Goal: Task Accomplishment & Management: Manage account settings

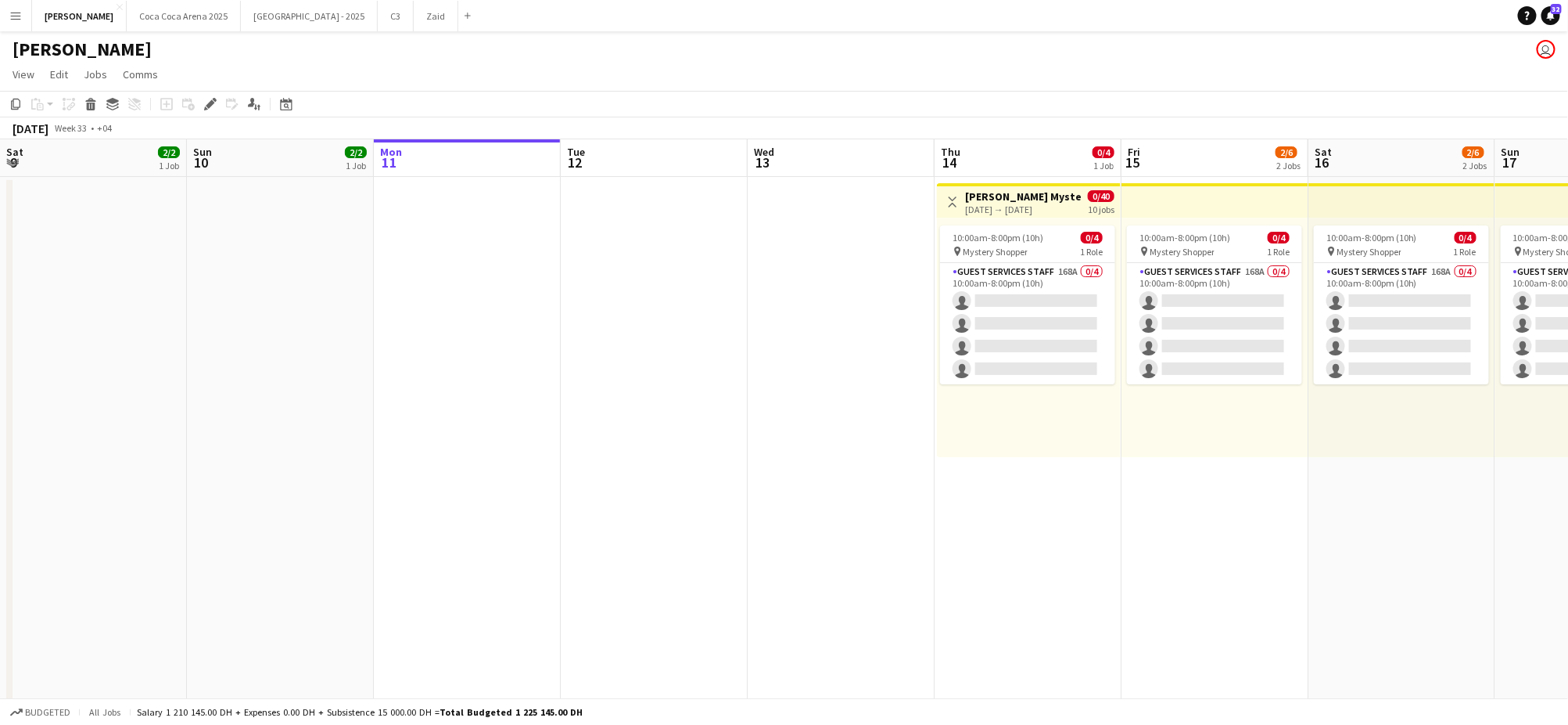
scroll to position [0, 451]
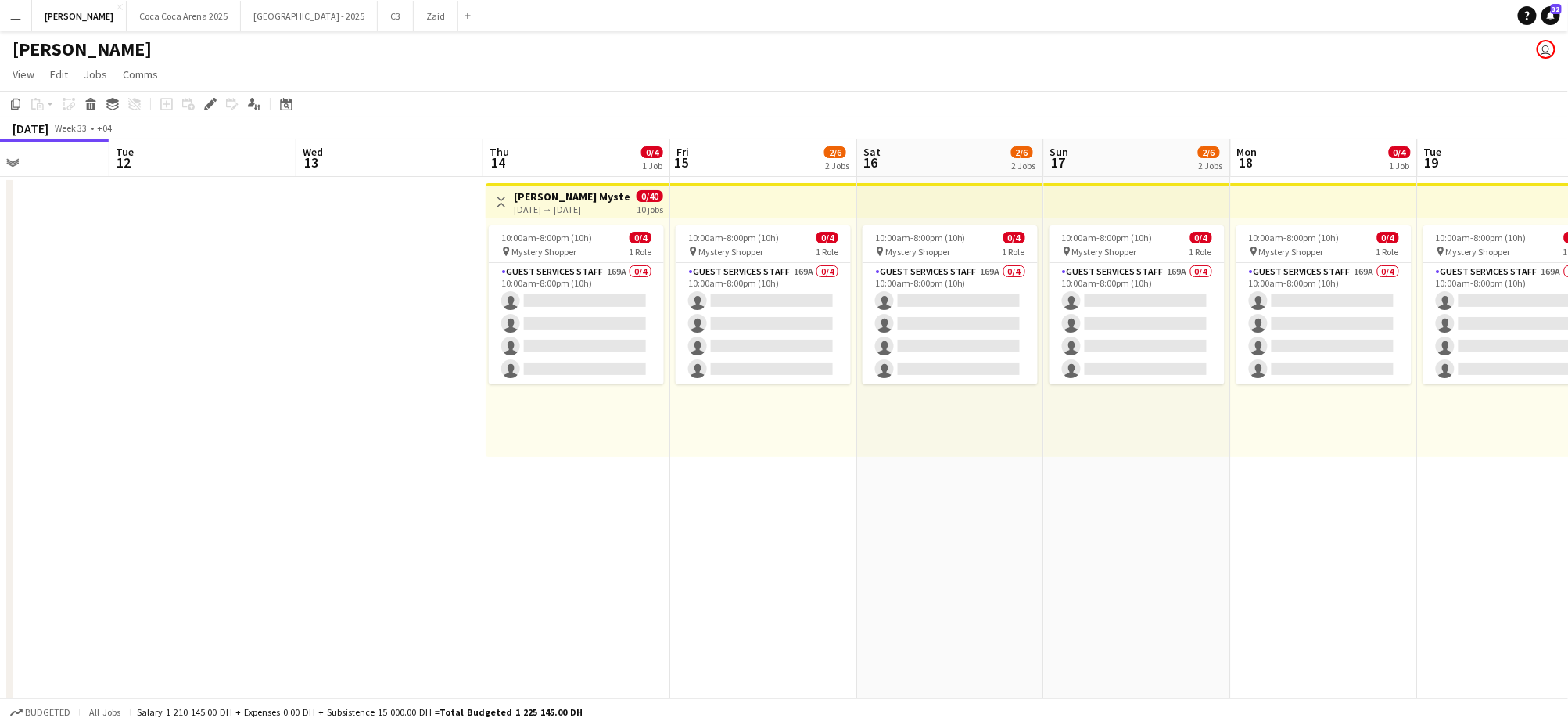
click at [545, 205] on div "[DATE] → [DATE]" at bounding box center [572, 209] width 116 height 12
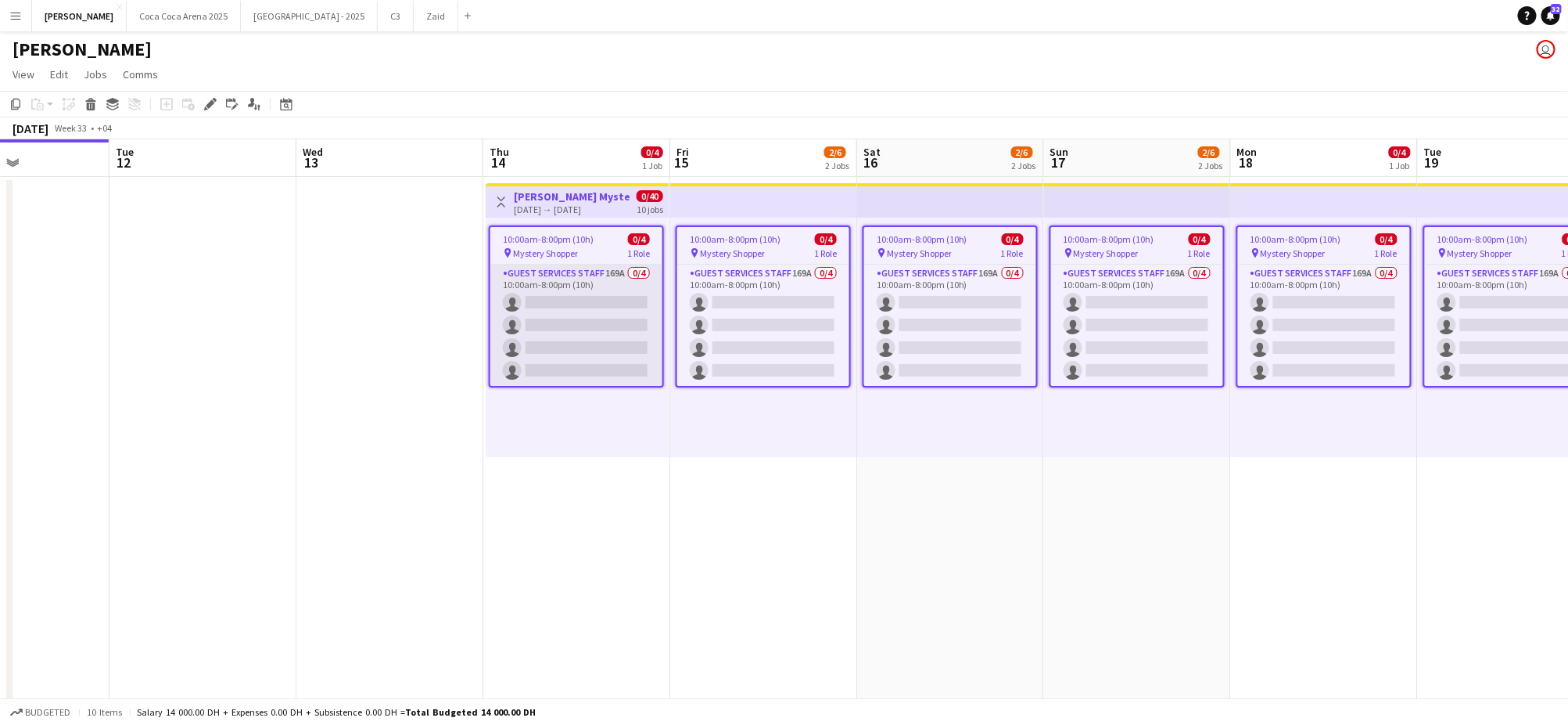
click at [593, 272] on app-card-role "Guest Services Staff 169A 0/4 10:00am-8:00pm (10h) single-neutral-actions singl…" at bounding box center [576, 325] width 172 height 121
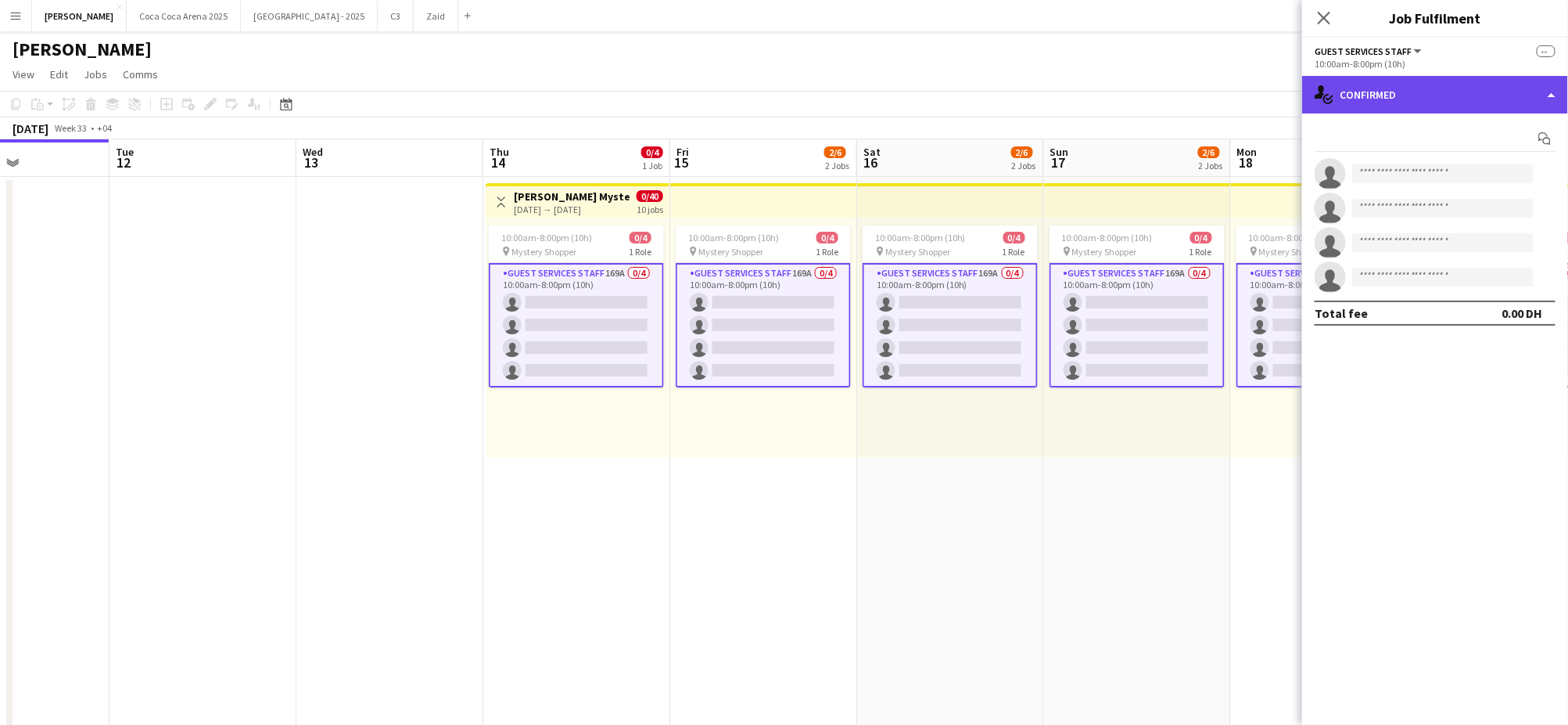
click at [1387, 98] on div "single-neutral-actions-check-2 Confirmed" at bounding box center [1435, 94] width 266 height 37
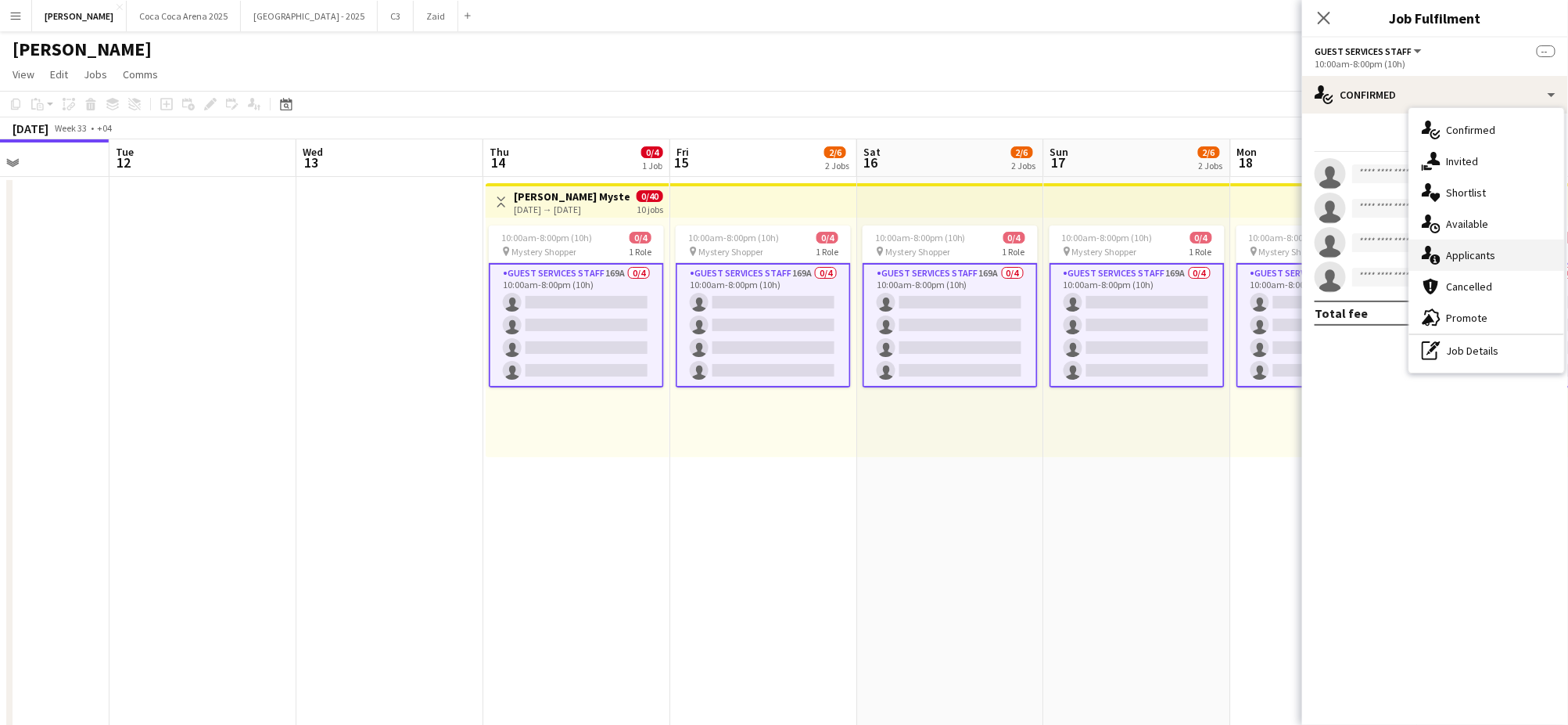
click at [1452, 260] on div "single-neutral-actions-information Applicants" at bounding box center [1487, 255] width 155 height 31
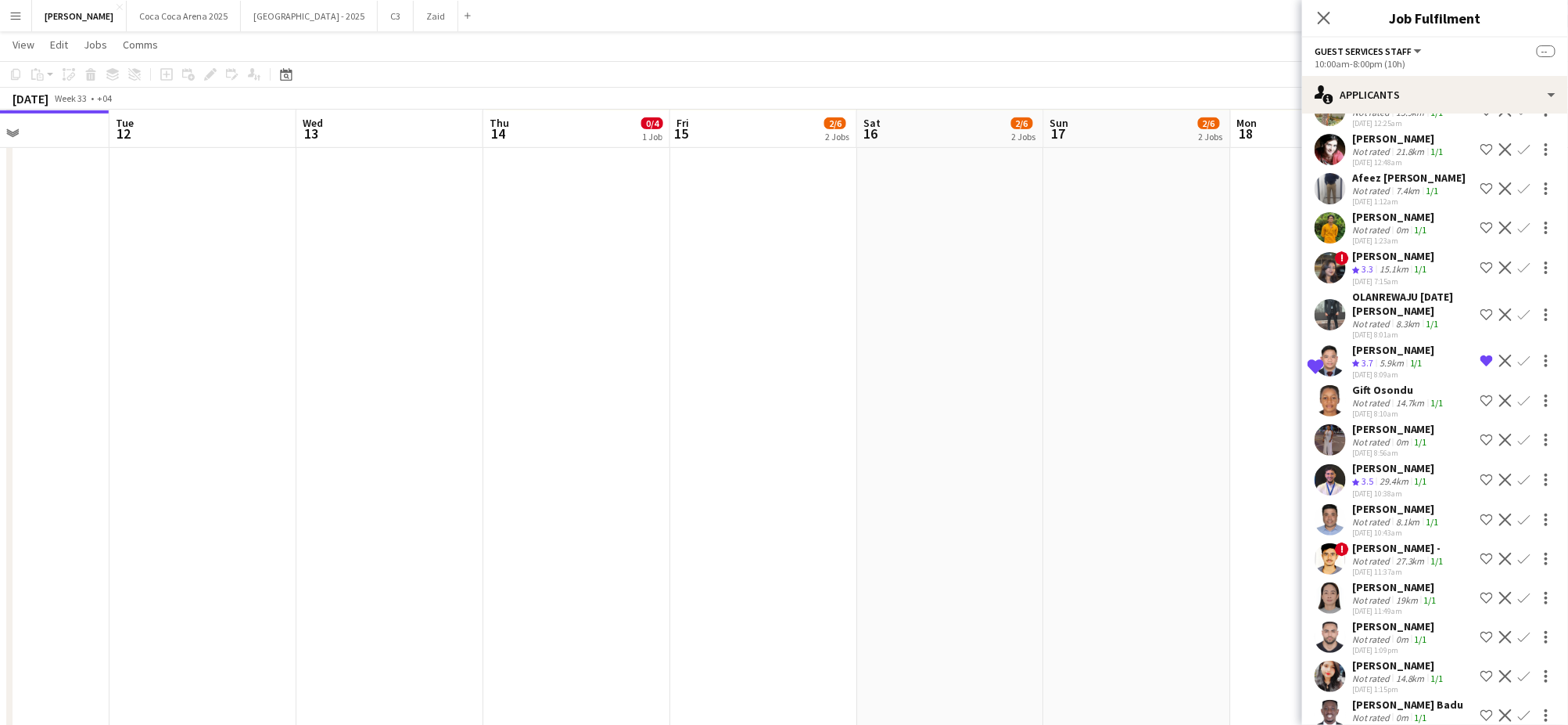
scroll to position [0, 0]
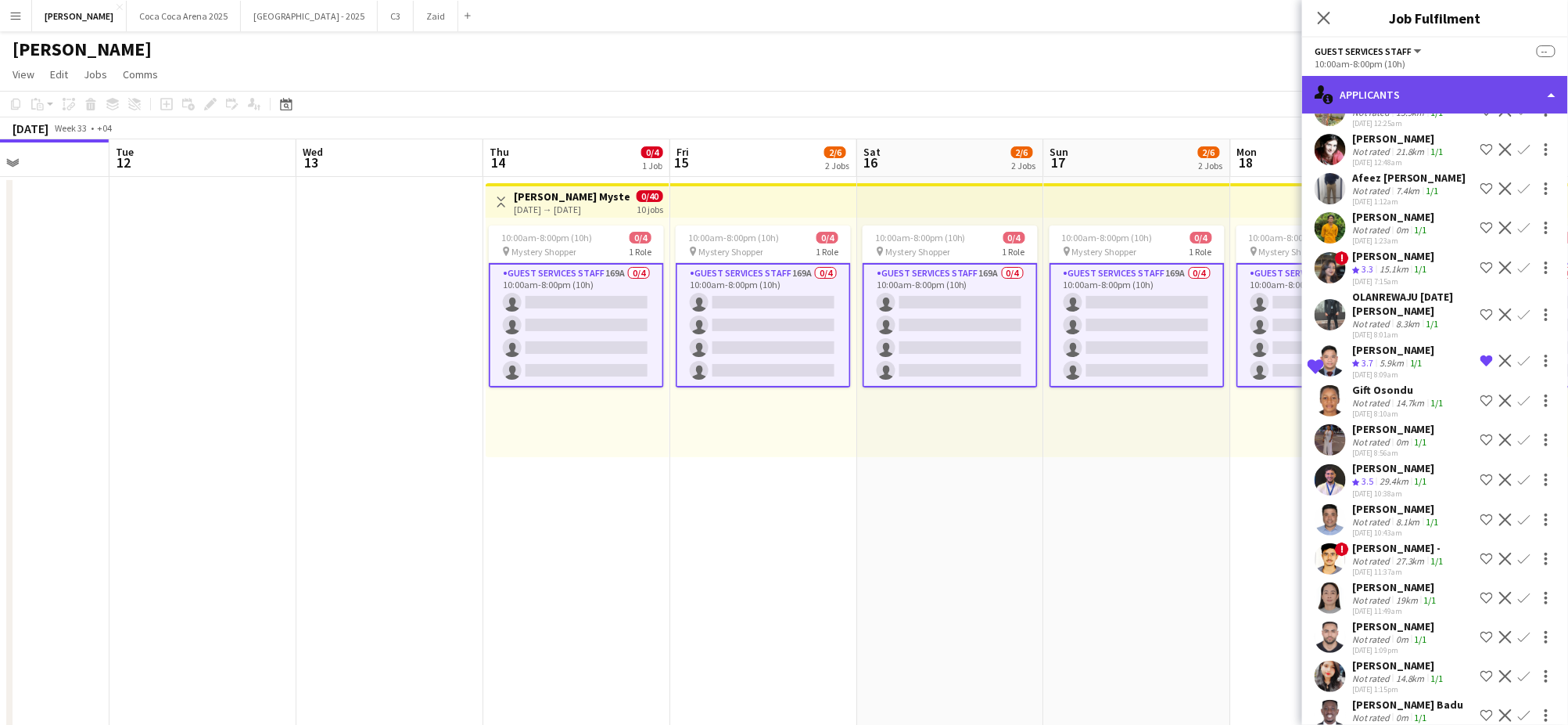
click at [1381, 81] on div "single-neutral-actions-information Applicants" at bounding box center [1435, 94] width 266 height 37
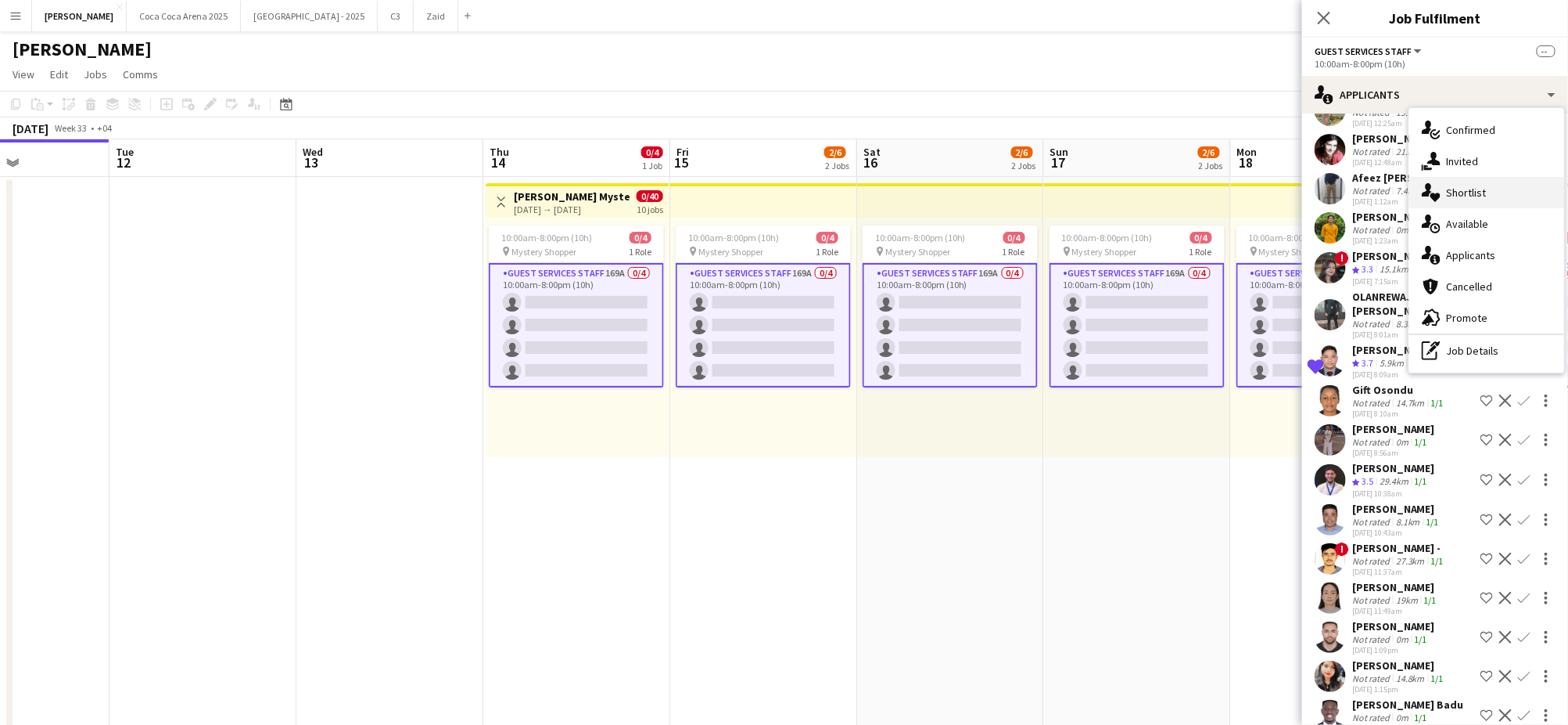
click at [1457, 188] on div "single-neutral-actions-heart Shortlist" at bounding box center [1487, 192] width 155 height 31
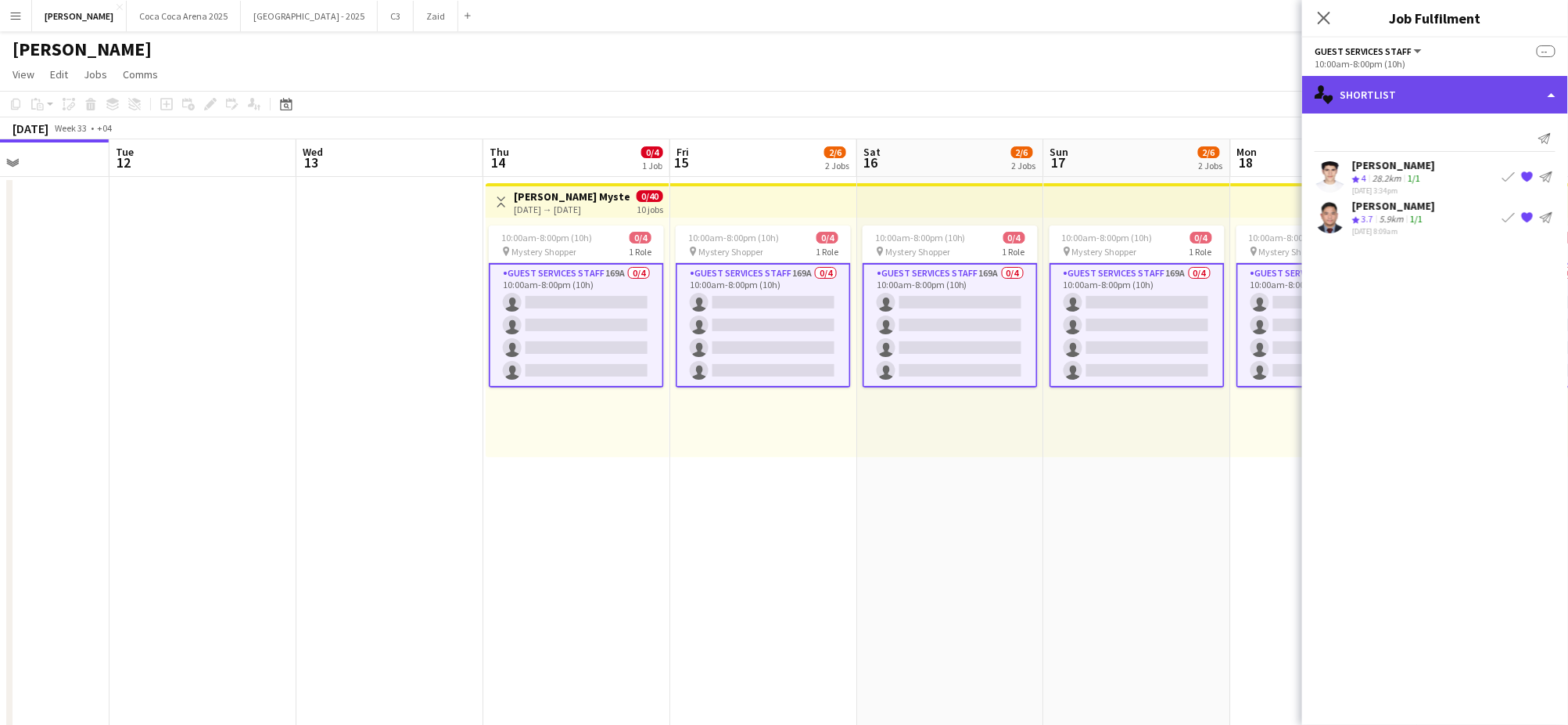
click at [1416, 100] on div "single-neutral-actions-heart Shortlist" at bounding box center [1435, 94] width 266 height 37
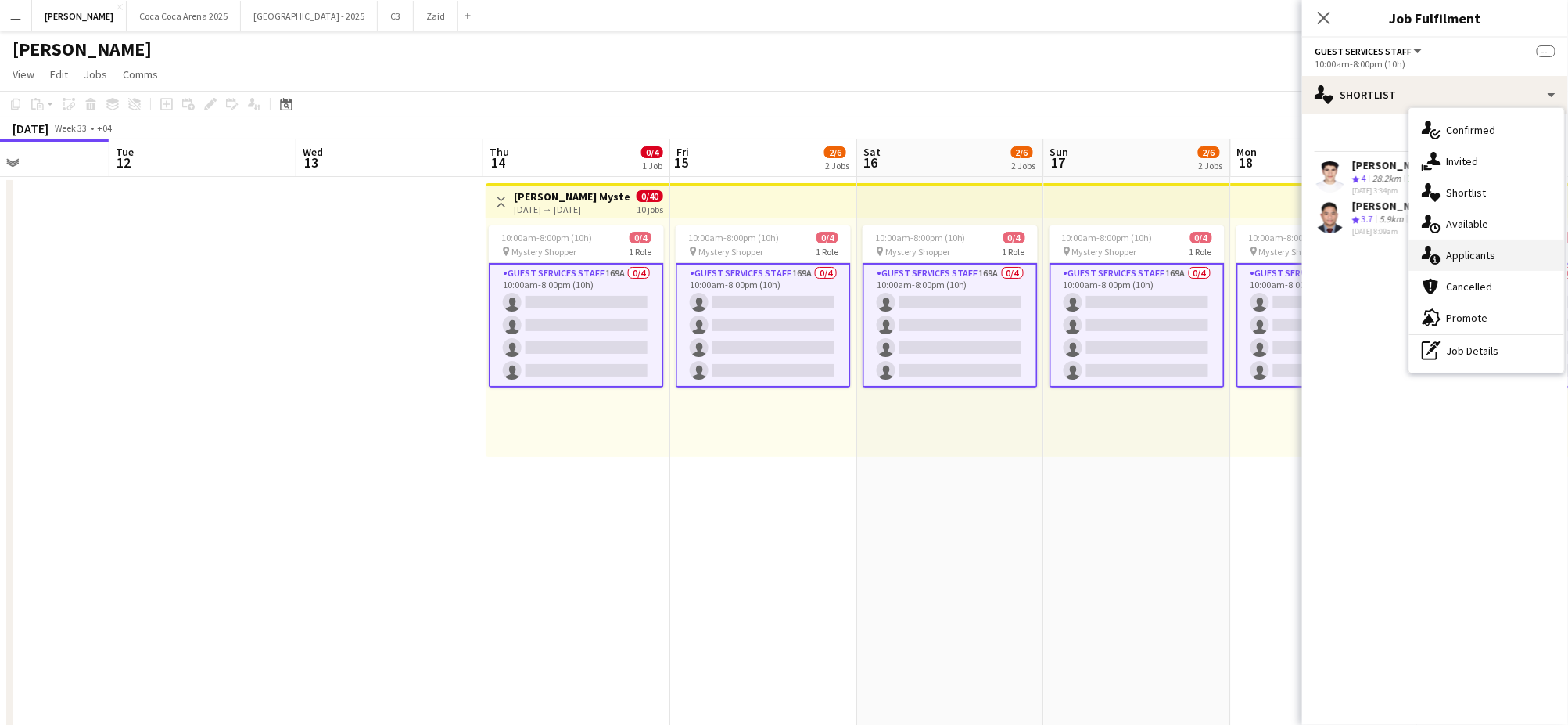
click at [1471, 253] on div "single-neutral-actions-information Applicants" at bounding box center [1487, 255] width 155 height 31
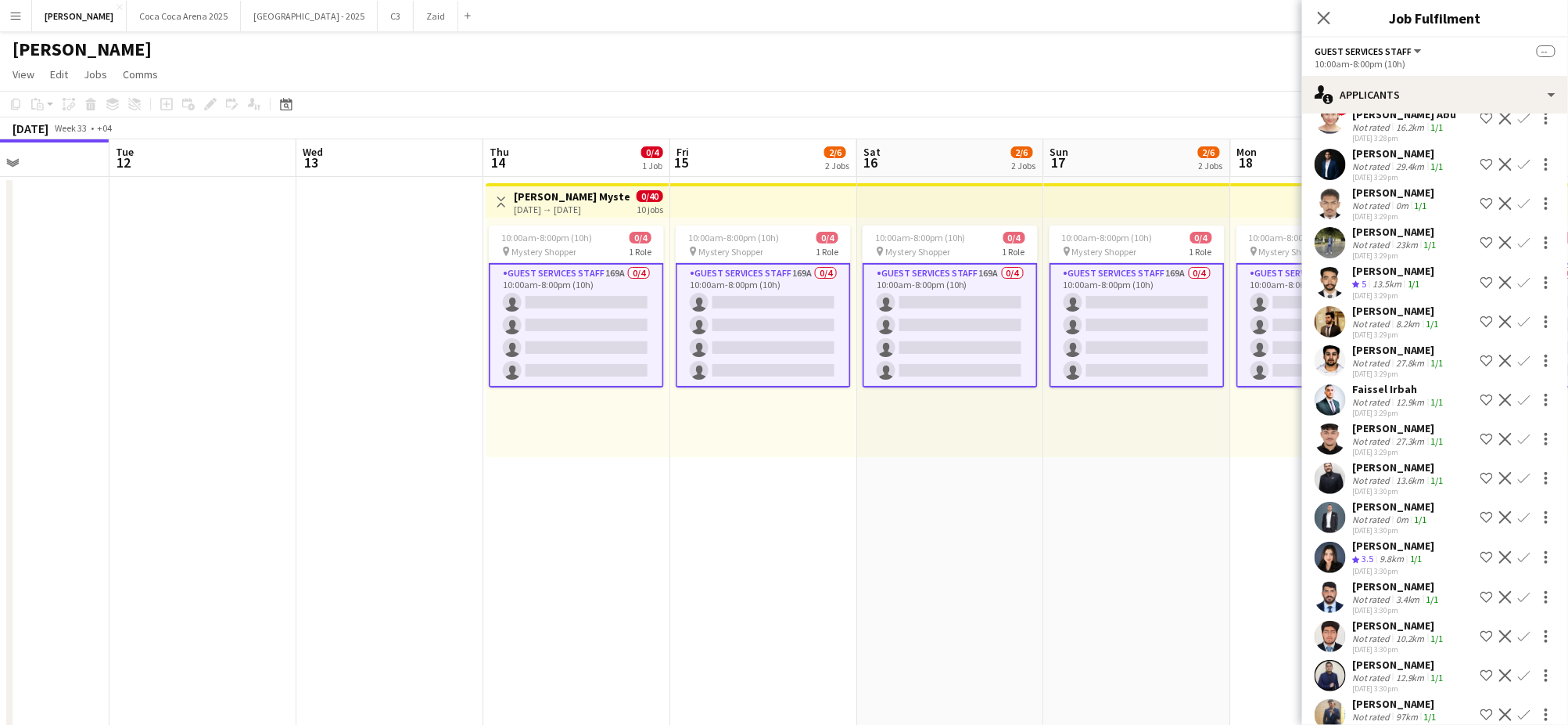
scroll to position [297, 0]
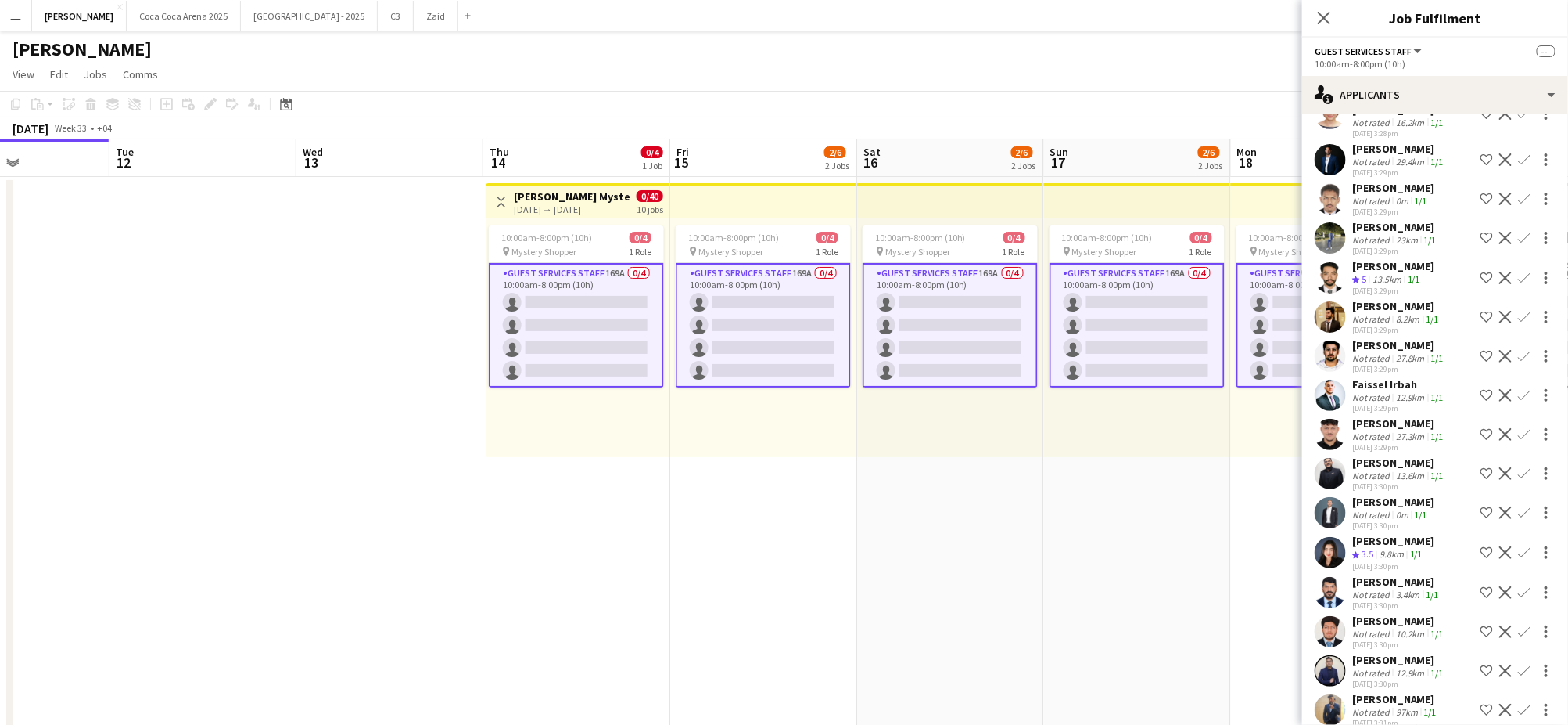
click at [1366, 533] on div "[PERSON_NAME]" at bounding box center [1393, 540] width 83 height 14
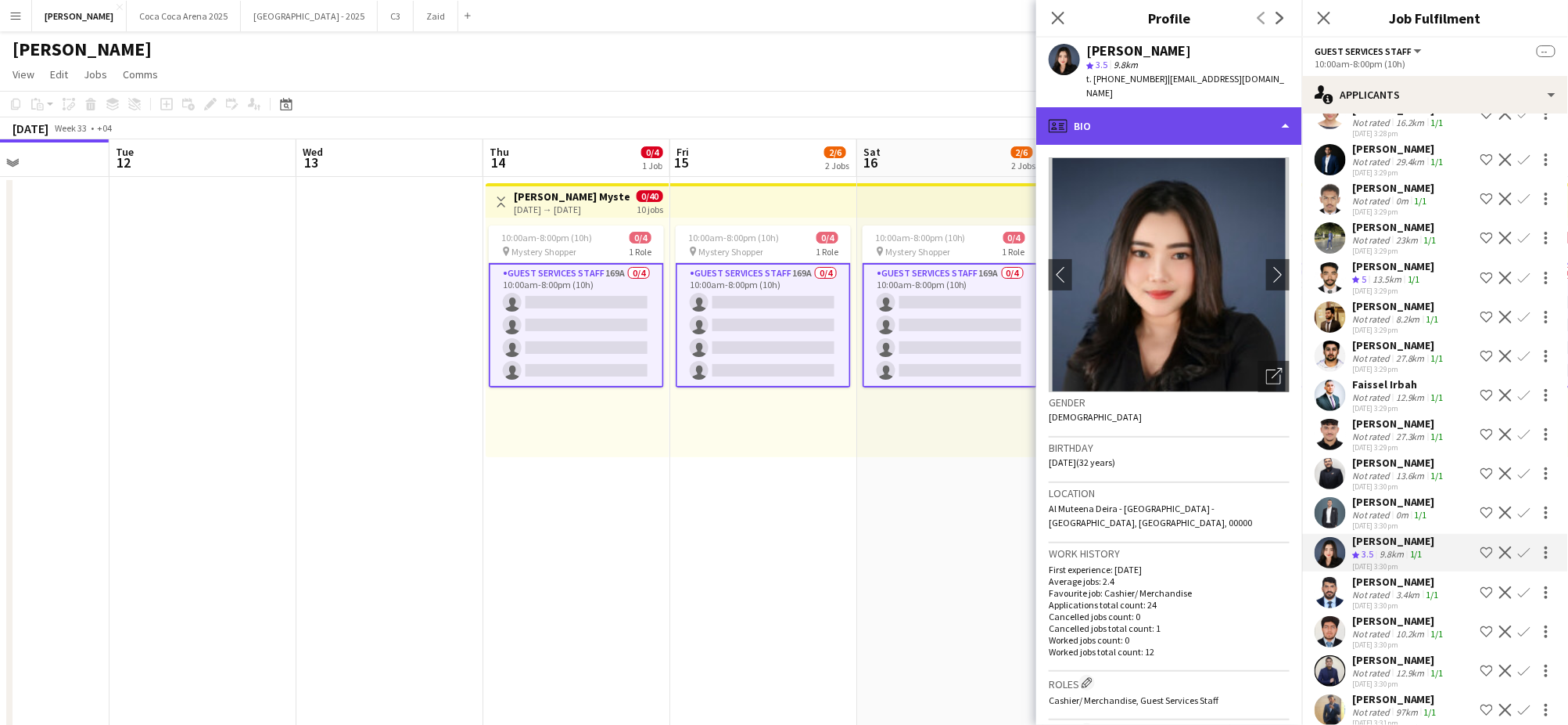
click at [1157, 110] on div "profile Bio" at bounding box center [1169, 126] width 266 height 37
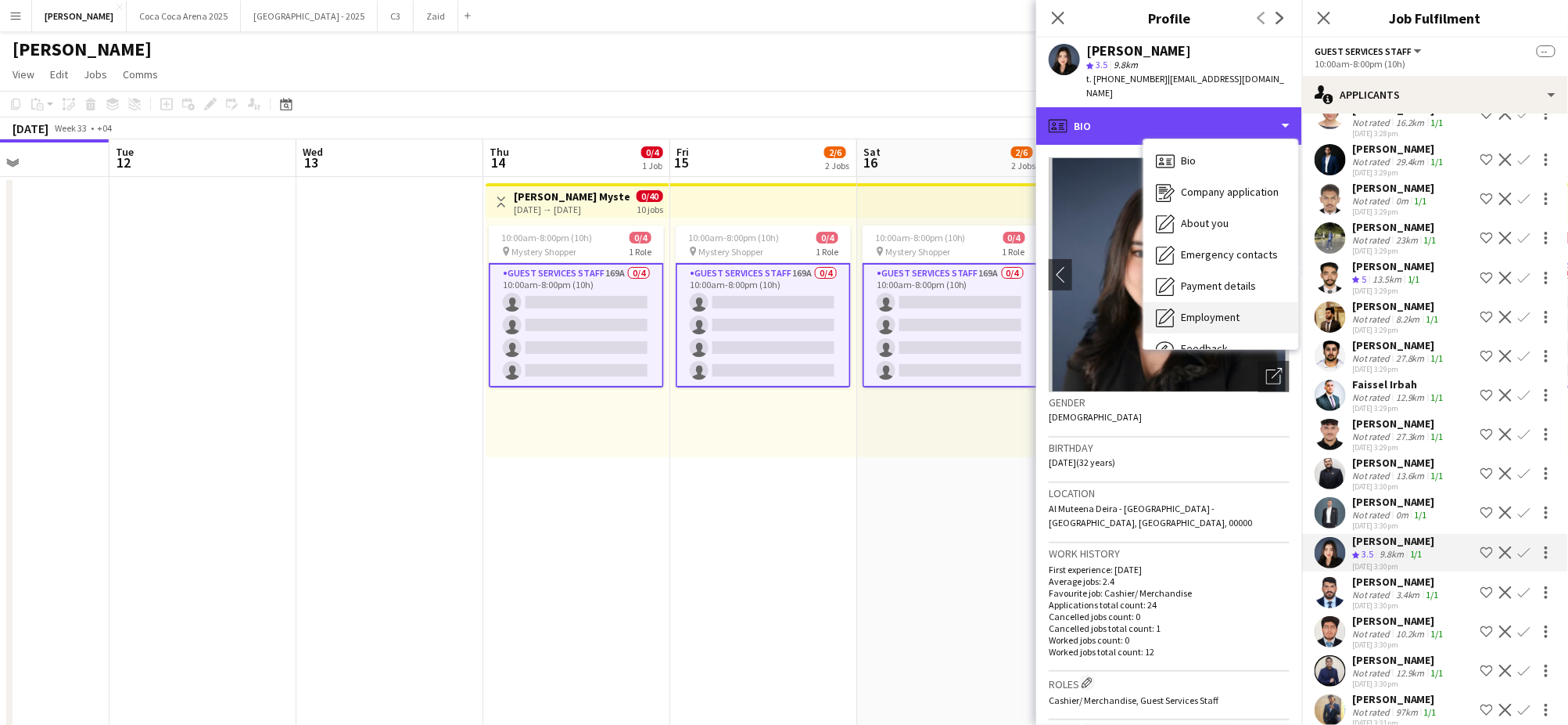
scroll to position [39, 0]
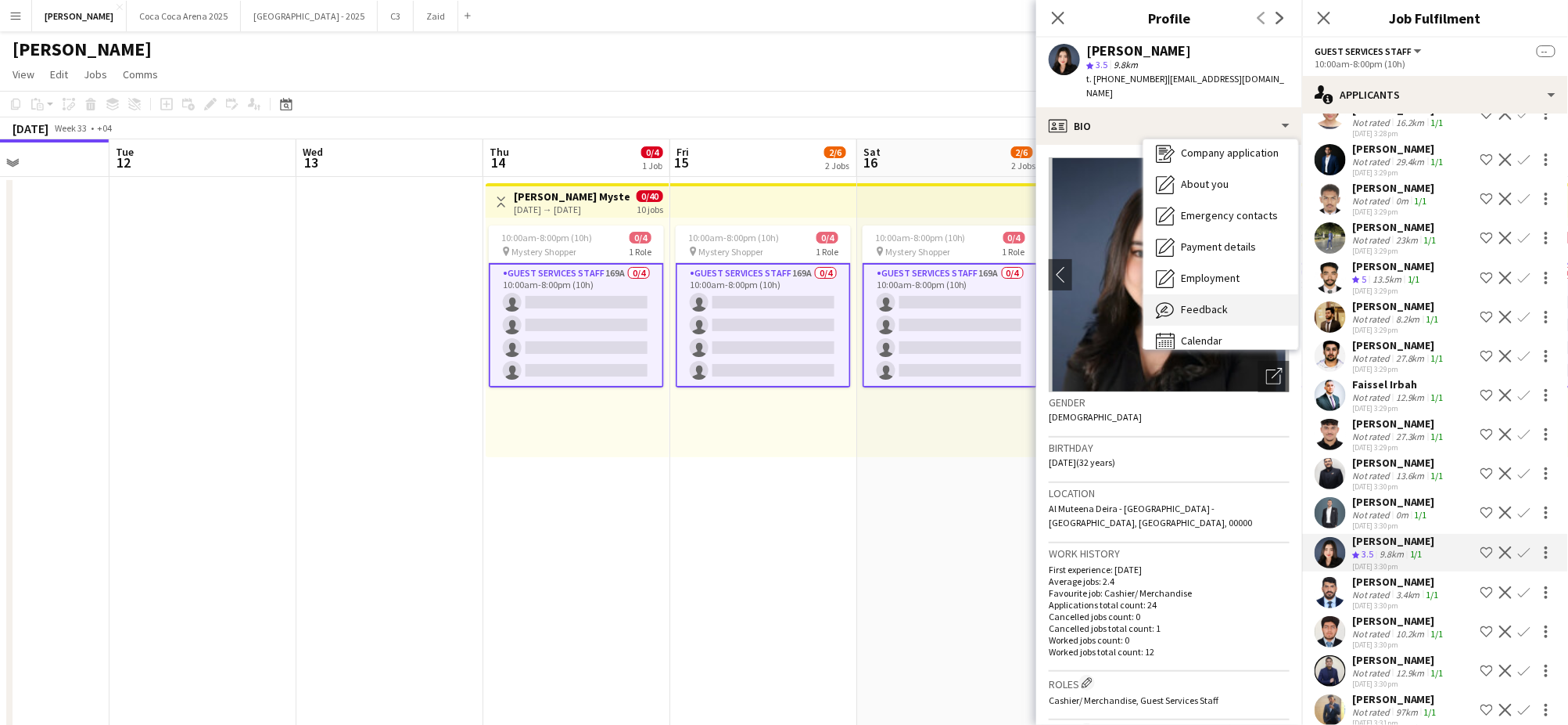
click at [1193, 302] on span "Feedback" at bounding box center [1204, 309] width 47 height 14
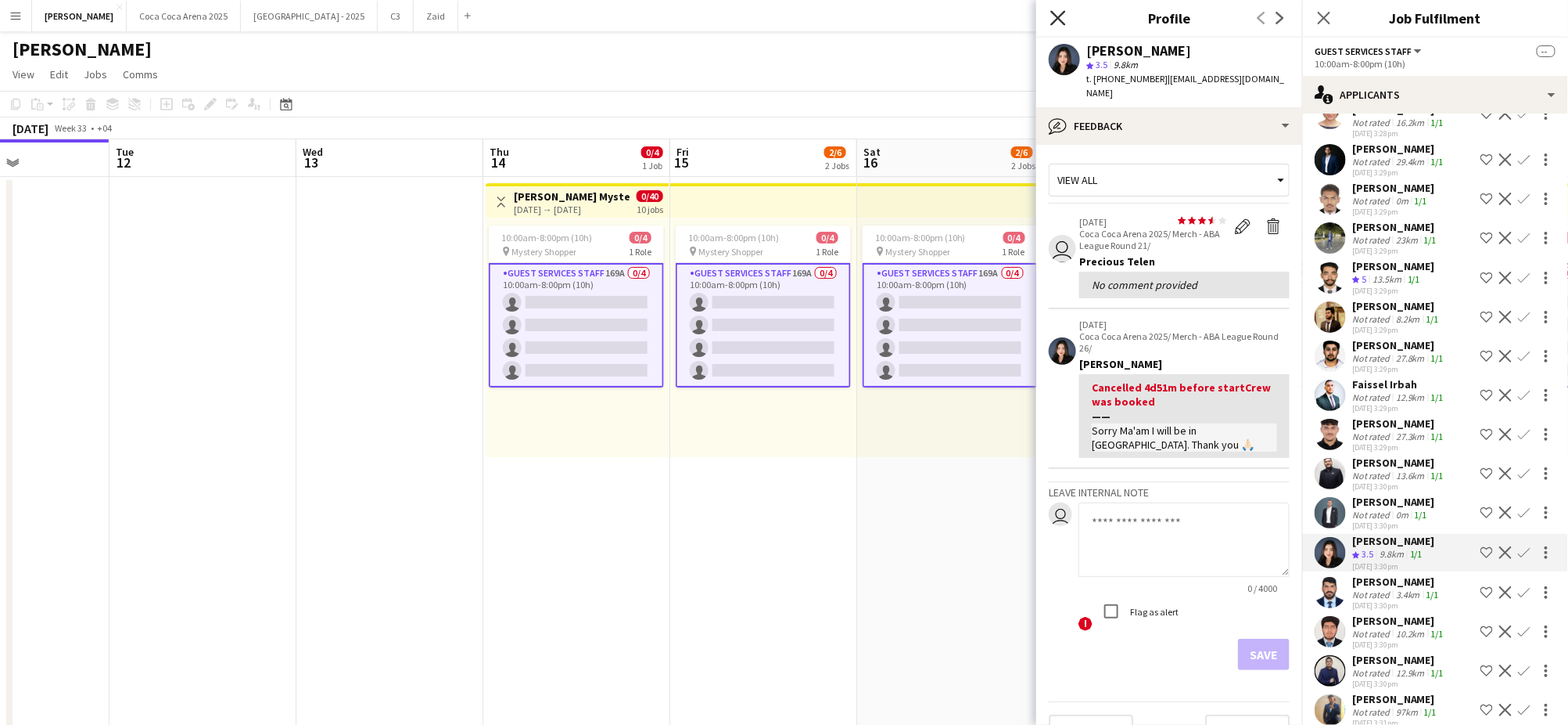
click at [1060, 15] on icon at bounding box center [1058, 17] width 15 height 15
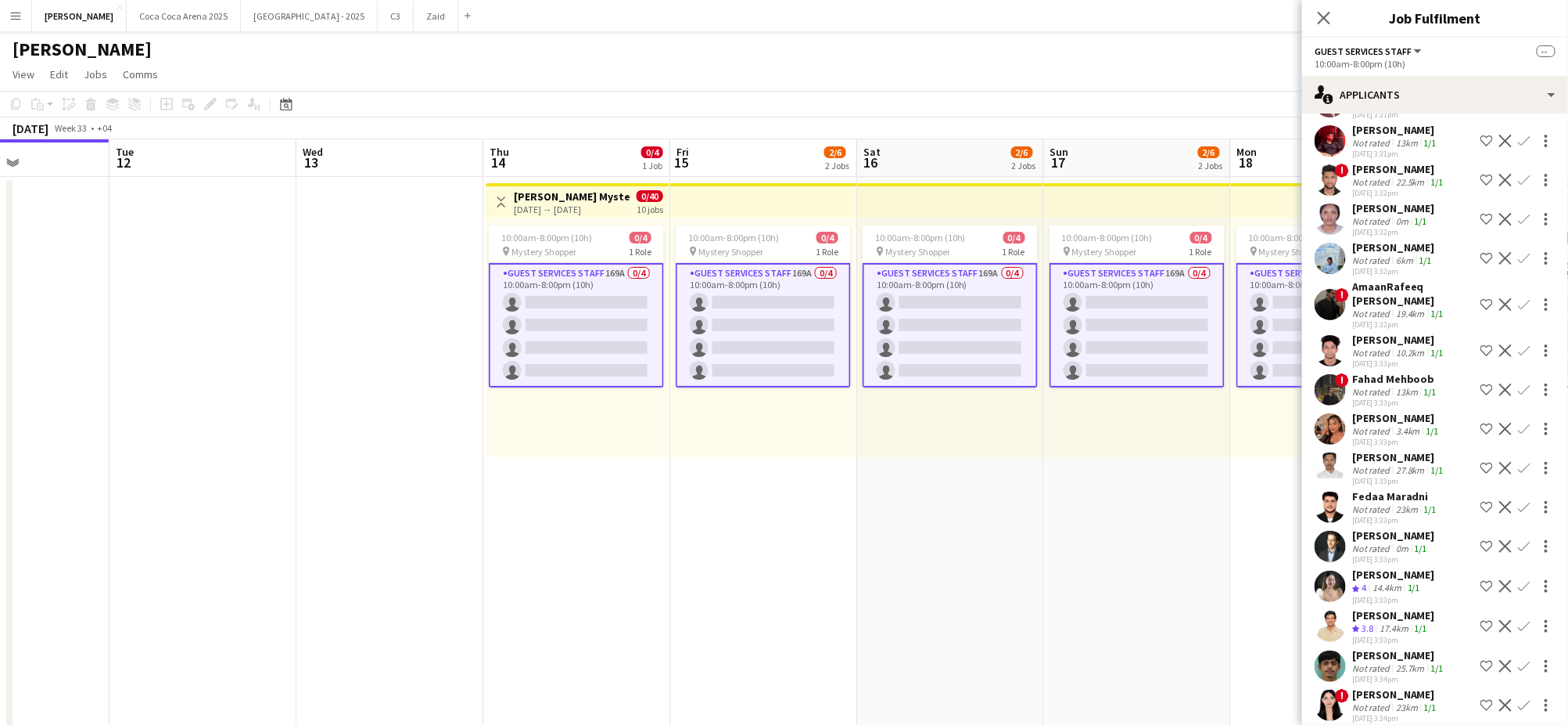
scroll to position [945, 0]
click at [1490, 580] on app-icon "Shortlist crew" at bounding box center [1486, 585] width 12 height 12
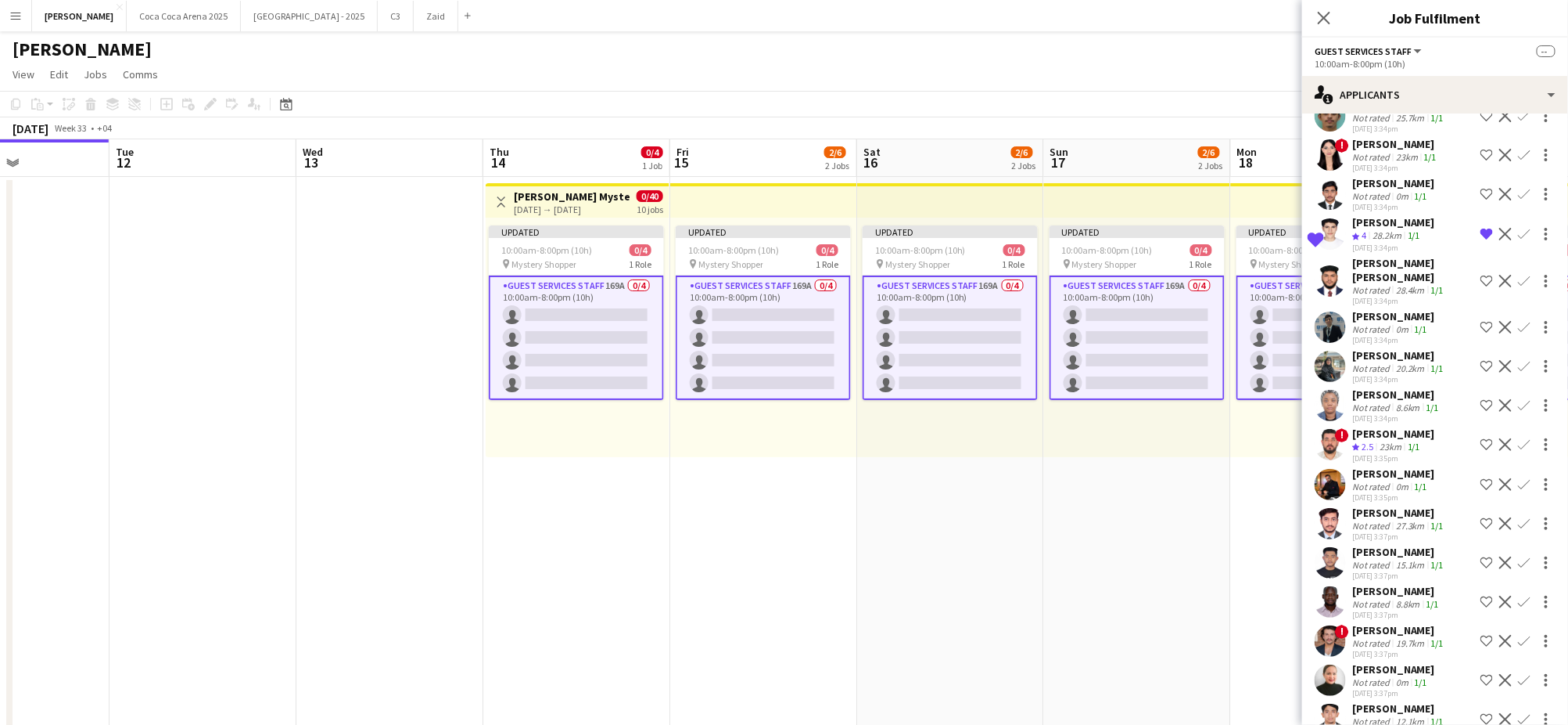
scroll to position [1500, 0]
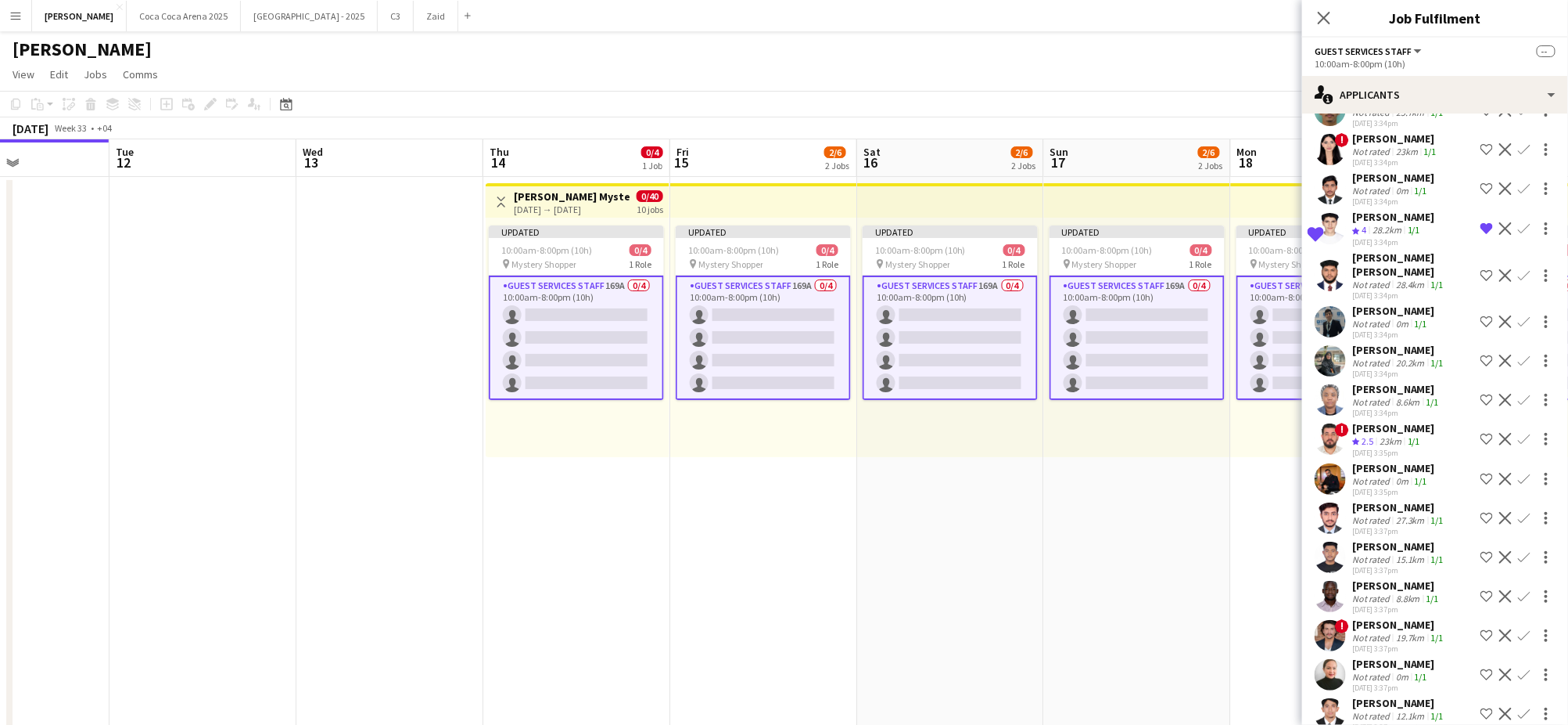
click at [1386, 461] on div "[PERSON_NAME]" at bounding box center [1393, 467] width 83 height 14
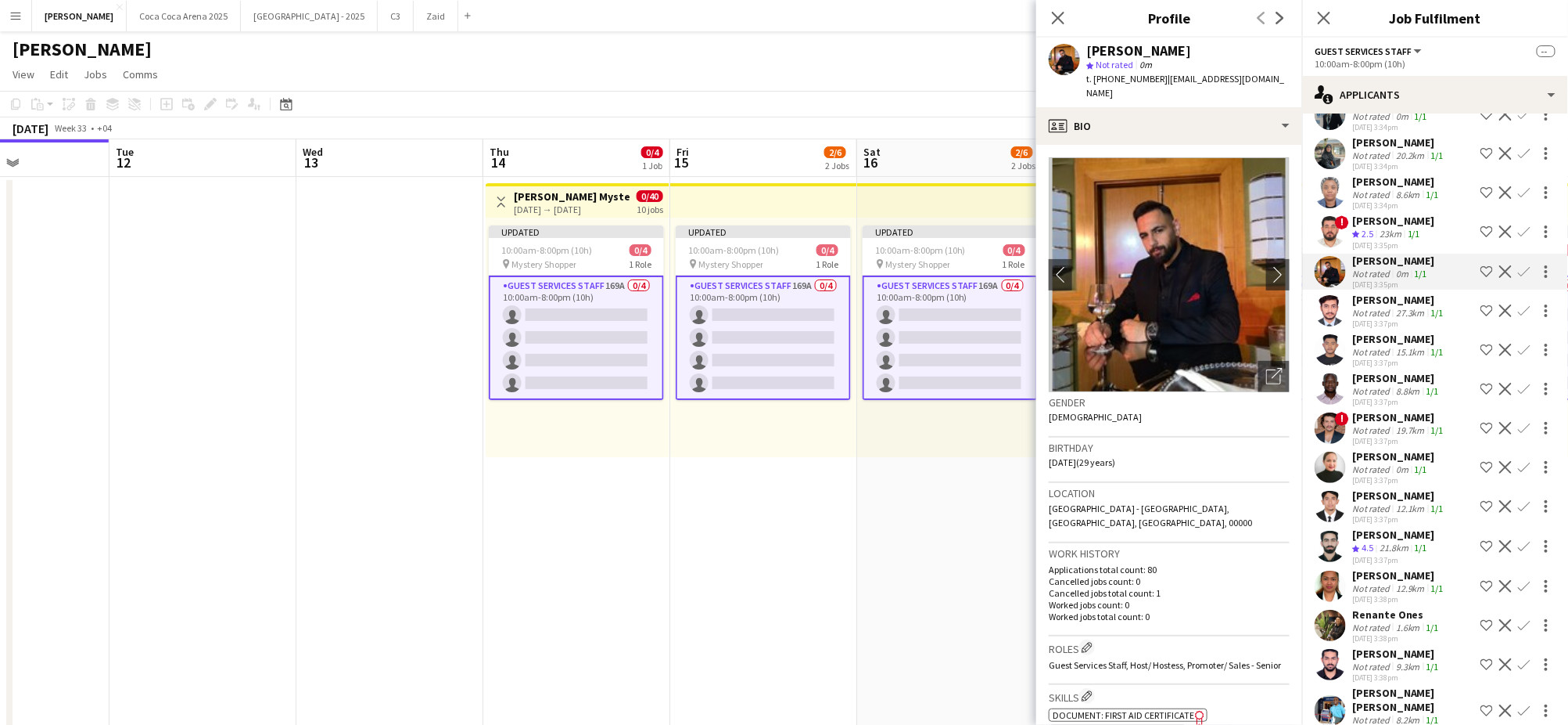
scroll to position [1708, 0]
click at [1377, 527] on div "[PERSON_NAME]" at bounding box center [1393, 533] width 83 height 14
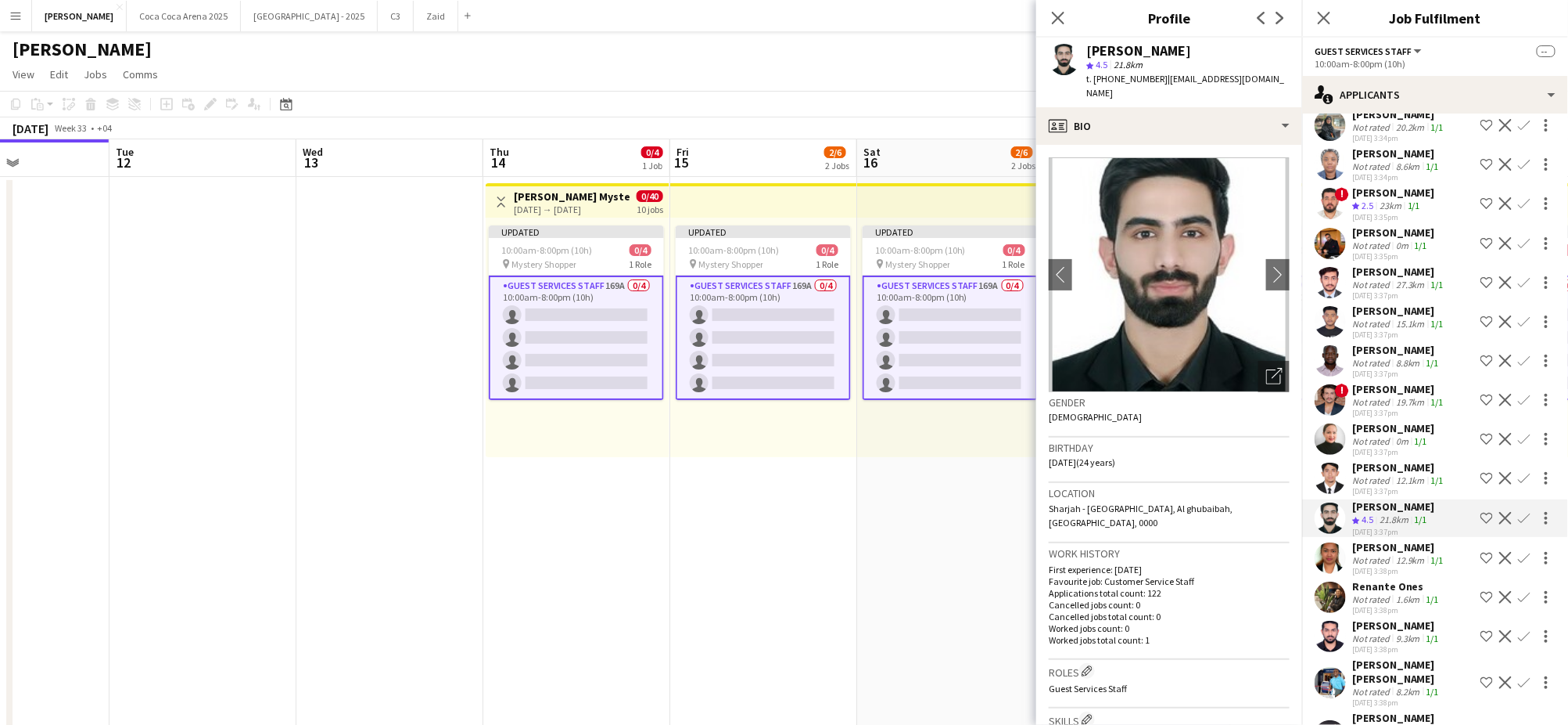
scroll to position [1739, 0]
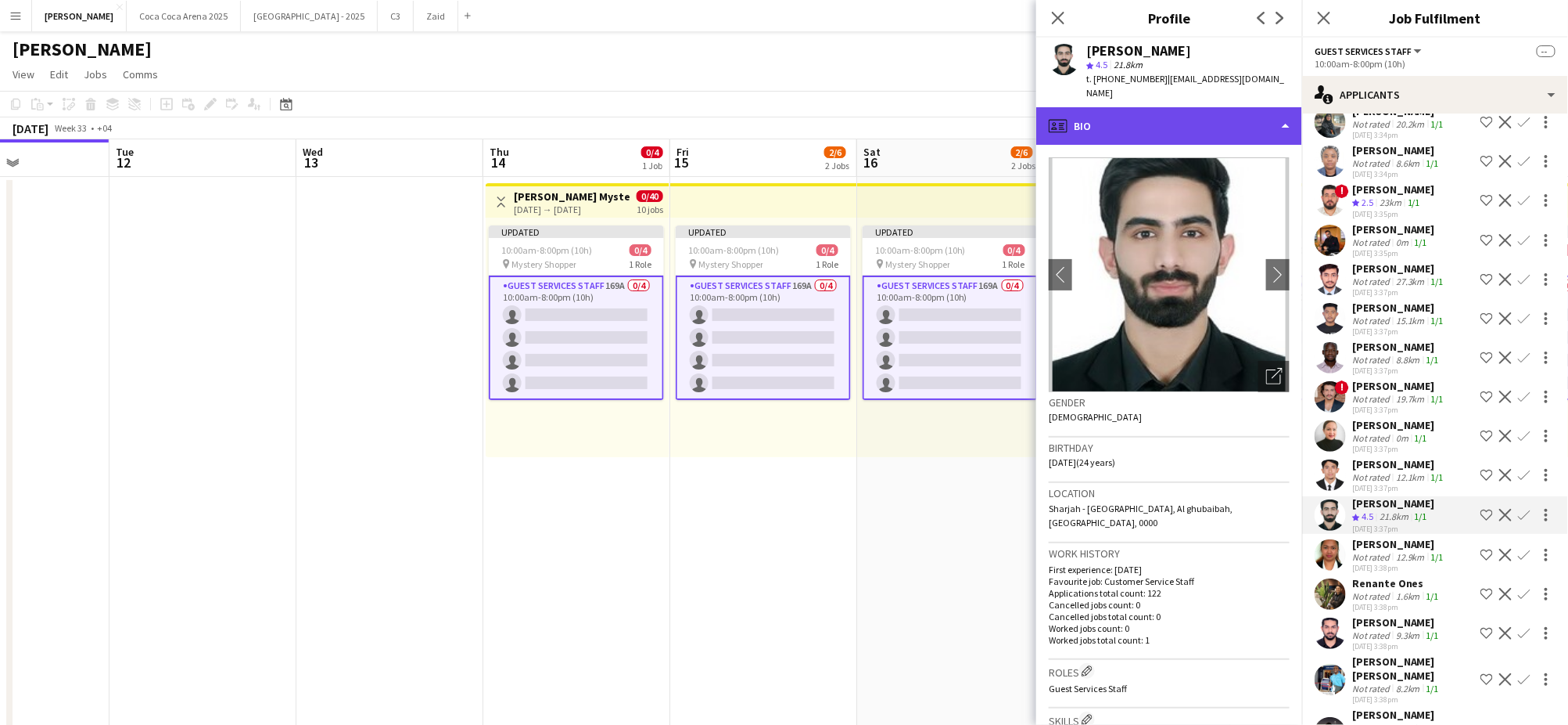
click at [1228, 117] on div "profile Bio" at bounding box center [1169, 126] width 266 height 37
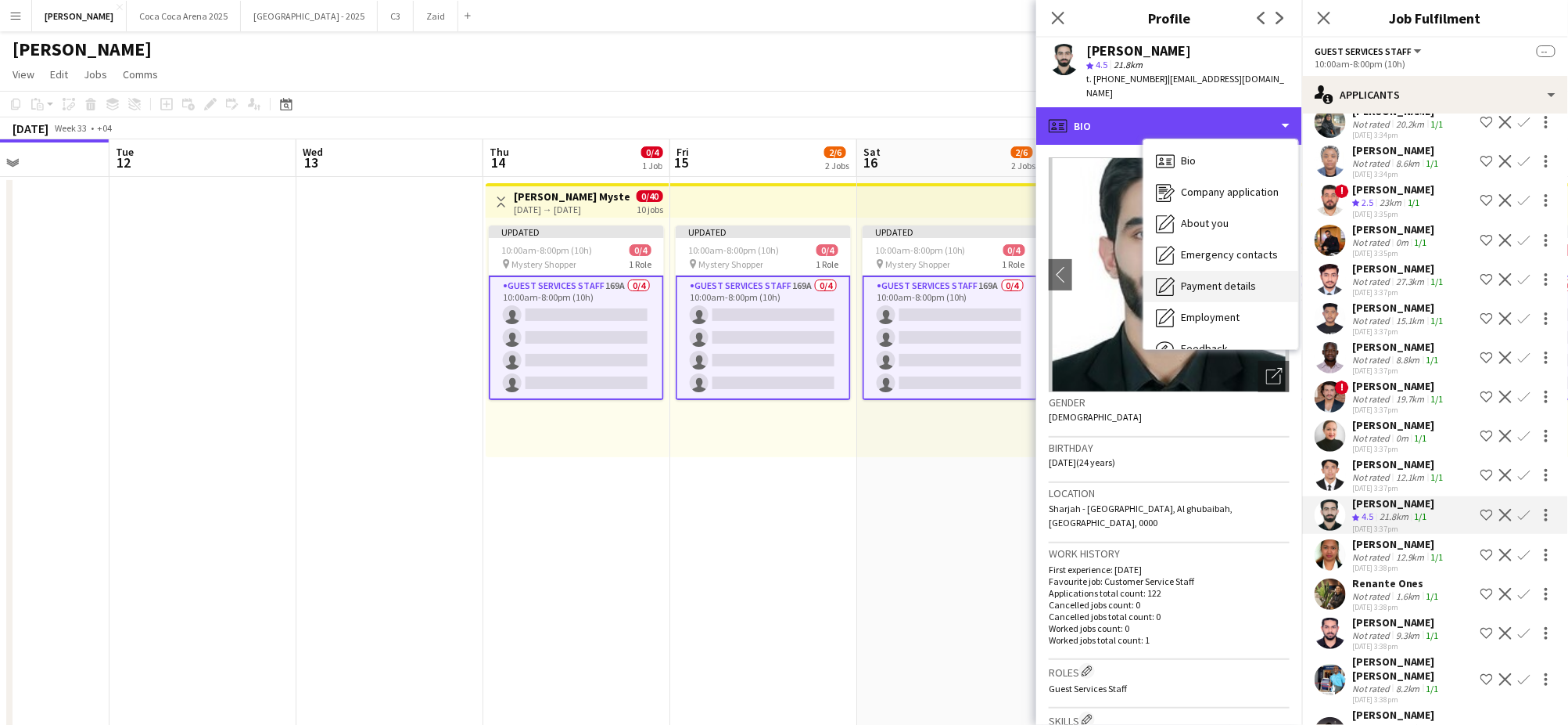
scroll to position [52, 0]
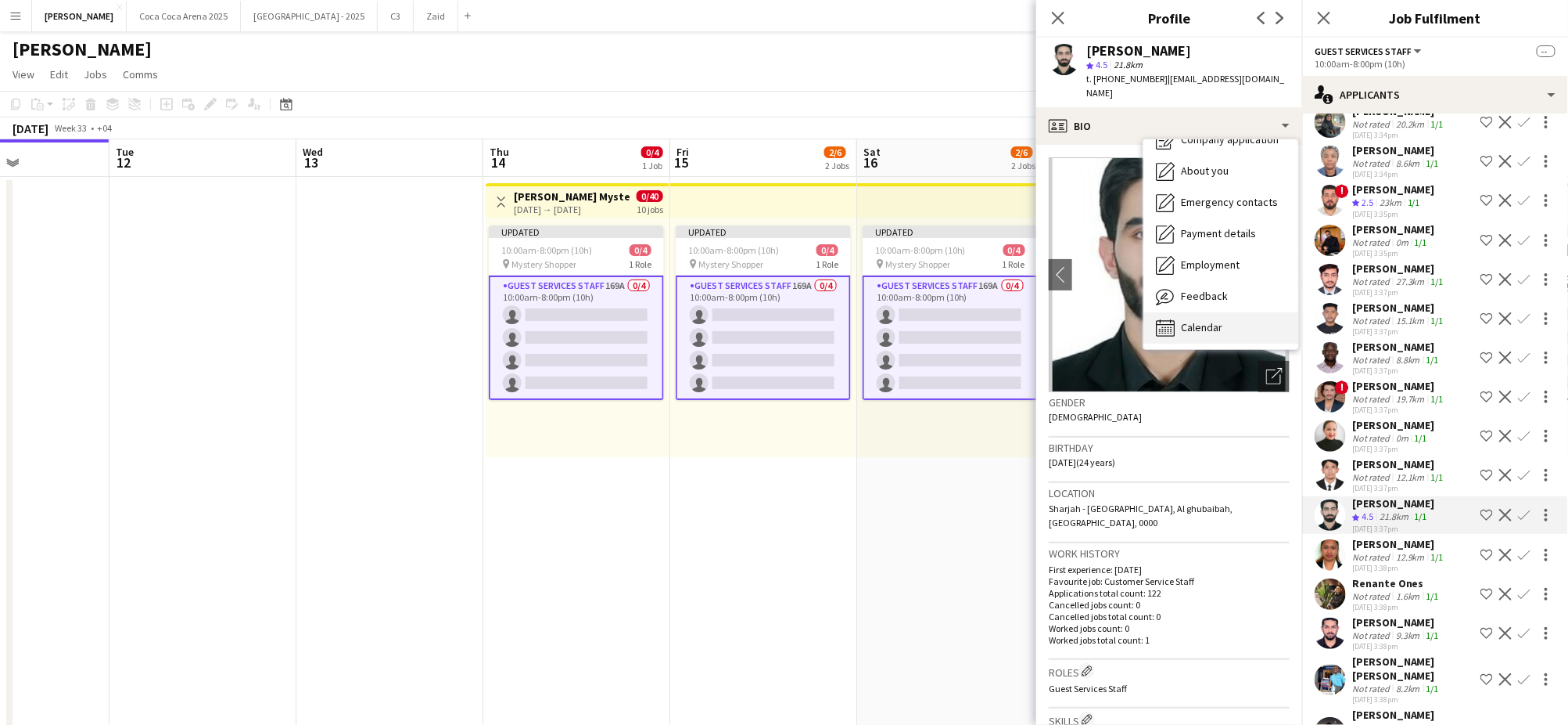
click at [1215, 320] on span "Calendar" at bounding box center [1202, 327] width 41 height 14
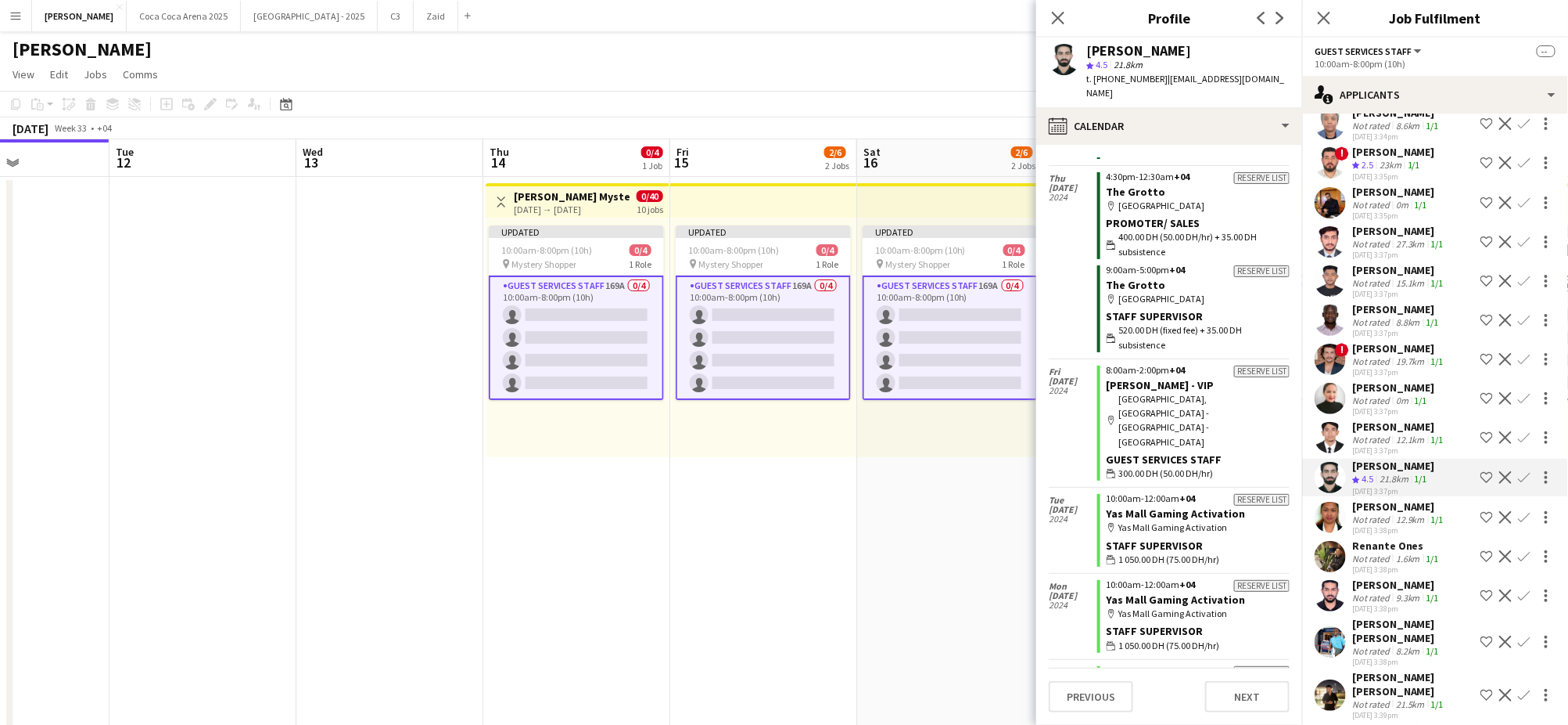
scroll to position [1778, 0]
click at [1372, 512] on div "Not rated" at bounding box center [1372, 518] width 40 height 12
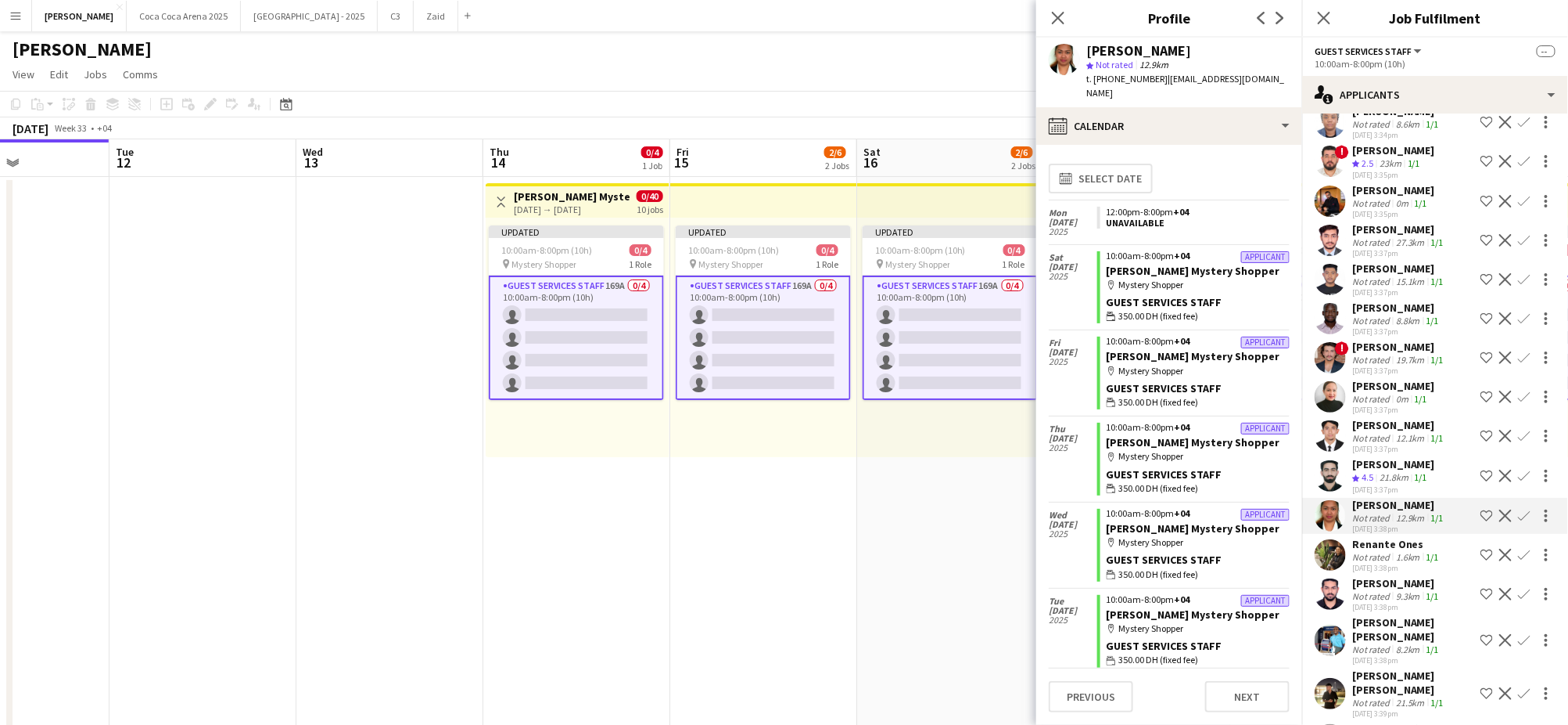
click at [1375, 551] on div "Not rated" at bounding box center [1372, 557] width 40 height 12
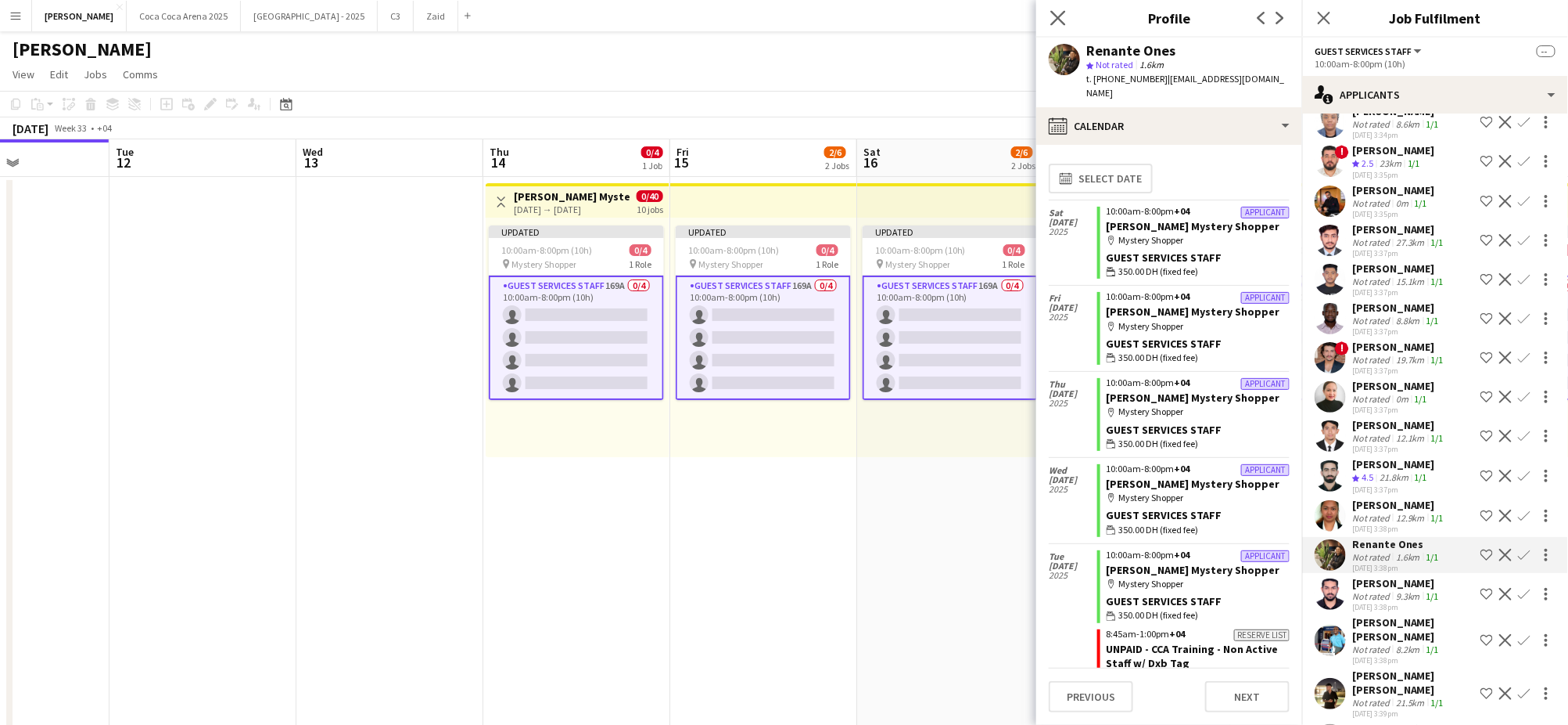
click at [1065, 15] on icon "Close pop-in" at bounding box center [1058, 17] width 15 height 15
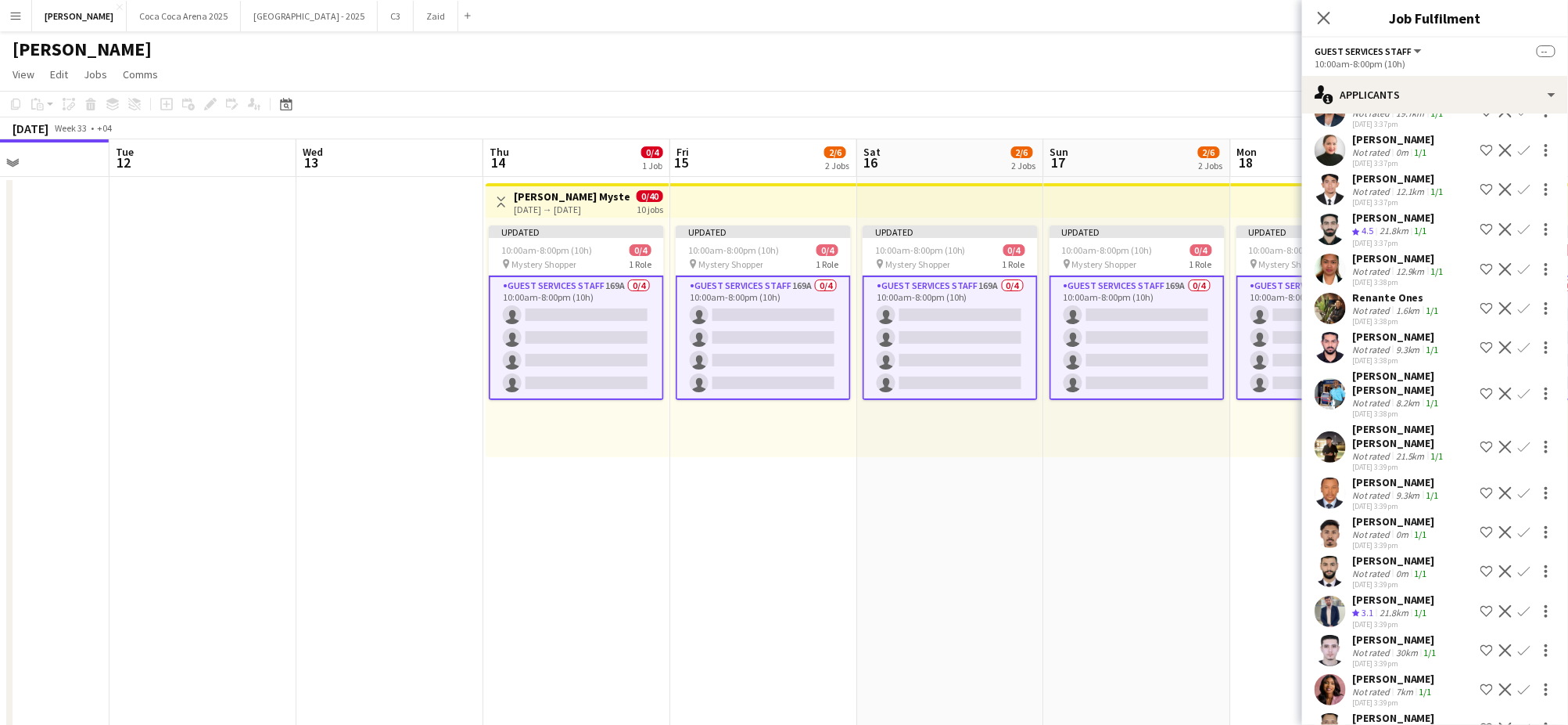
scroll to position [2050, 0]
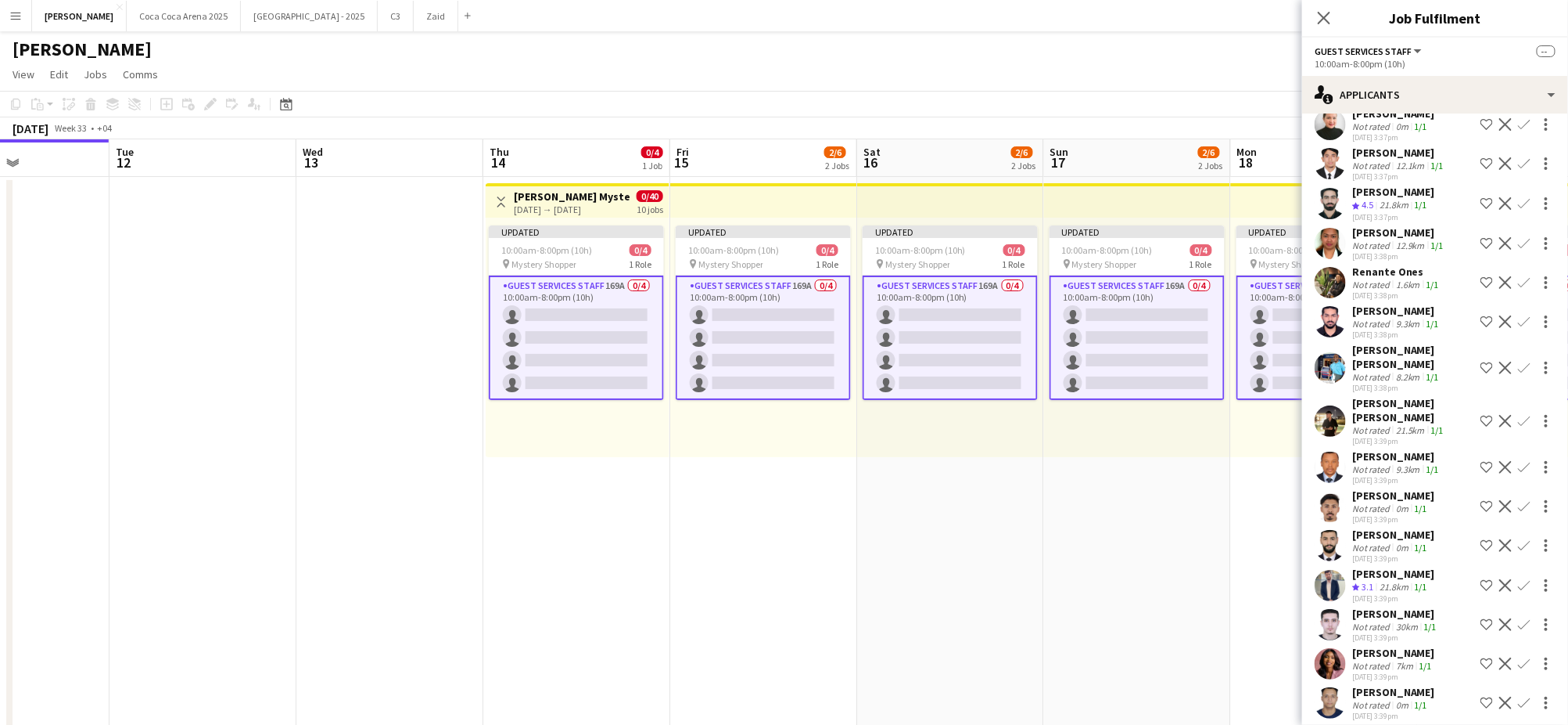
click at [1390, 580] on div "21.8km" at bounding box center [1394, 587] width 35 height 13
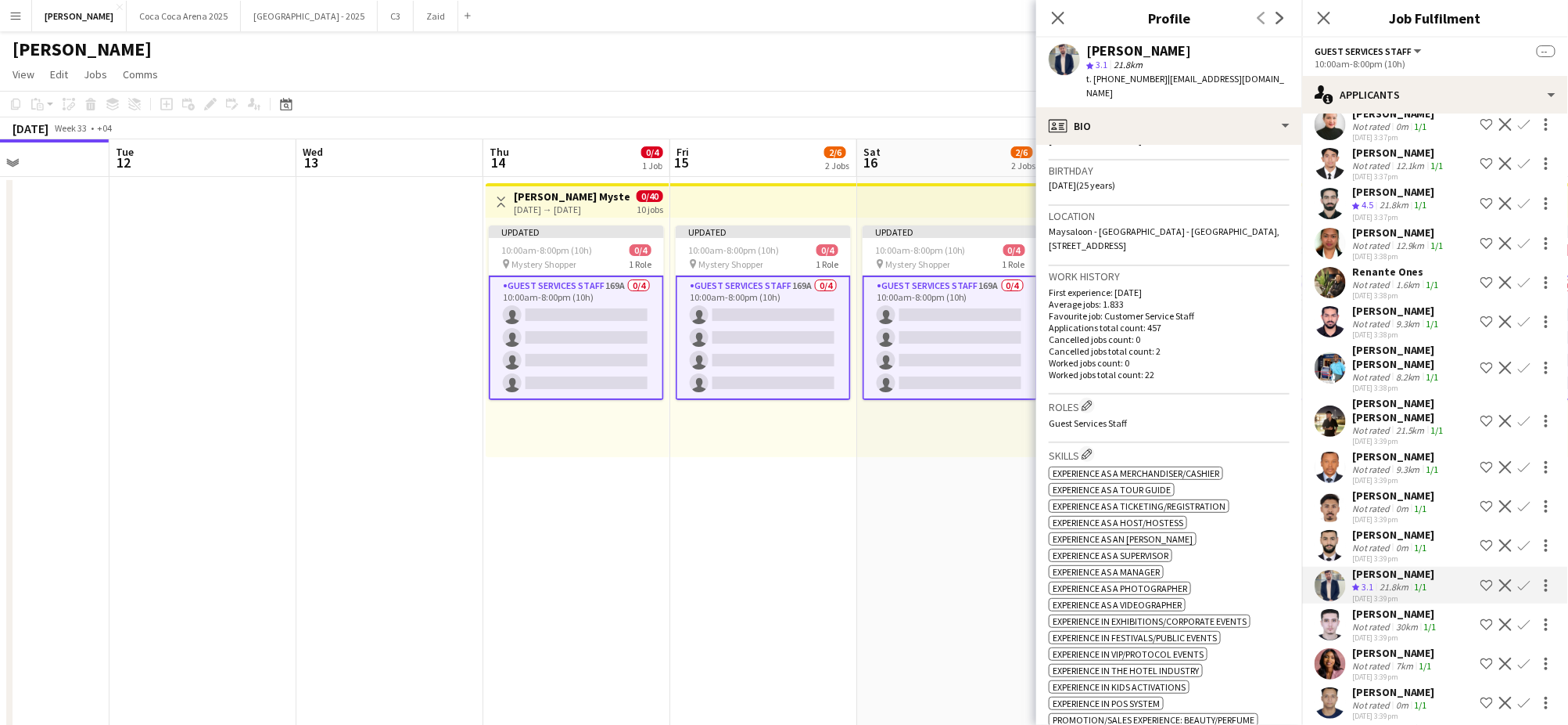
scroll to position [0, 0]
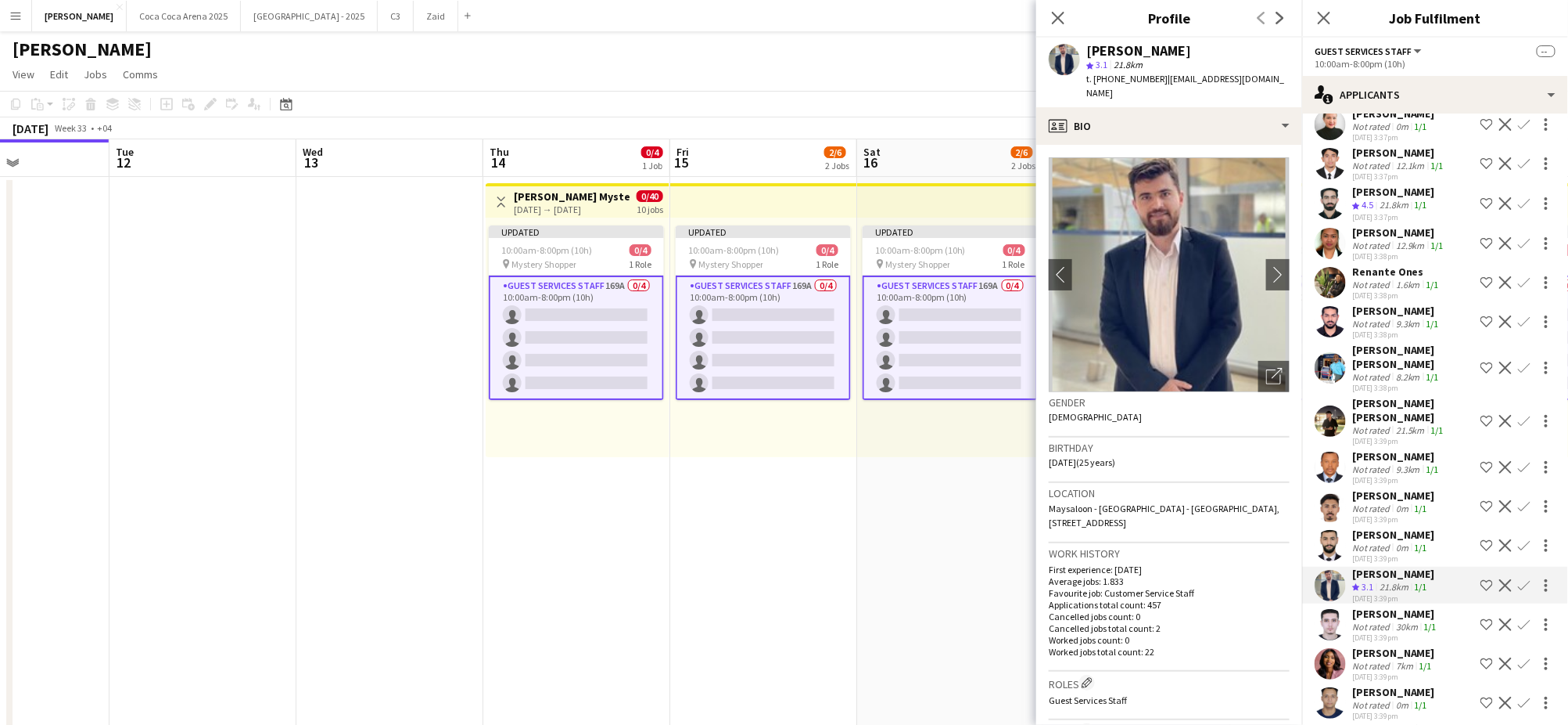
click at [1487, 580] on app-icon "Shortlist crew" at bounding box center [1486, 585] width 12 height 12
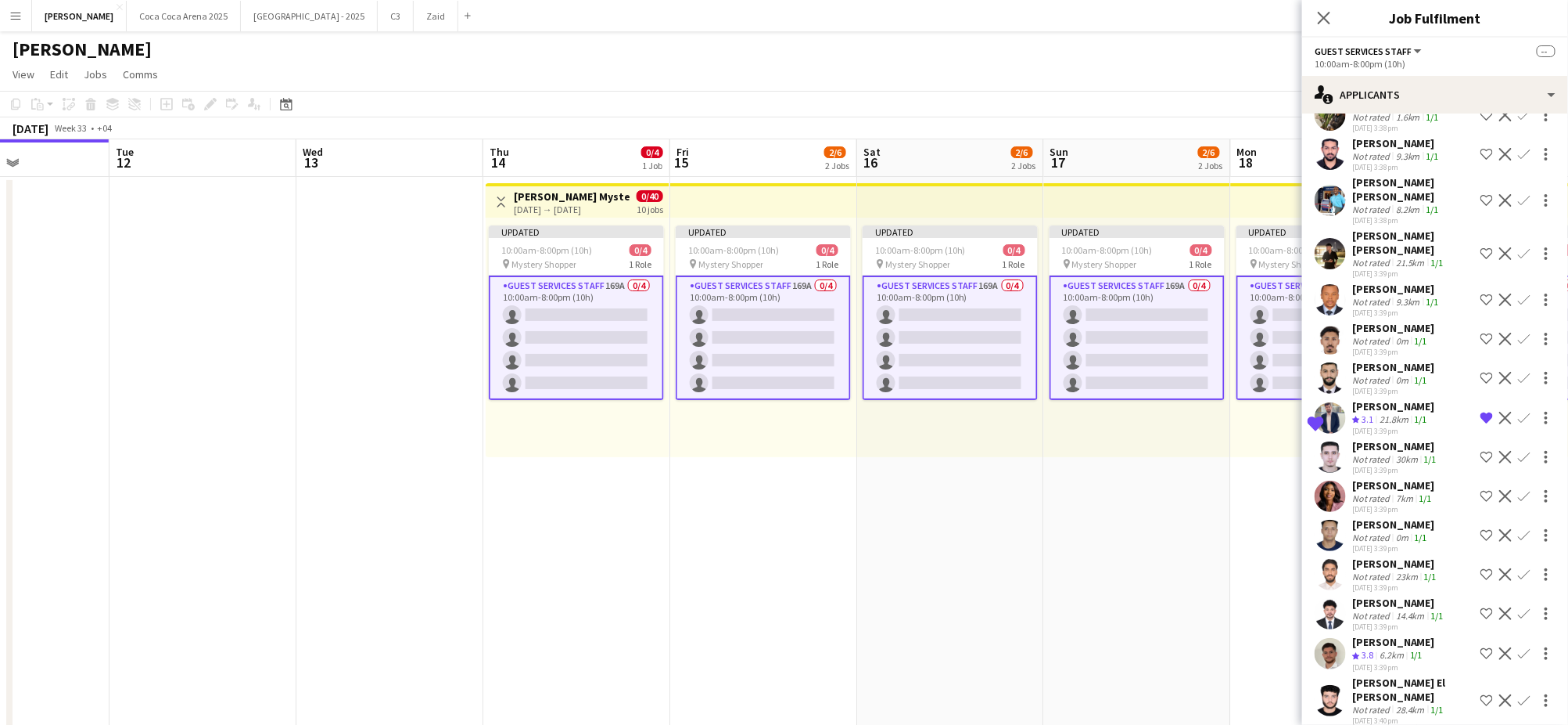
scroll to position [2220, 0]
click at [1393, 451] on div "30km" at bounding box center [1407, 457] width 28 height 12
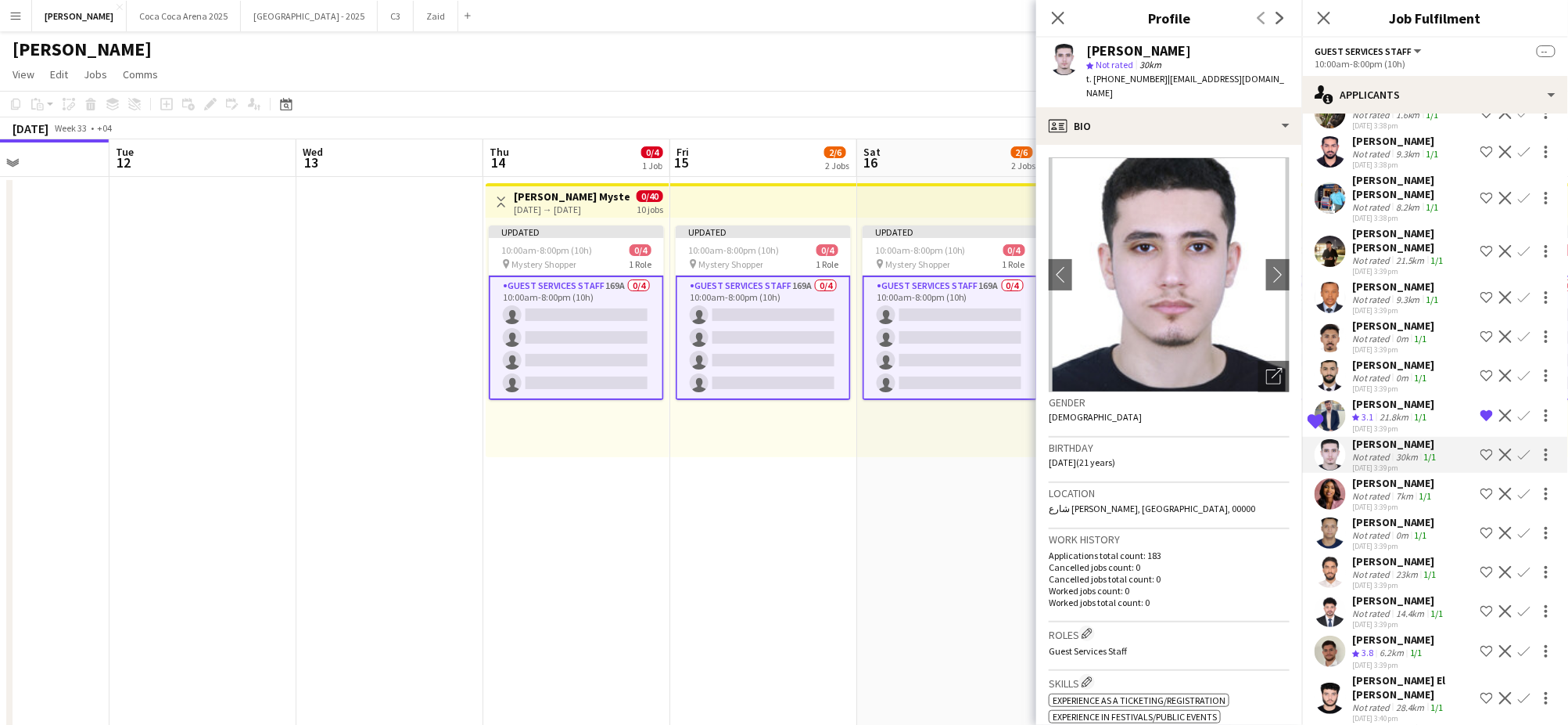
click at [1388, 490] on div "Not rated" at bounding box center [1372, 495] width 40 height 12
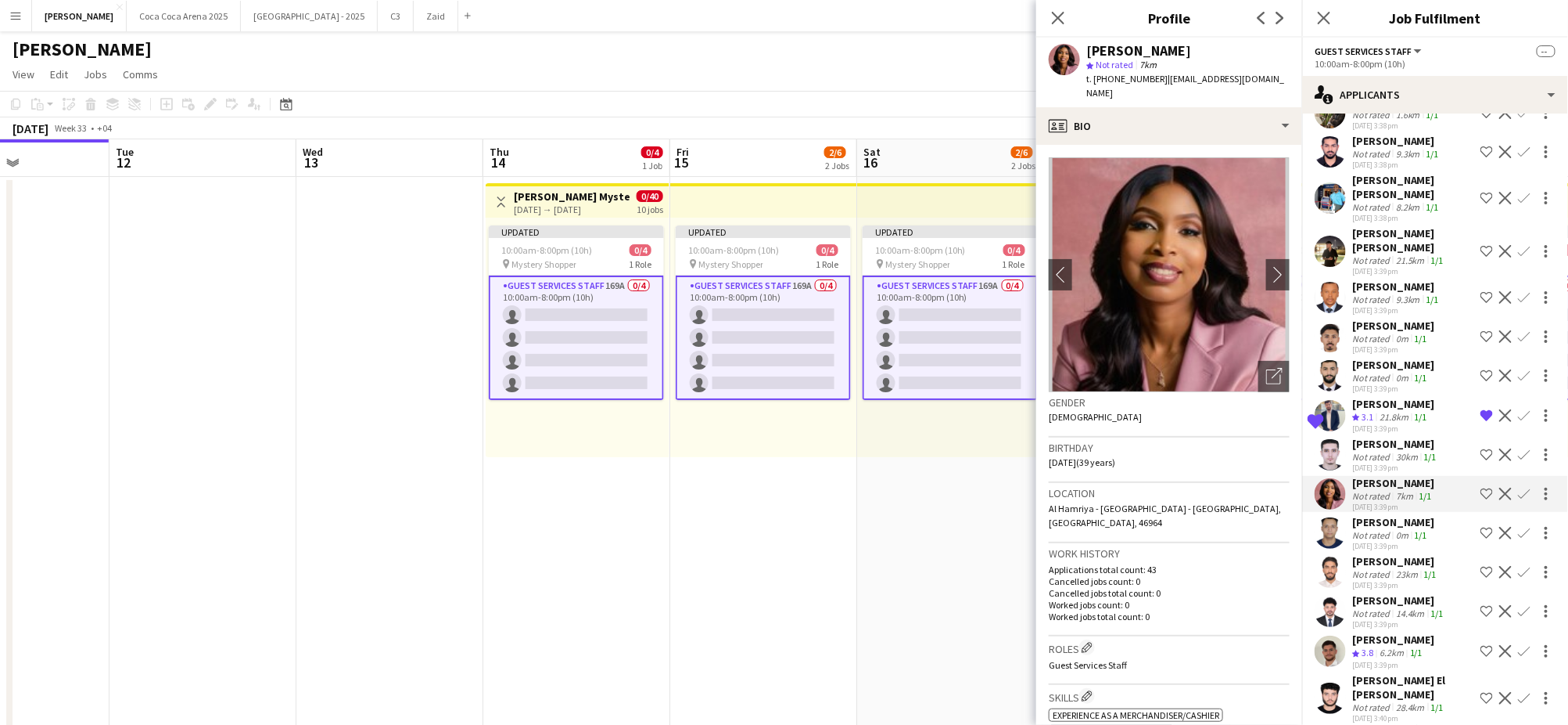
click at [1382, 517] on div "[PERSON_NAME]" at bounding box center [1393, 522] width 83 height 14
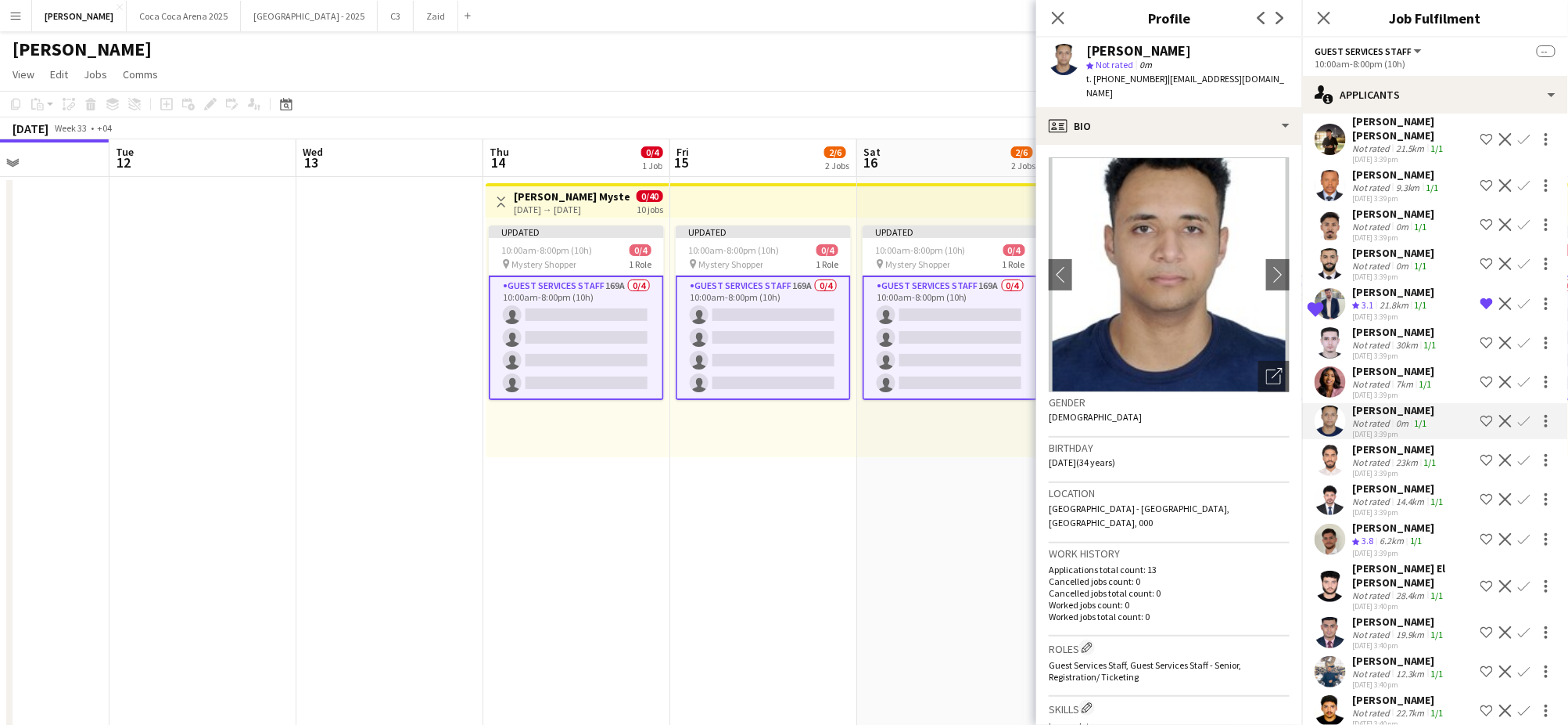
scroll to position [2335, 0]
click at [1395, 531] on div "6.2km" at bounding box center [1391, 538] width 31 height 13
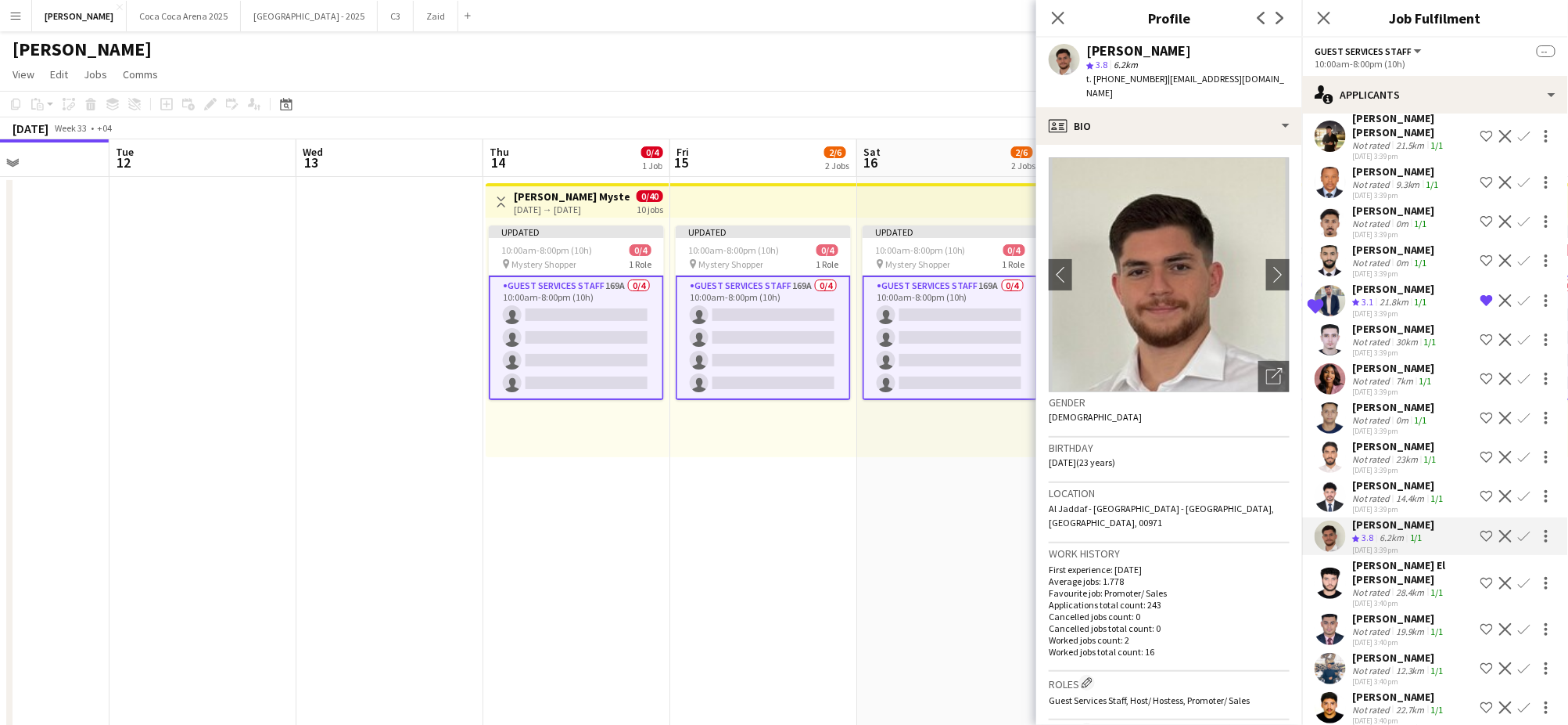
click at [1397, 558] on div "[PERSON_NAME] El [PERSON_NAME]" at bounding box center [1413, 572] width 122 height 28
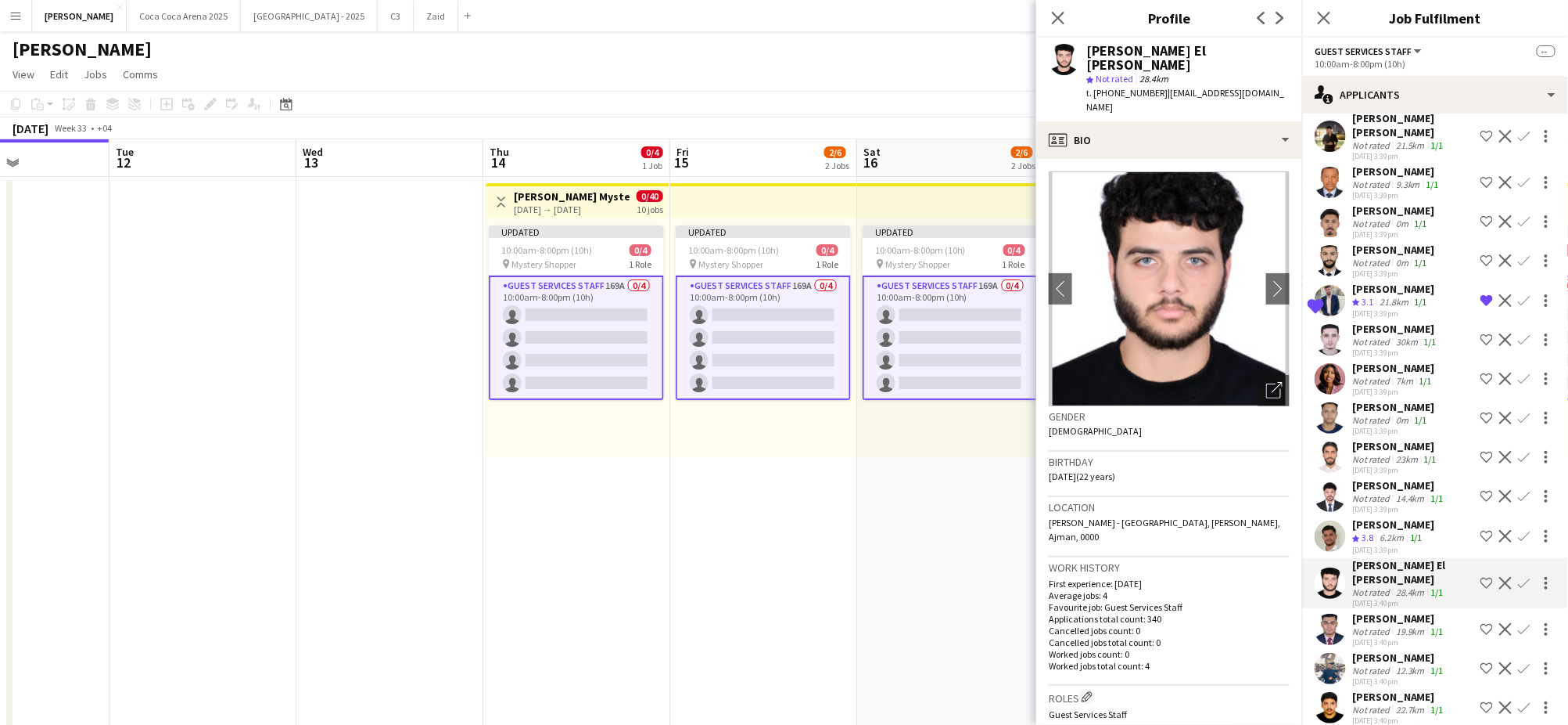
click at [1387, 523] on div "[PERSON_NAME]" at bounding box center [1393, 524] width 83 height 14
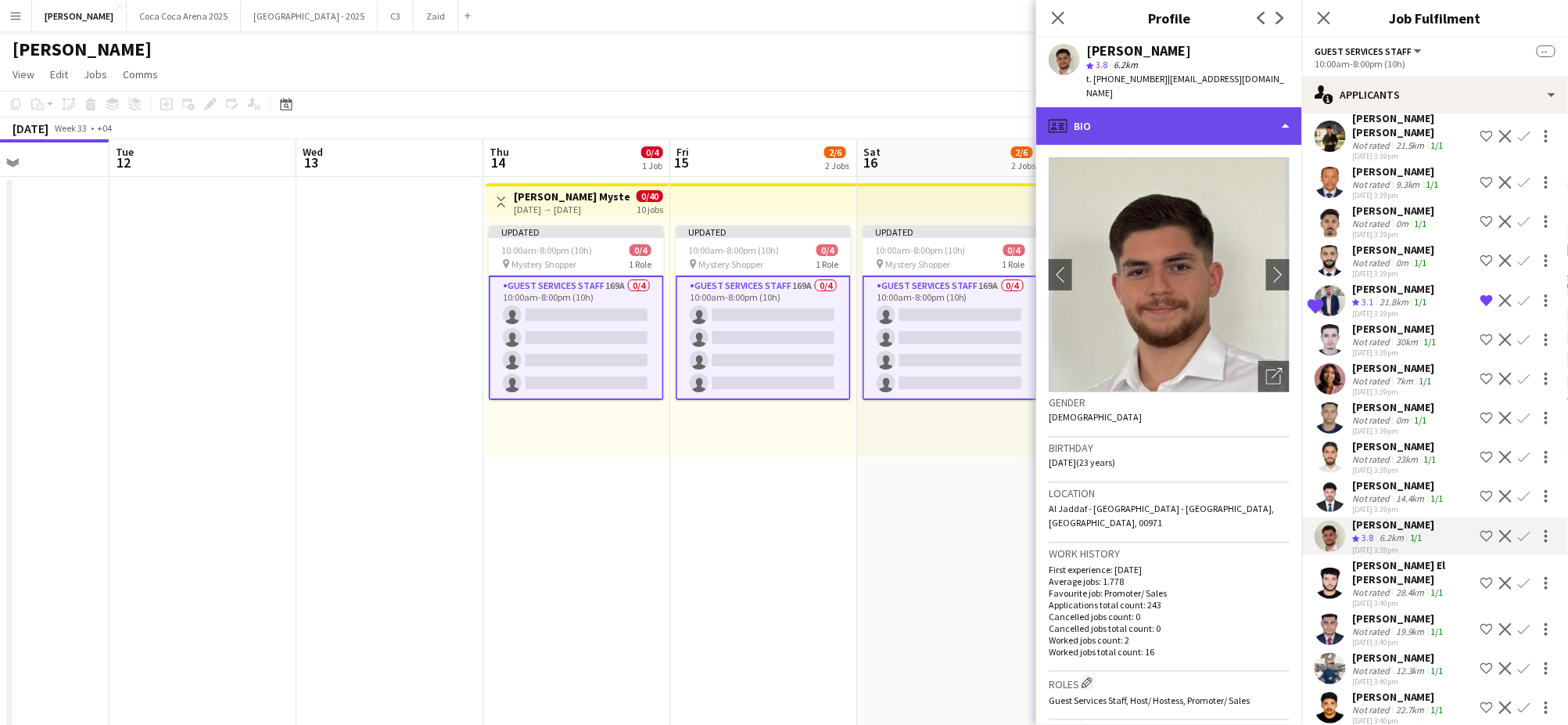
click at [1138, 112] on div "profile Bio" at bounding box center [1169, 126] width 266 height 37
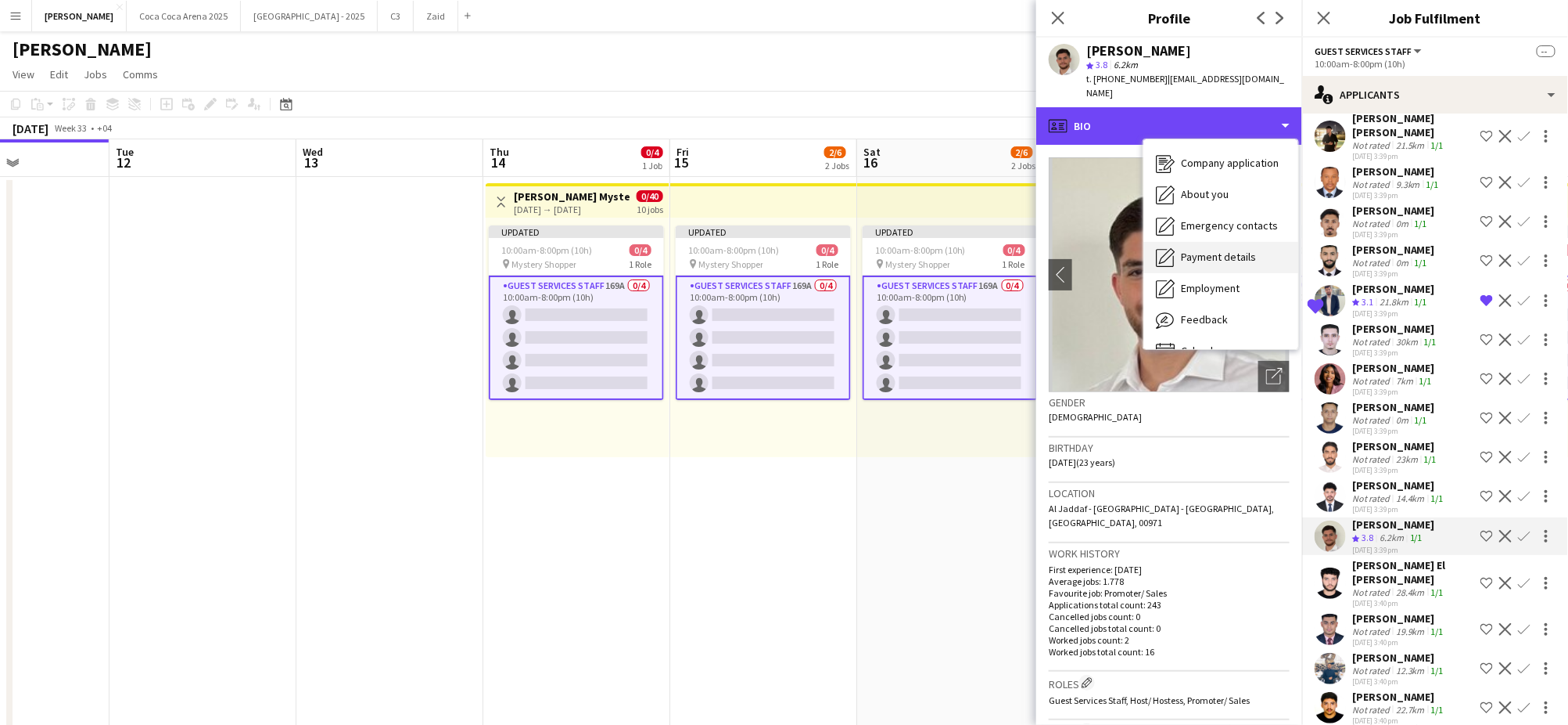
scroll to position [31, 0]
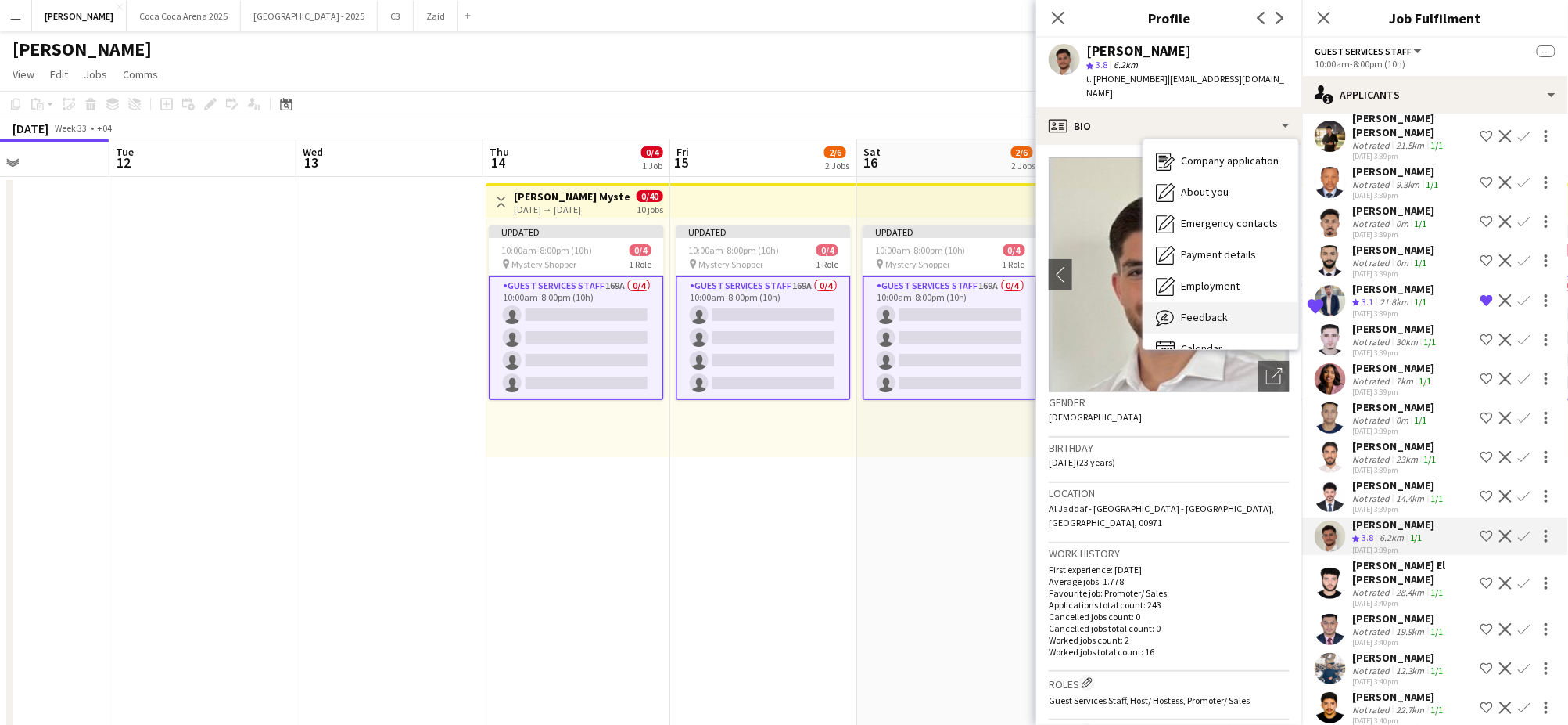
click at [1202, 310] on span "Feedback" at bounding box center [1204, 316] width 47 height 14
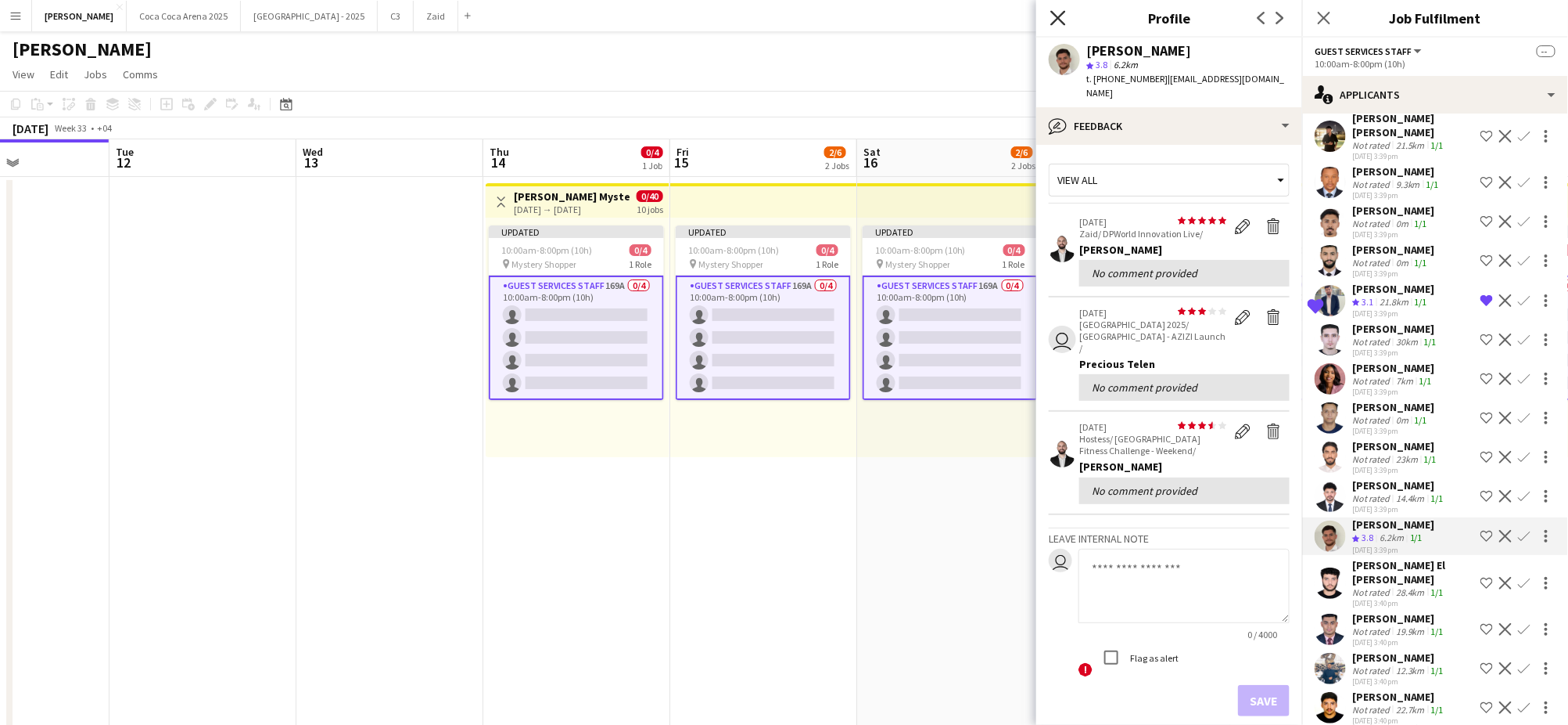
click at [1064, 17] on icon "Close pop-in" at bounding box center [1058, 17] width 15 height 15
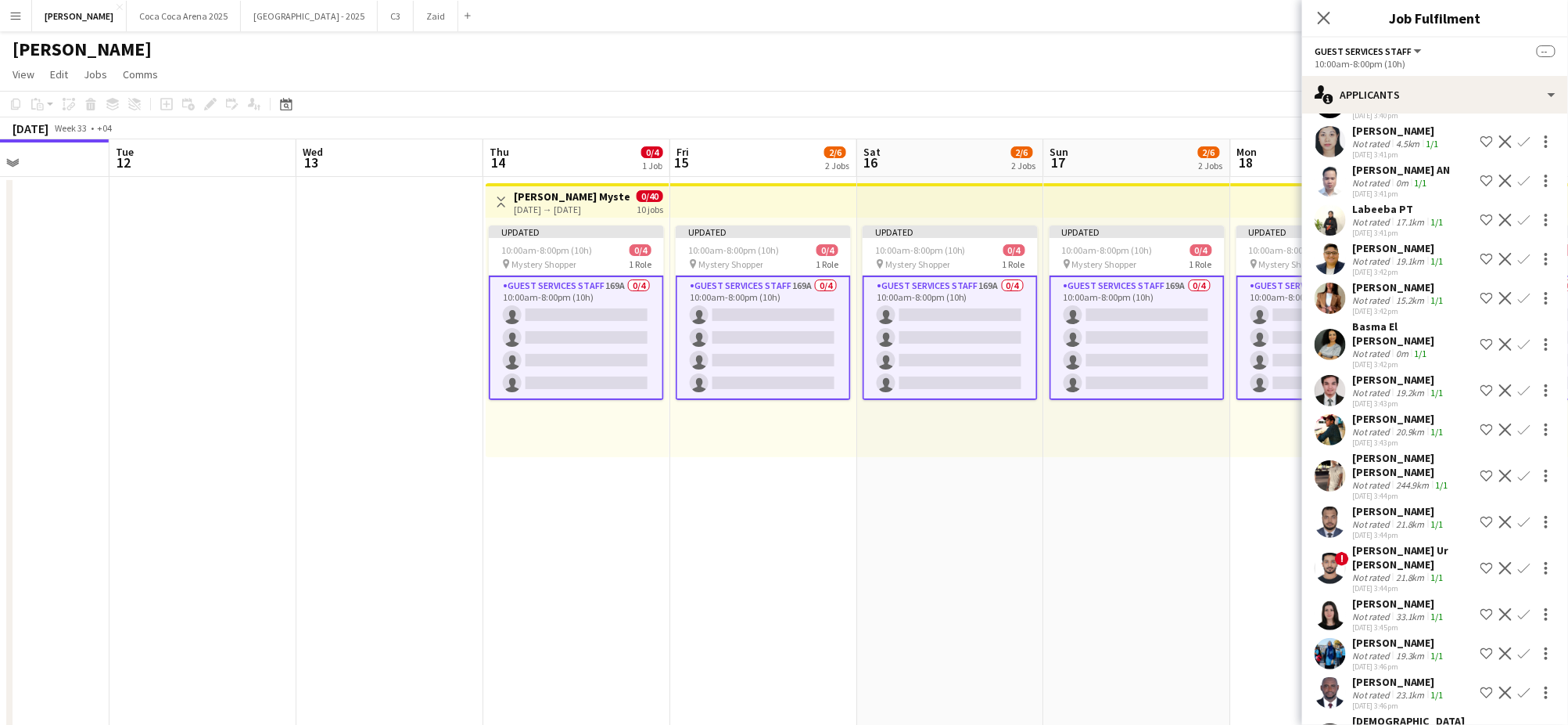
scroll to position [2939, 0]
click at [1381, 348] on div "Not rated" at bounding box center [1372, 354] width 40 height 12
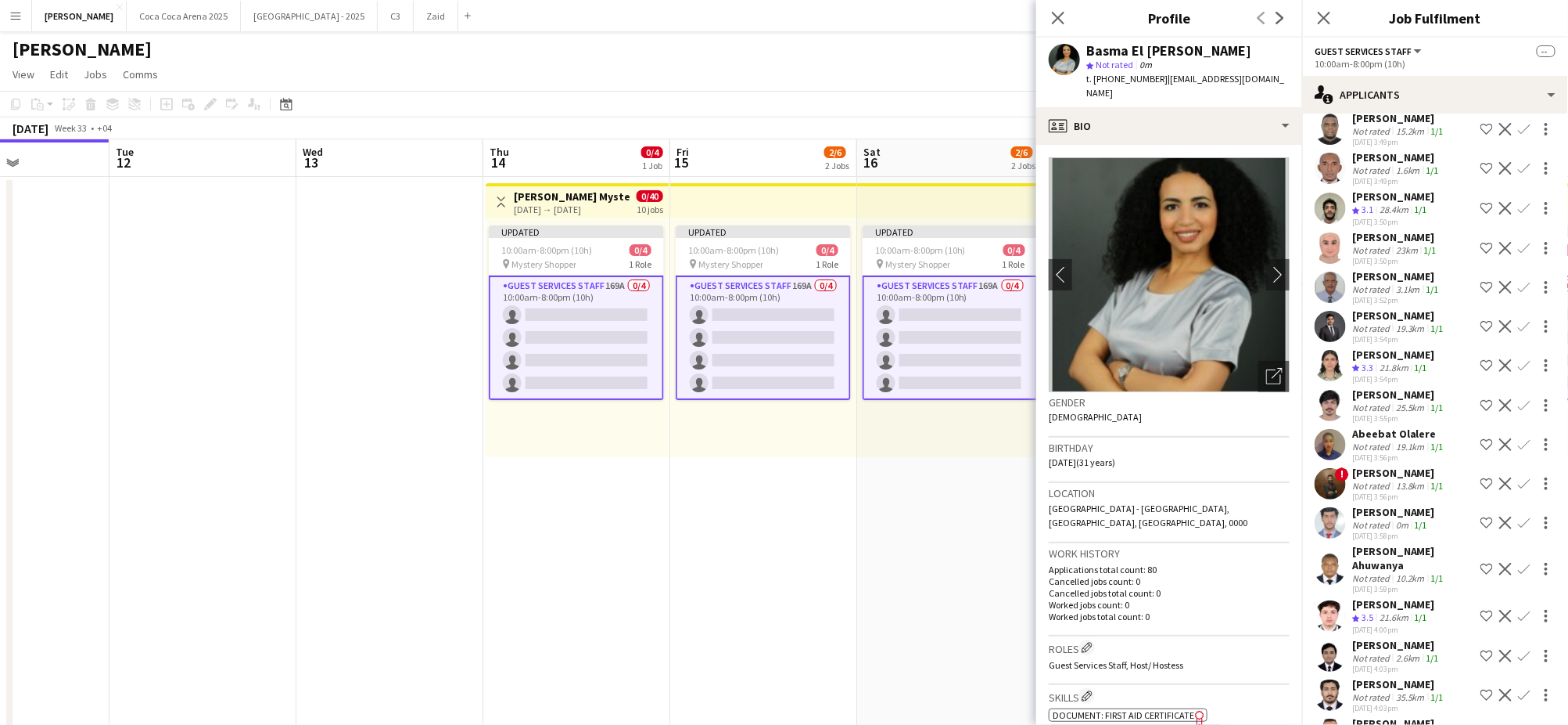
scroll to position [3751, 0]
click at [1394, 612] on div "21.6km" at bounding box center [1394, 618] width 35 height 13
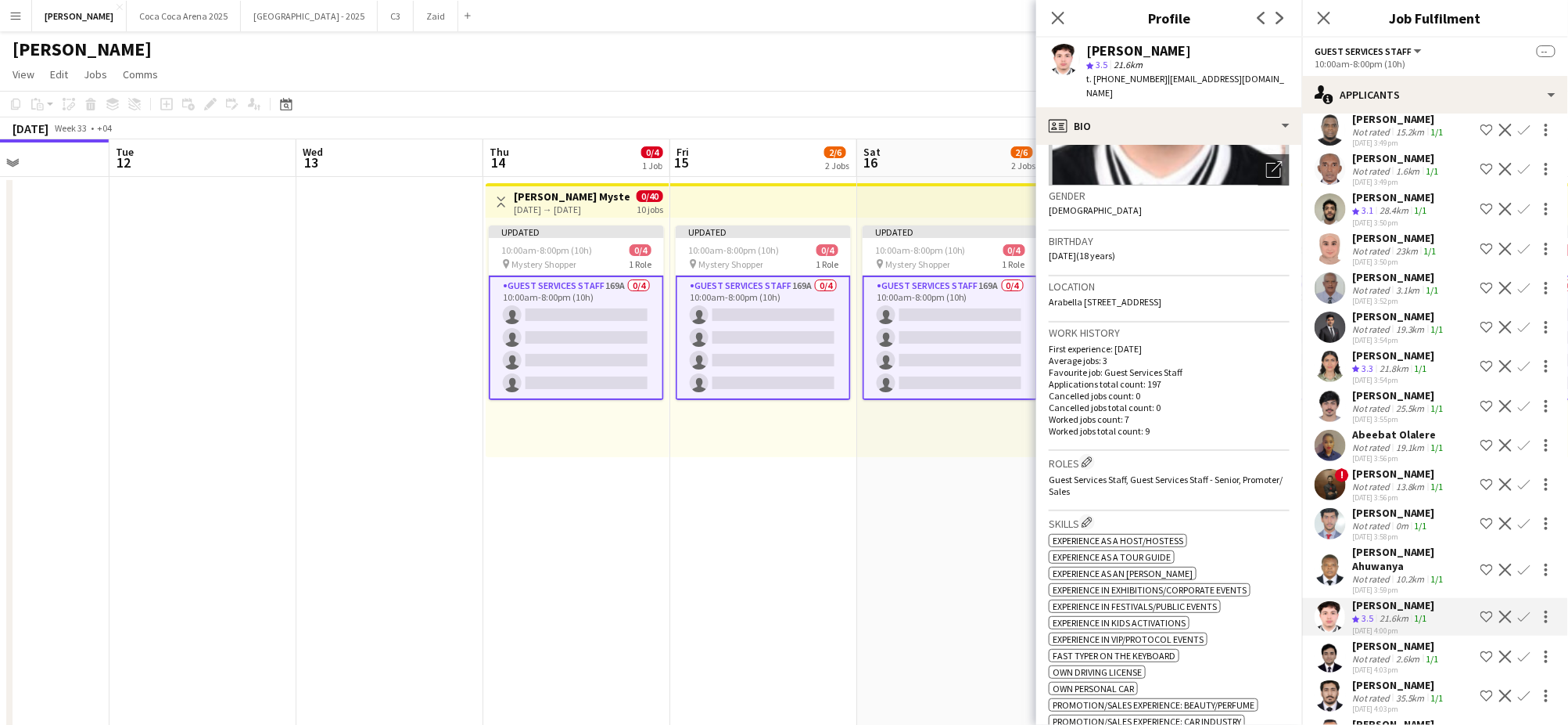
scroll to position [0, 0]
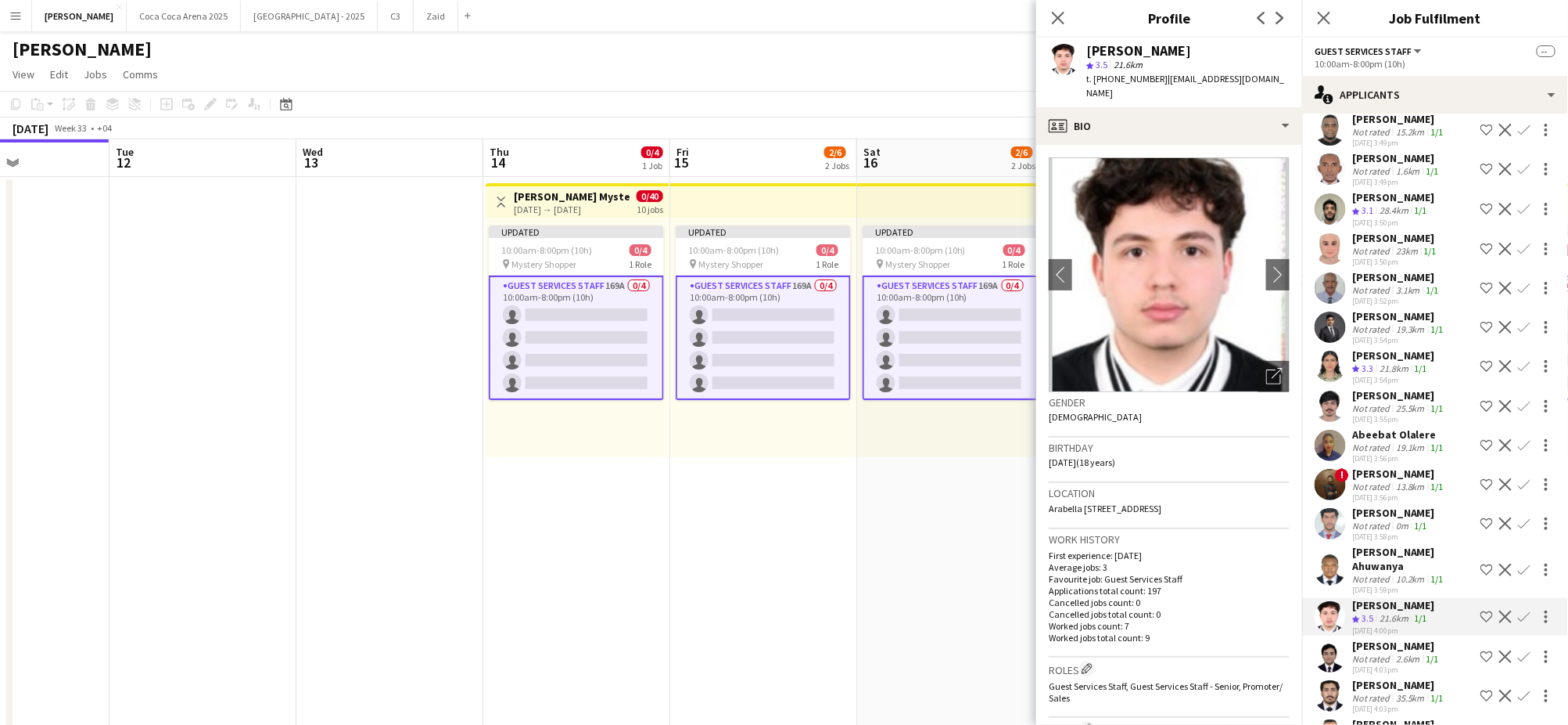
click at [1488, 610] on app-icon "Shortlist crew" at bounding box center [1486, 616] width 12 height 12
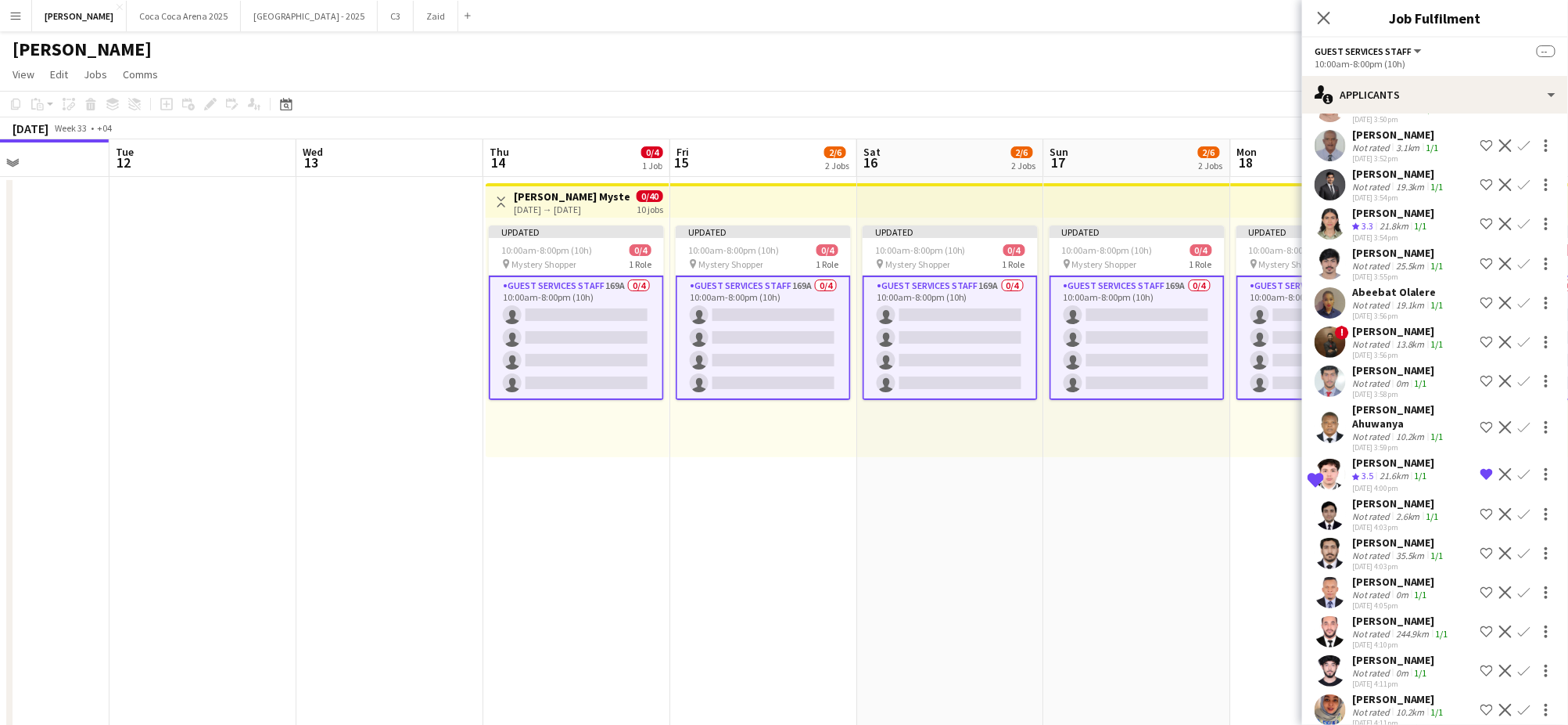
scroll to position [3897, 0]
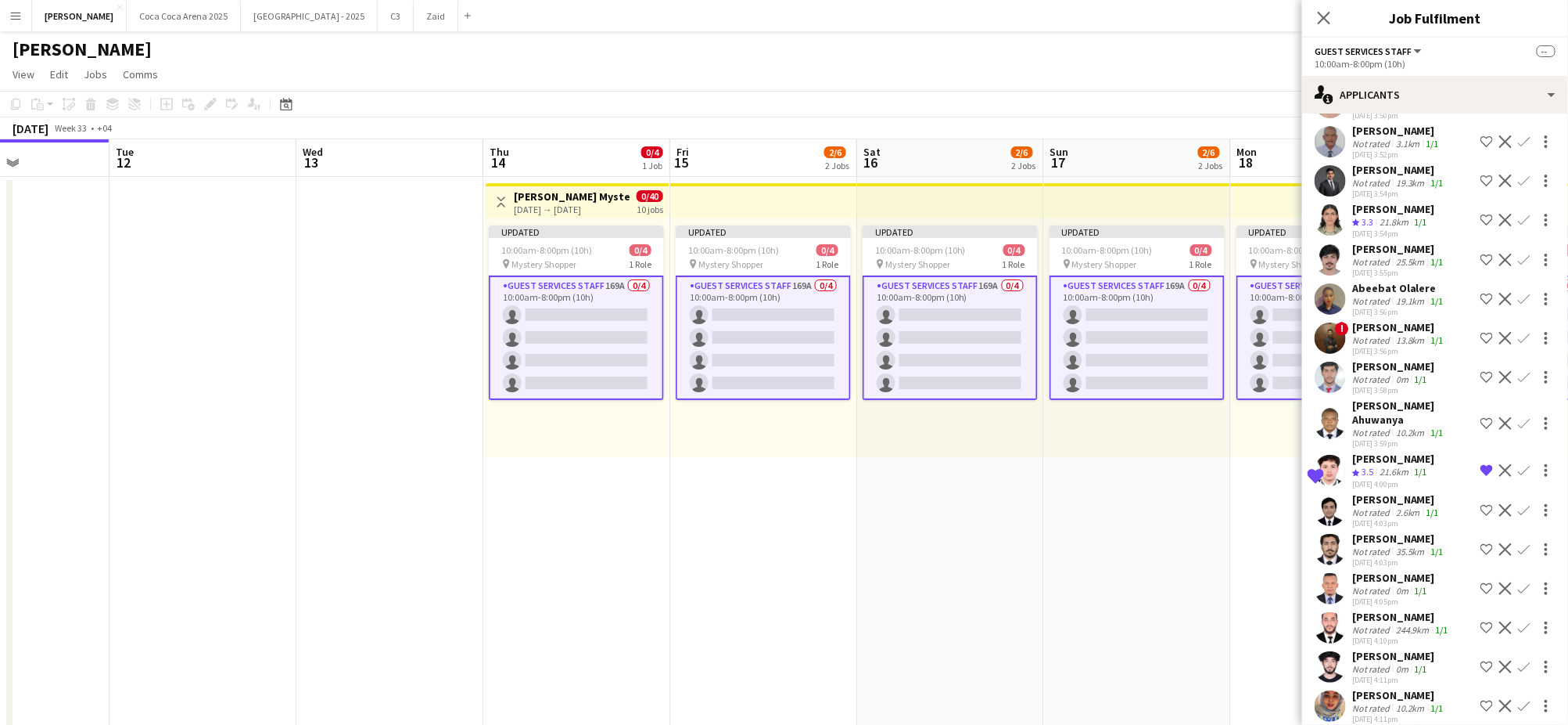
click at [1400, 506] on div "2.6km" at bounding box center [1408, 512] width 31 height 12
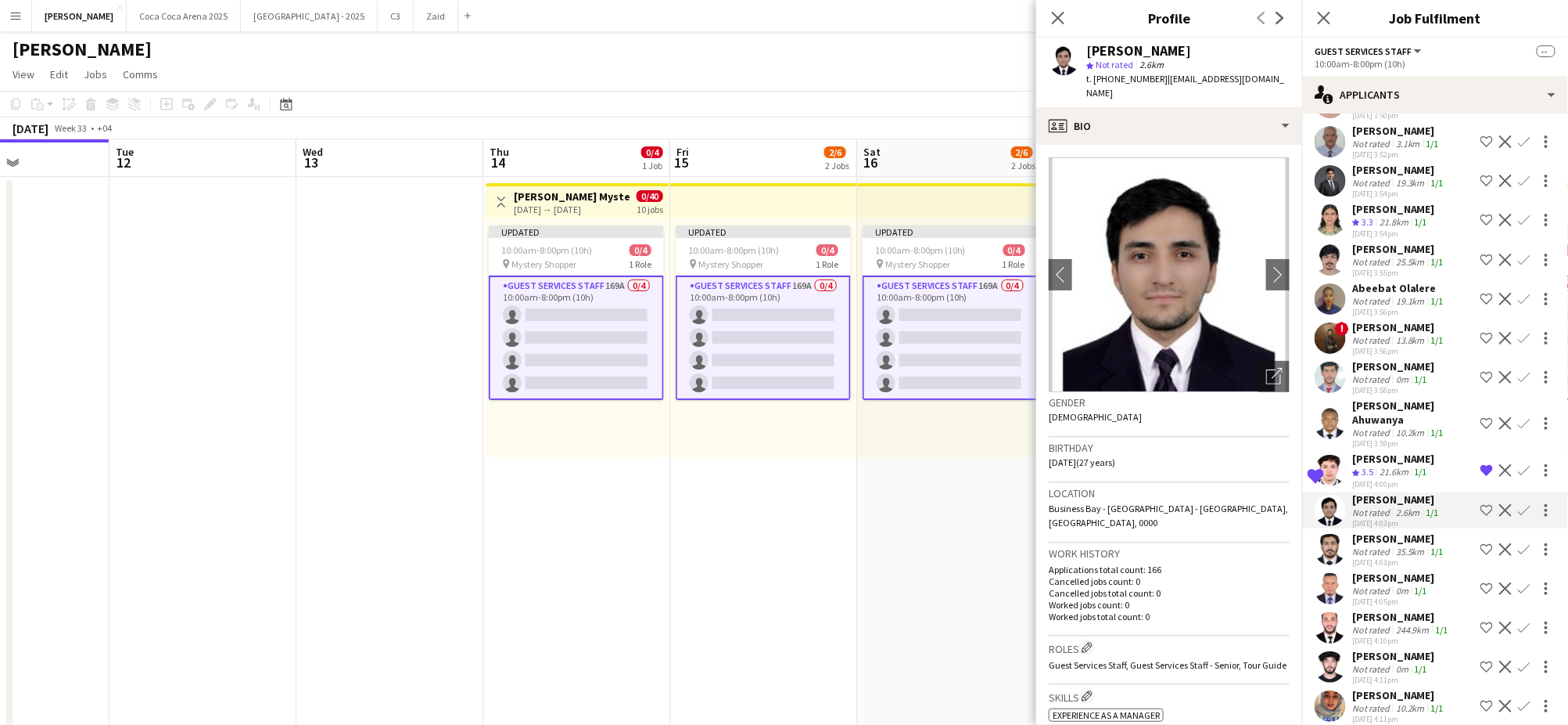
click at [1400, 506] on div "2.6km" at bounding box center [1408, 512] width 31 height 12
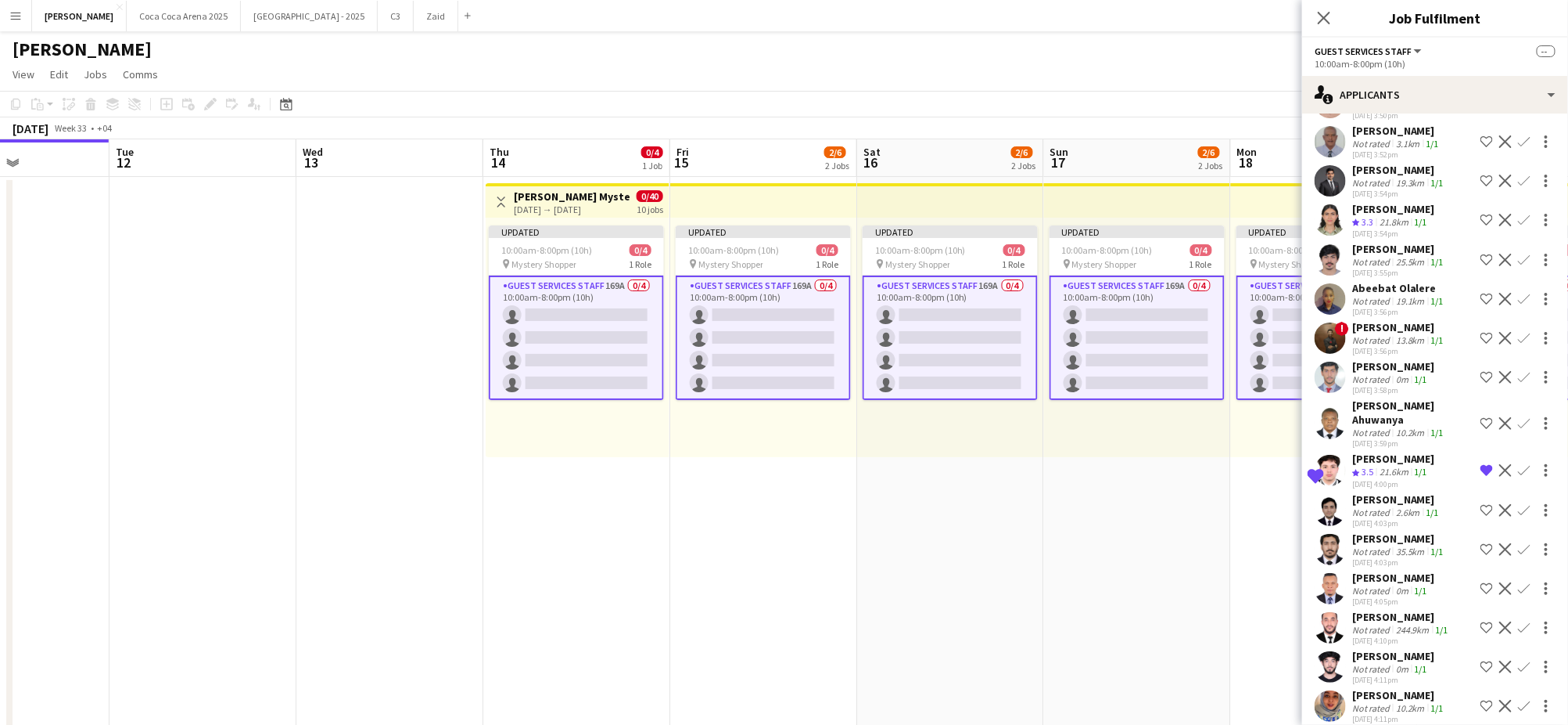
click at [1391, 531] on div "[PERSON_NAME]" at bounding box center [1399, 538] width 95 height 14
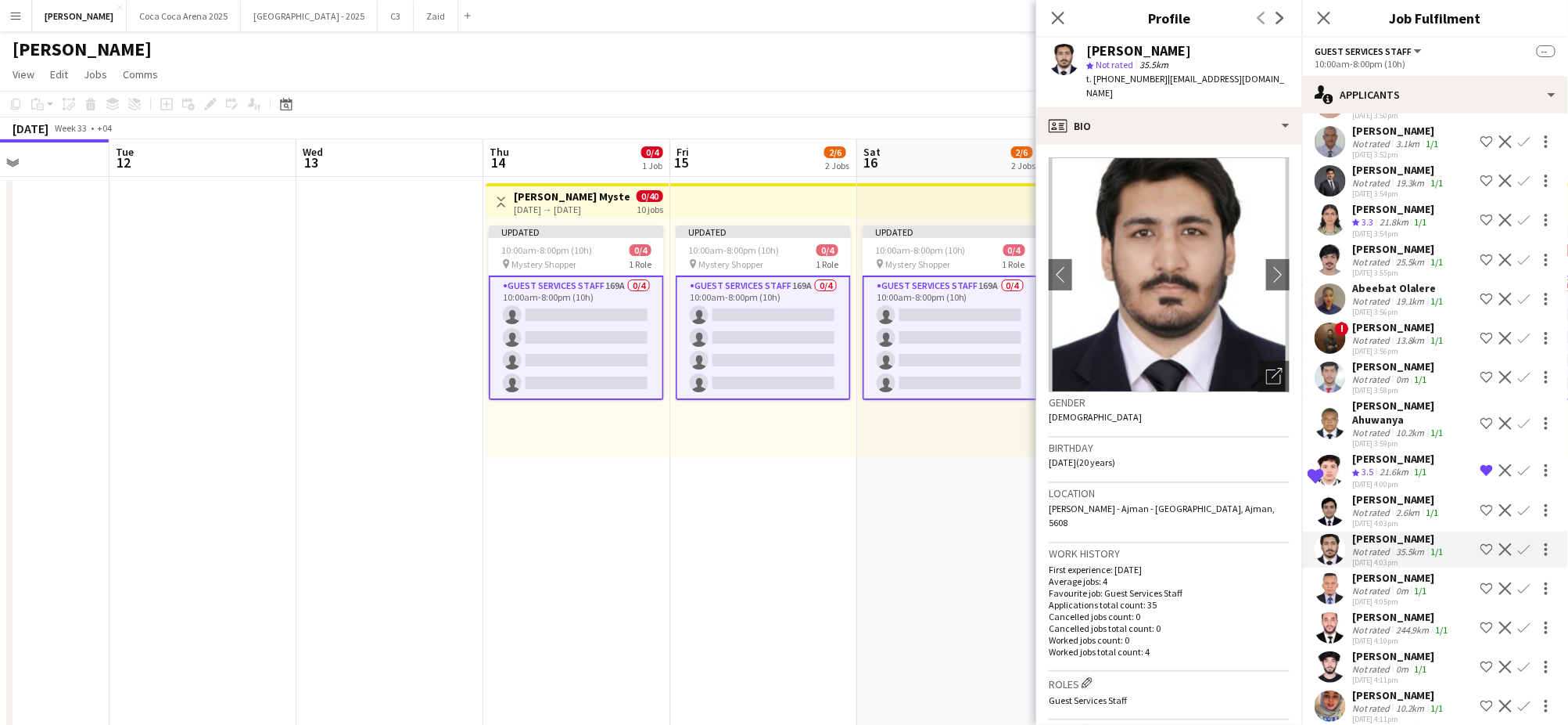
click at [1382, 571] on div "[PERSON_NAME]" at bounding box center [1393, 577] width 83 height 14
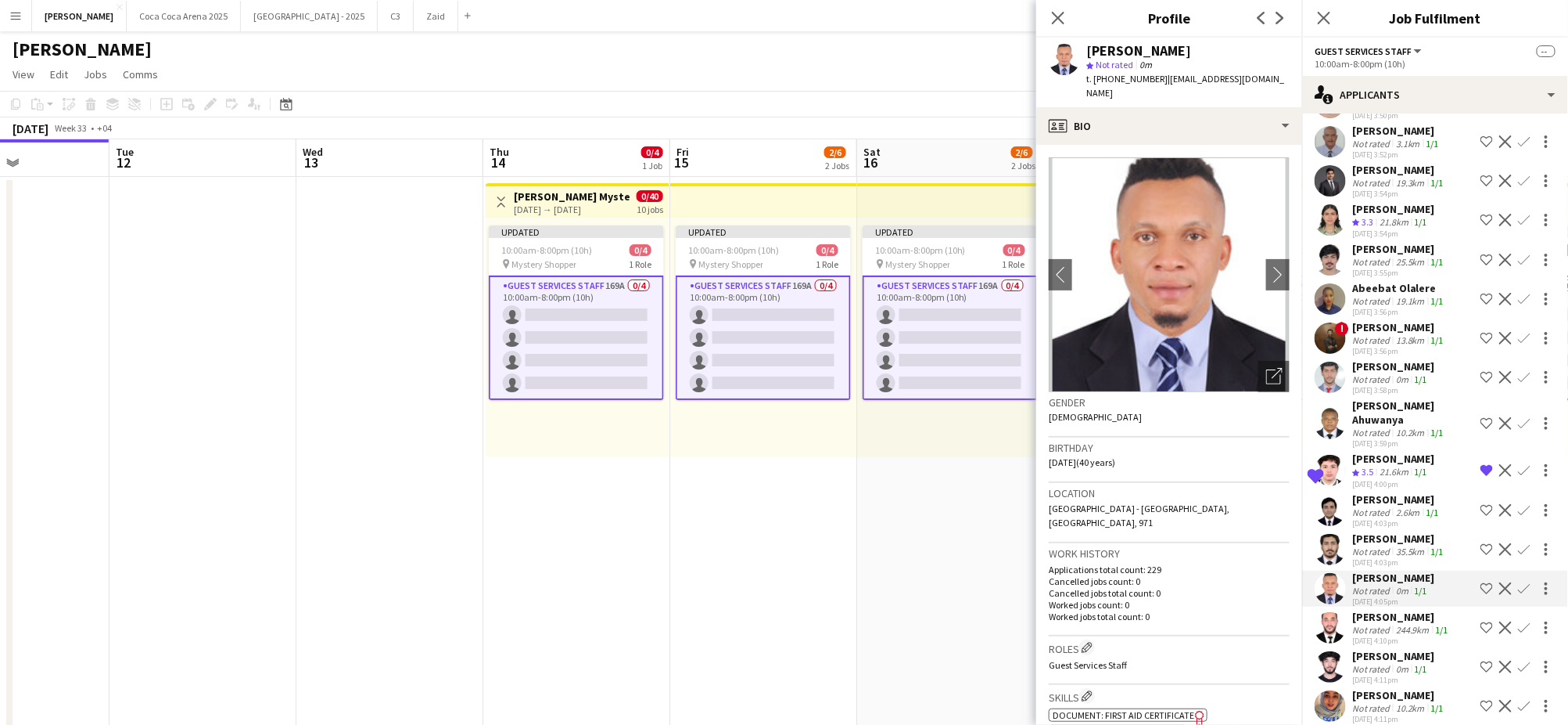
click at [1378, 609] on div "[PERSON_NAME]" at bounding box center [1401, 616] width 99 height 14
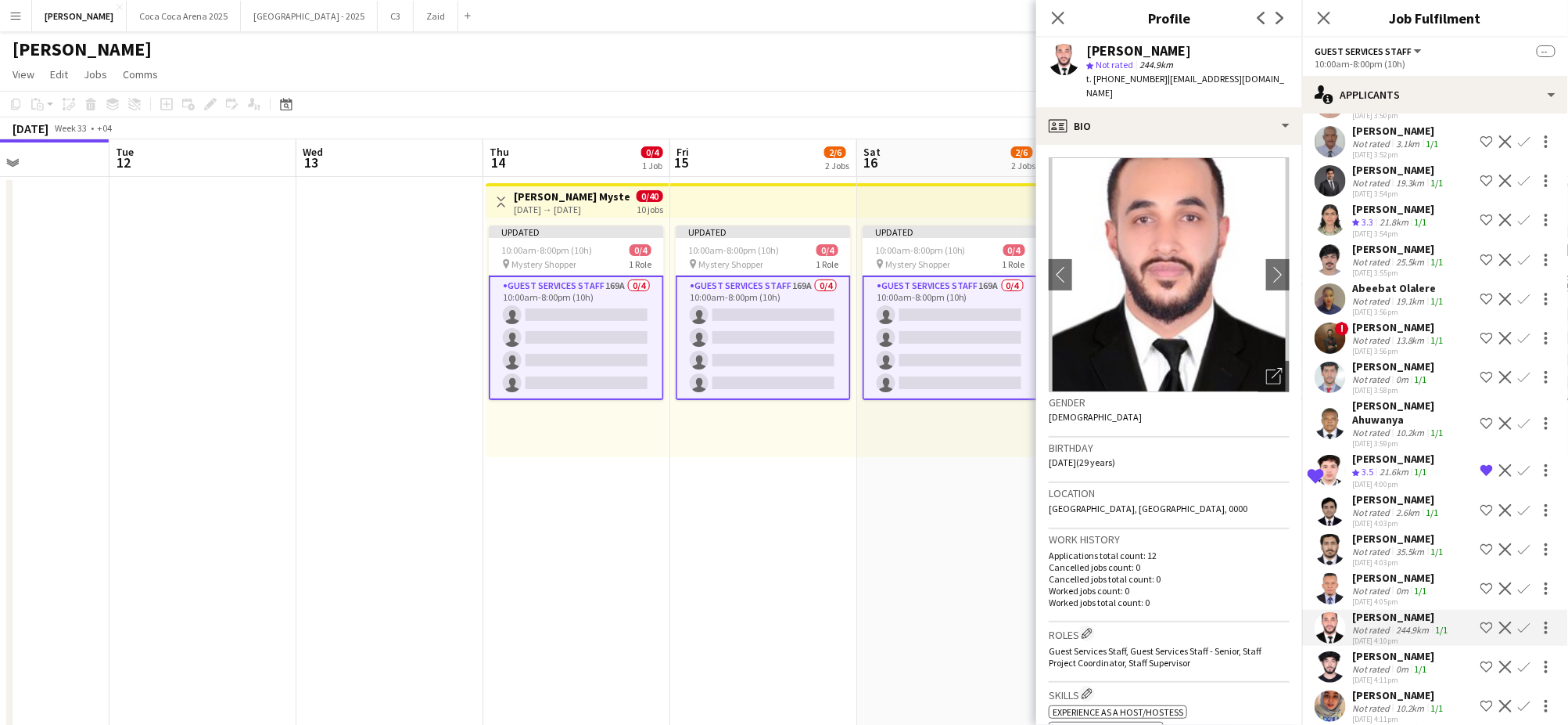
click at [1377, 663] on div "Not rated" at bounding box center [1372, 669] width 40 height 12
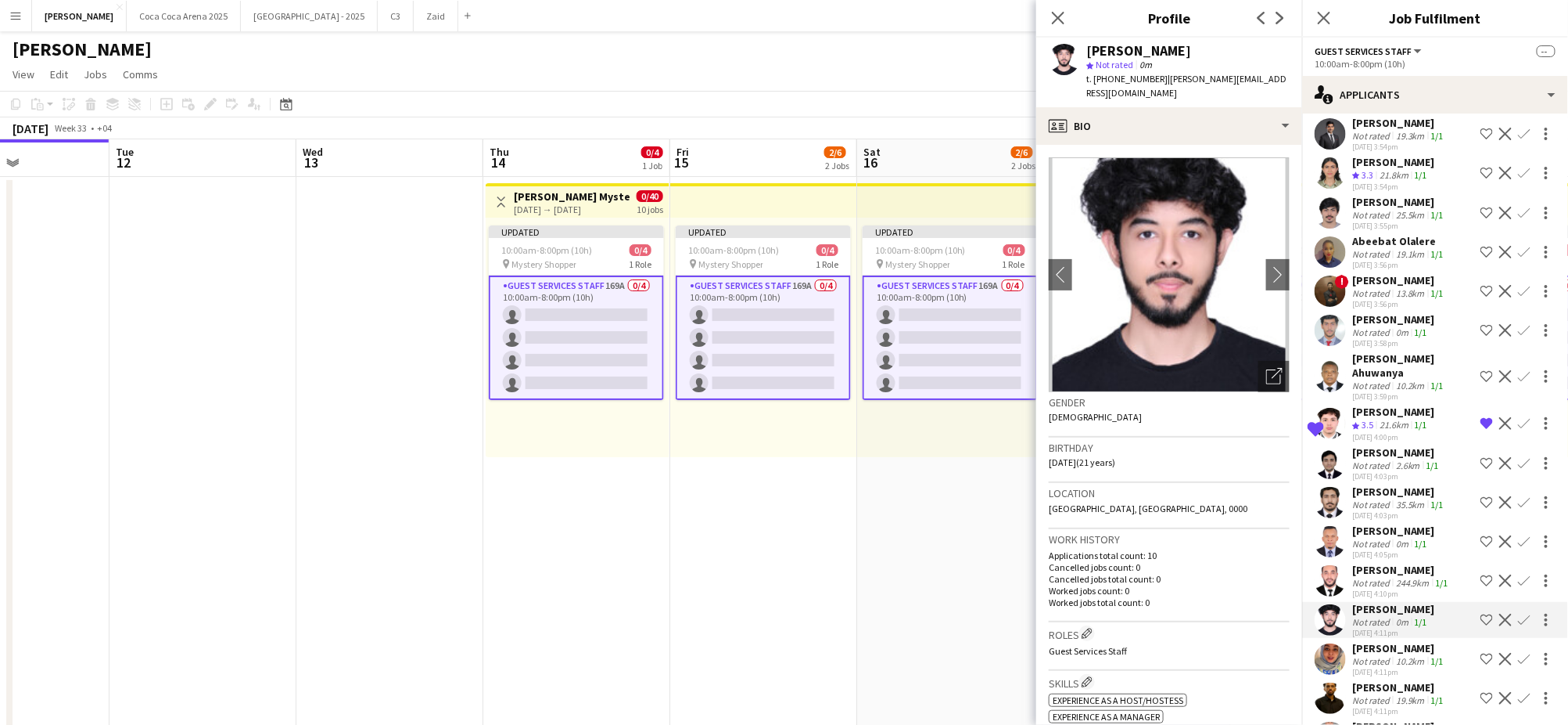
scroll to position [3946, 0]
click at [1377, 653] on div "Not rated" at bounding box center [1372, 659] width 40 height 12
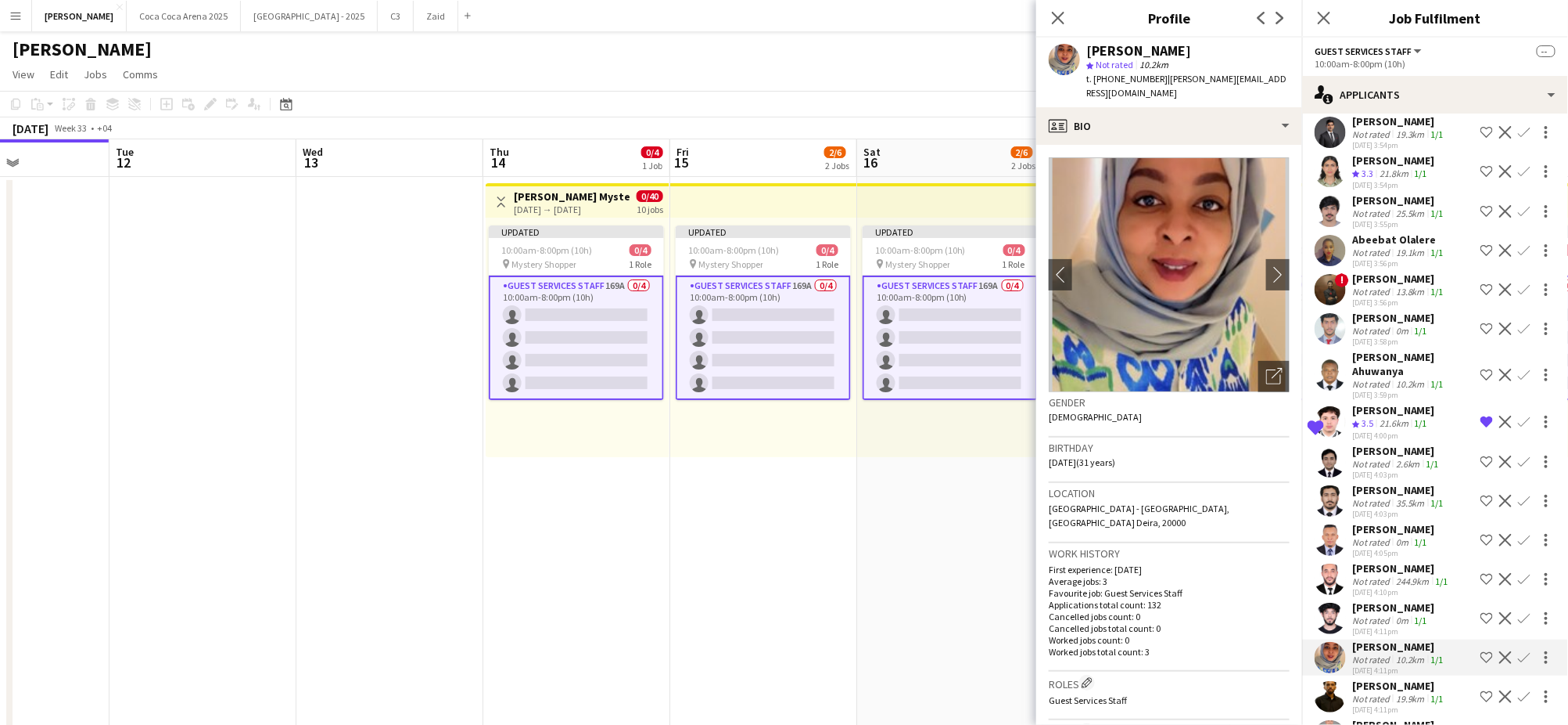
click at [1372, 693] on div "Not rated" at bounding box center [1372, 699] width 40 height 12
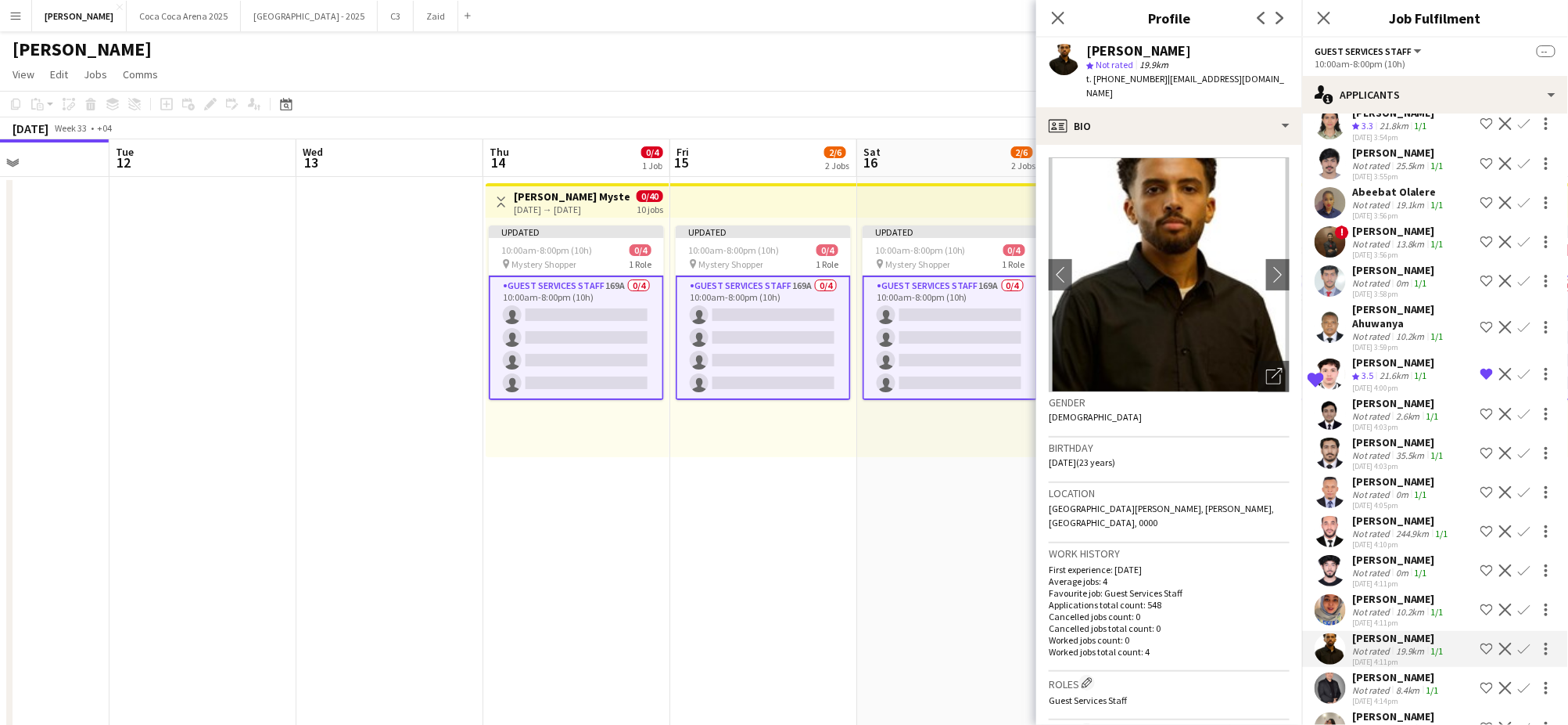
scroll to position [3997, 0]
click at [1392, 628] on div "[PERSON_NAME]" at bounding box center [1399, 634] width 95 height 14
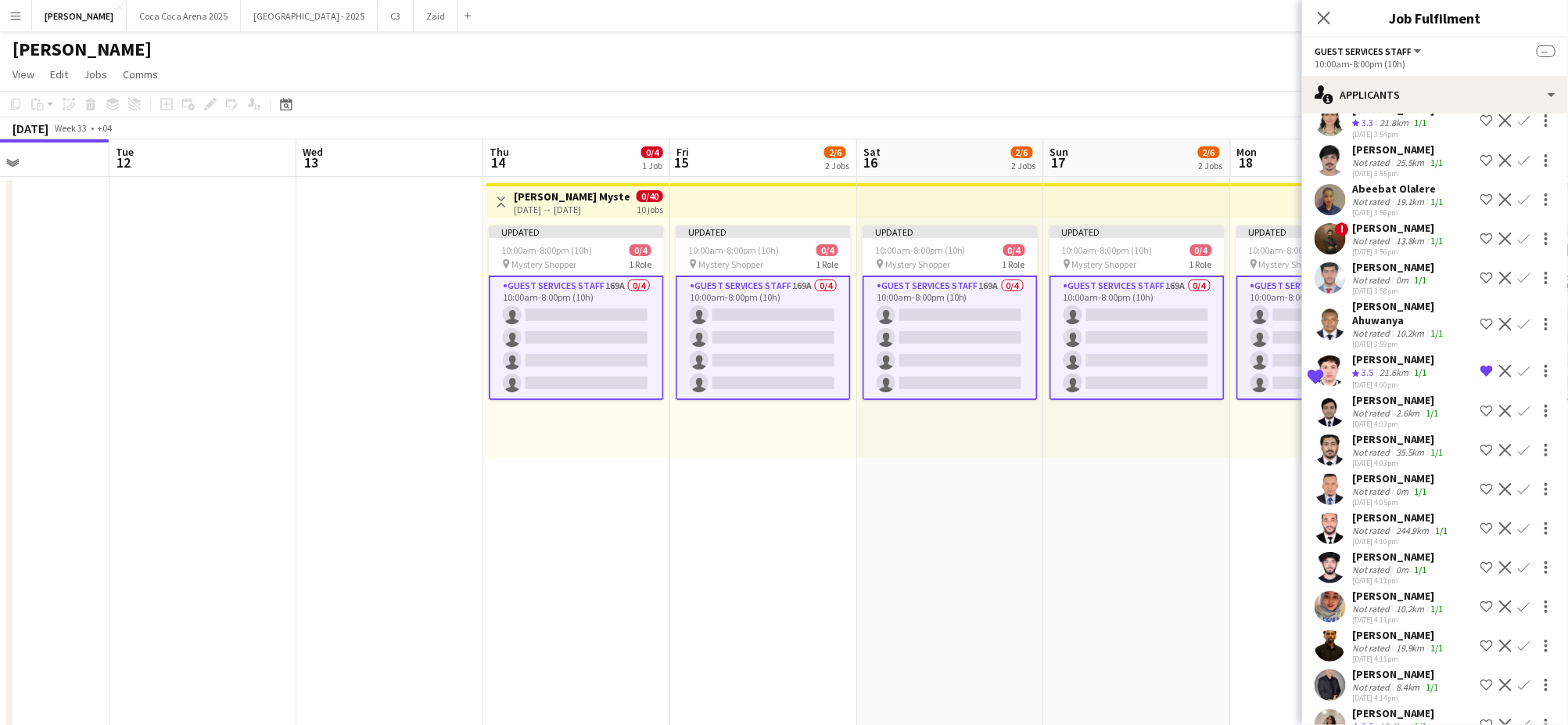
click at [1392, 628] on div "[PERSON_NAME]" at bounding box center [1399, 634] width 95 height 14
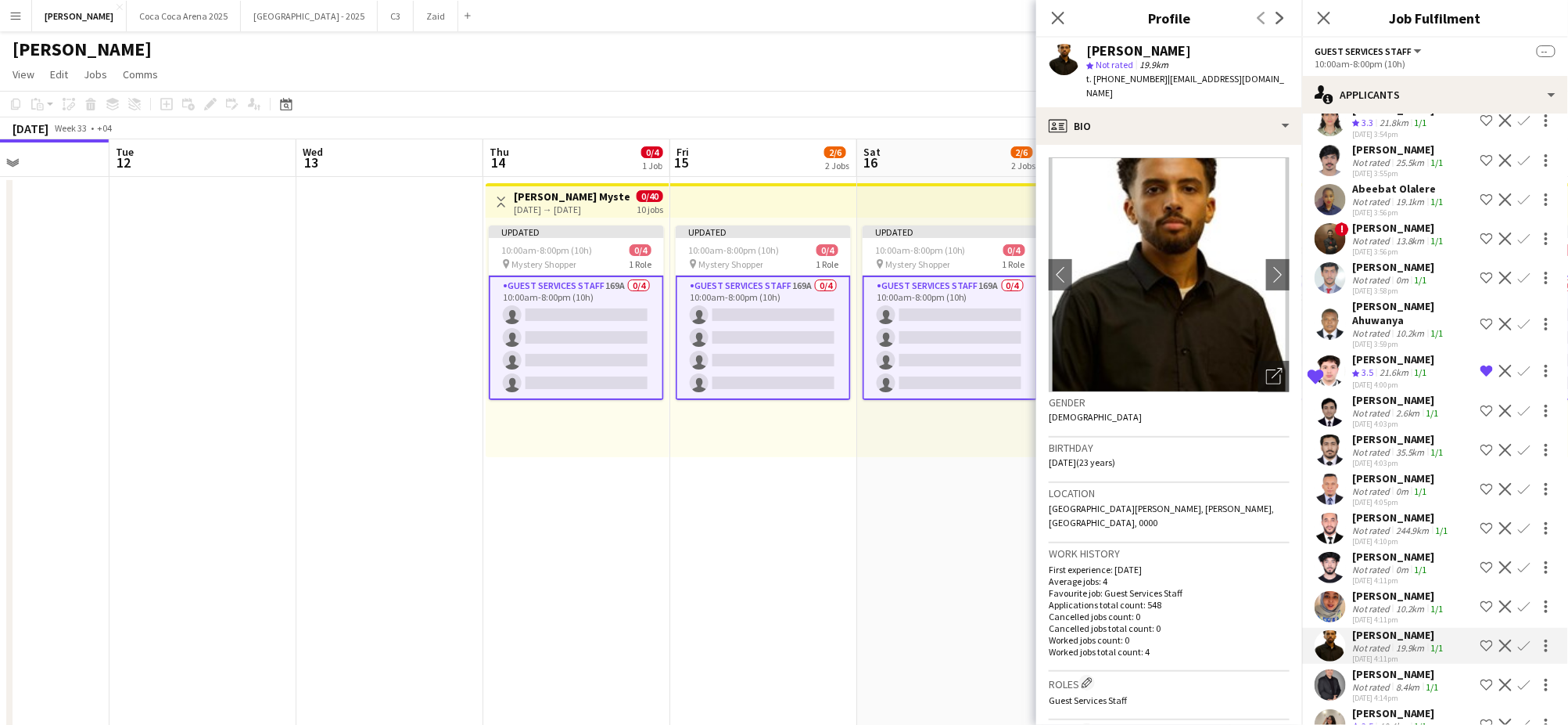
click at [1389, 666] on div "[PERSON_NAME]" at bounding box center [1396, 673] width 90 height 14
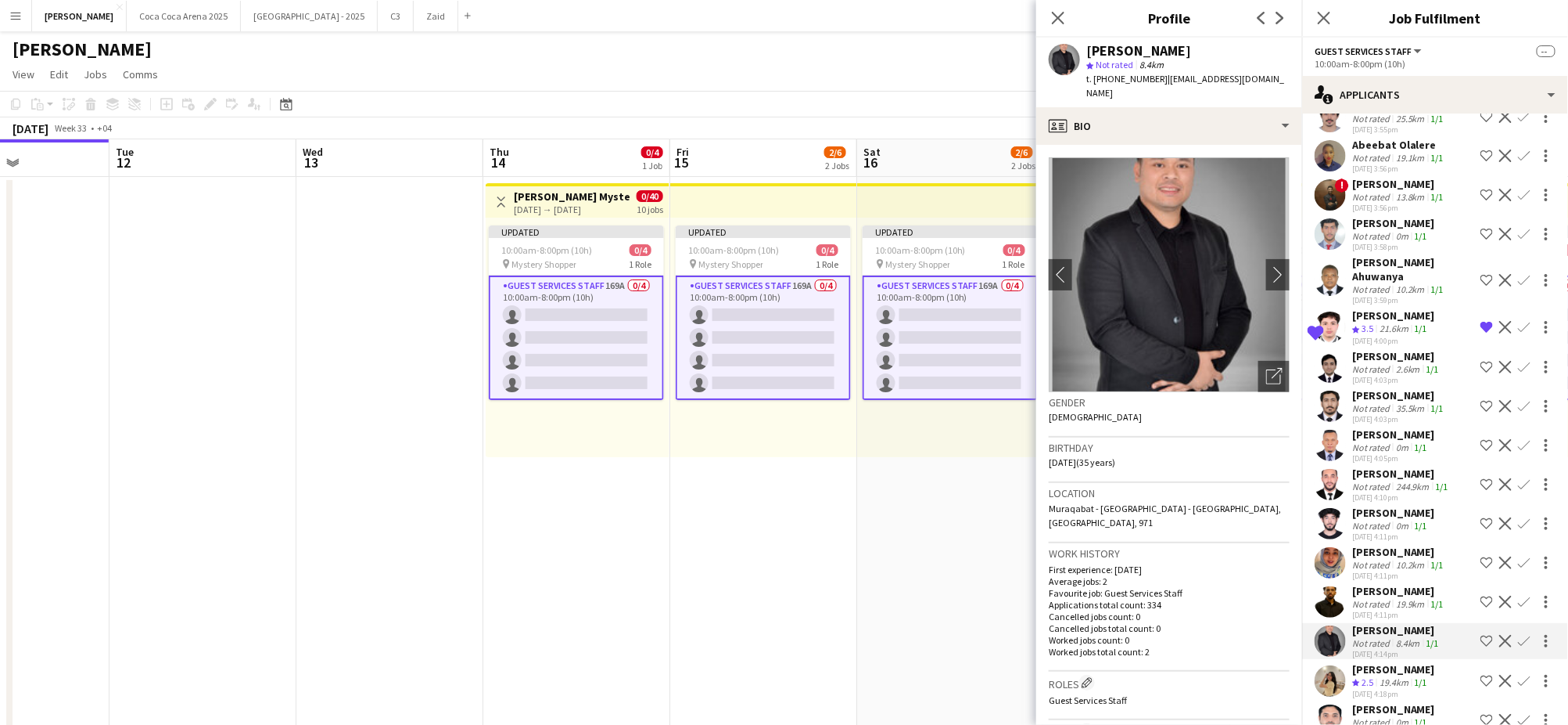
scroll to position [4051, 0]
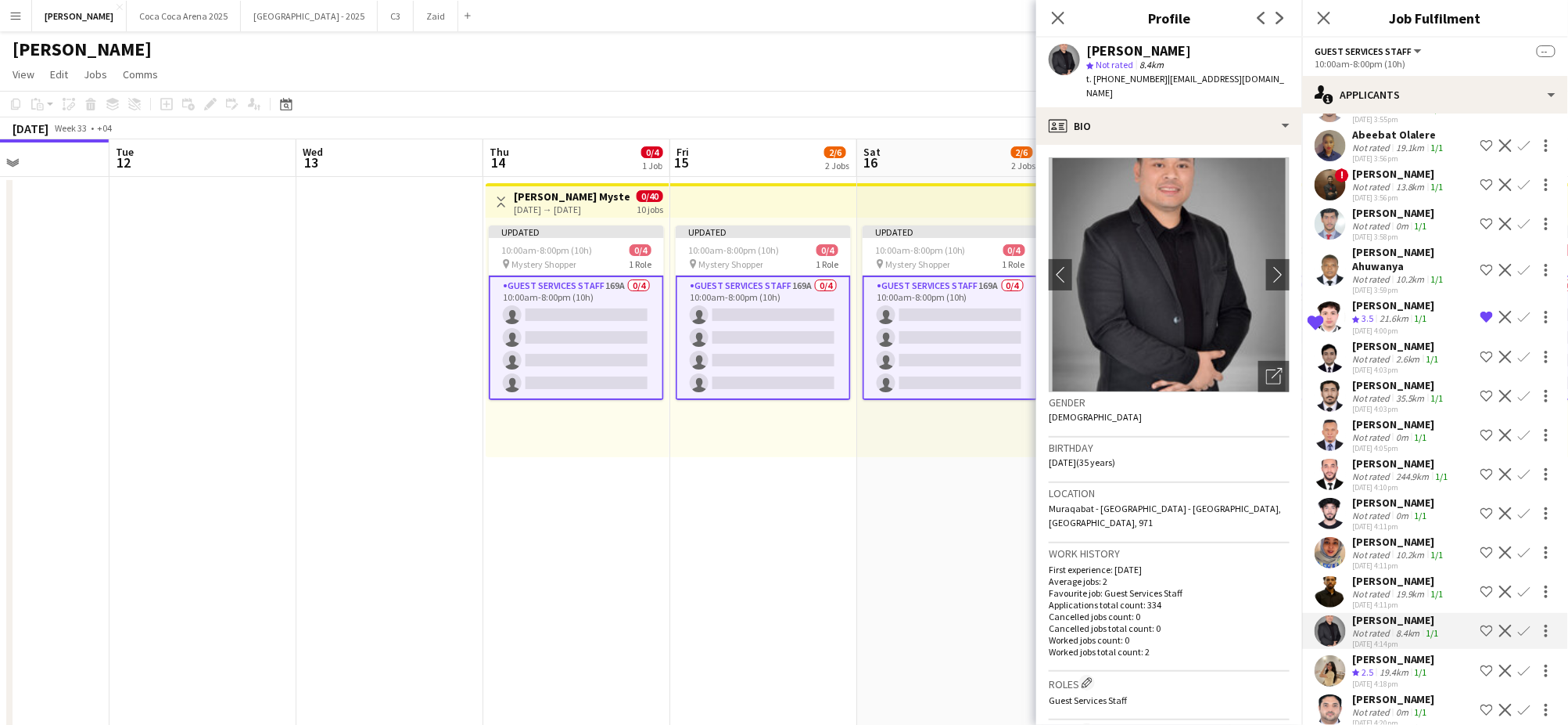
click at [1384, 666] on div "19.4km" at bounding box center [1394, 672] width 35 height 13
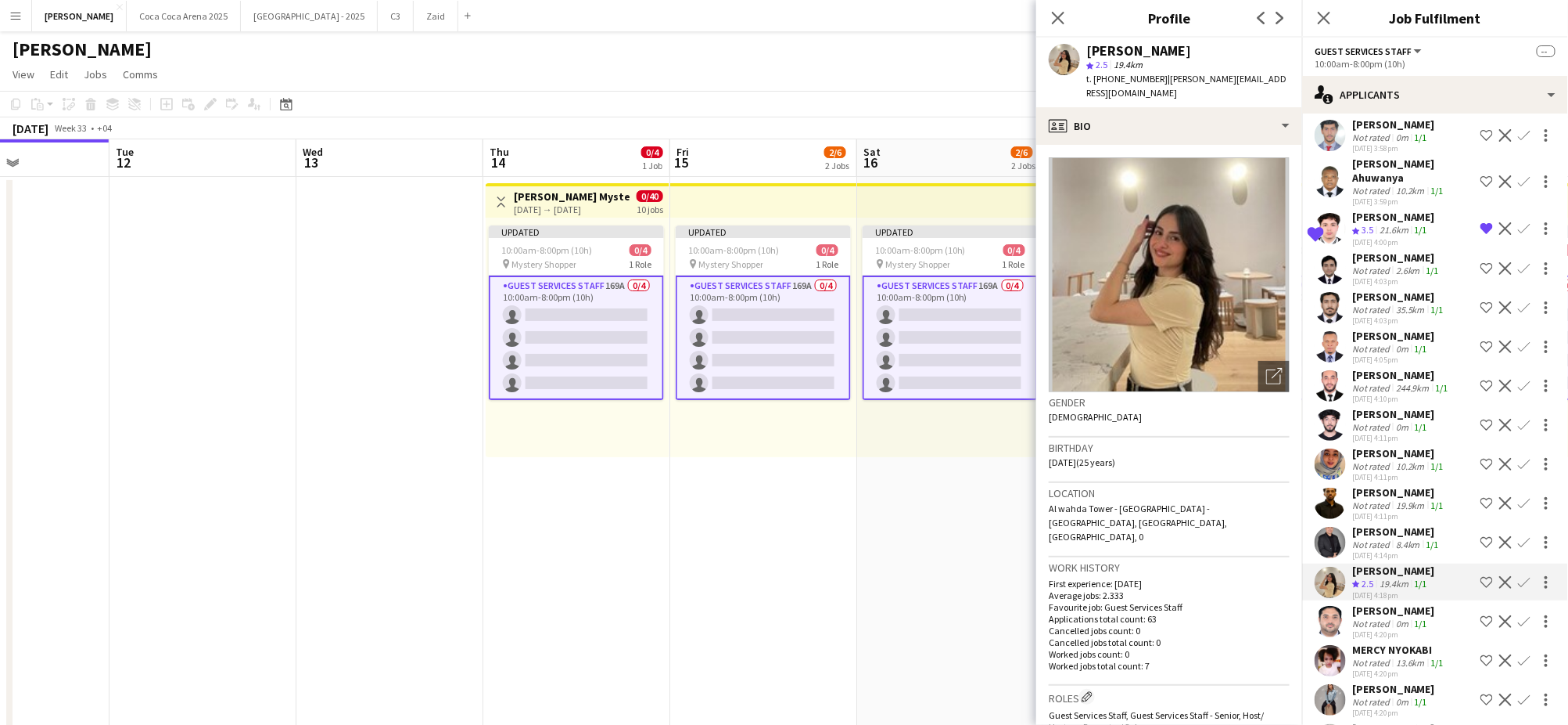
scroll to position [4152, 0]
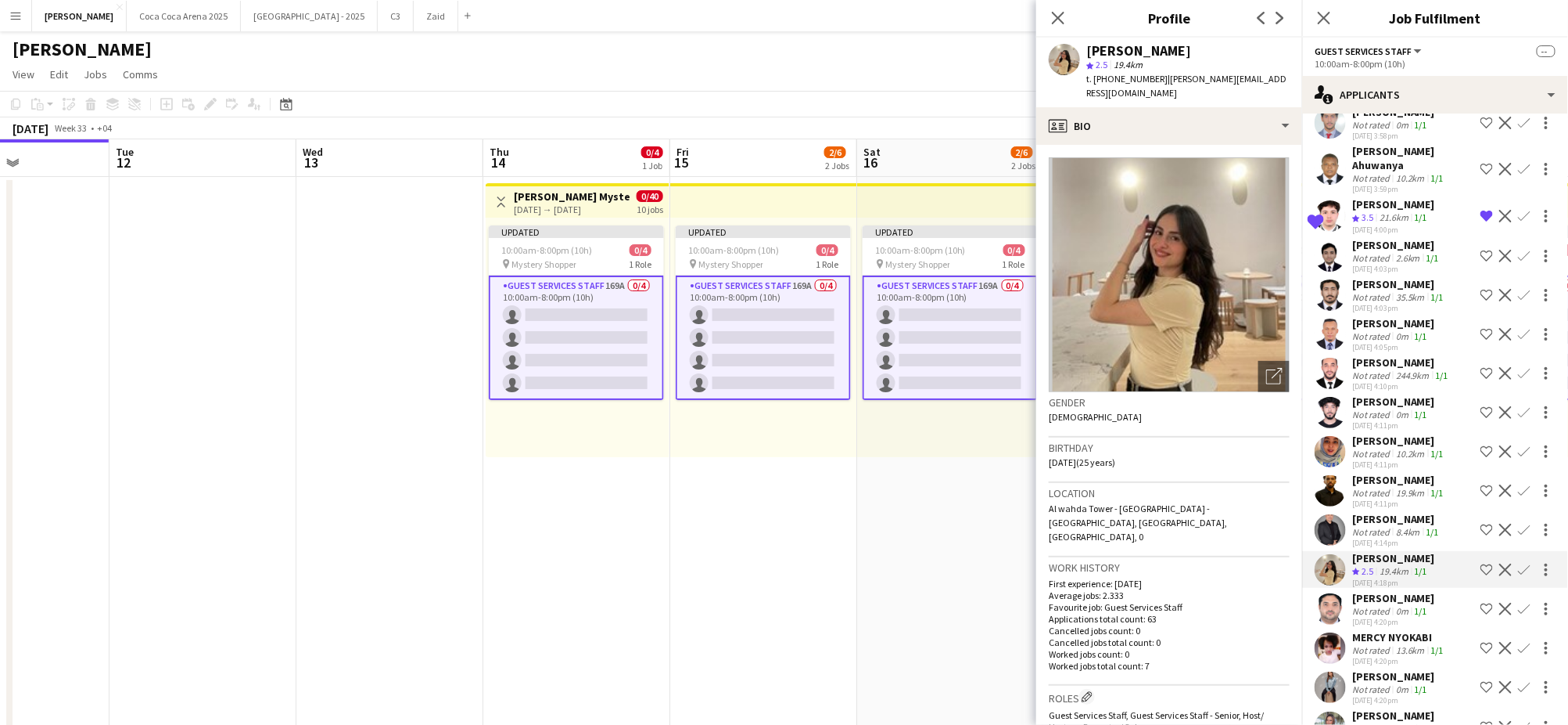
click at [1377, 605] on div "Not rated" at bounding box center [1372, 611] width 40 height 12
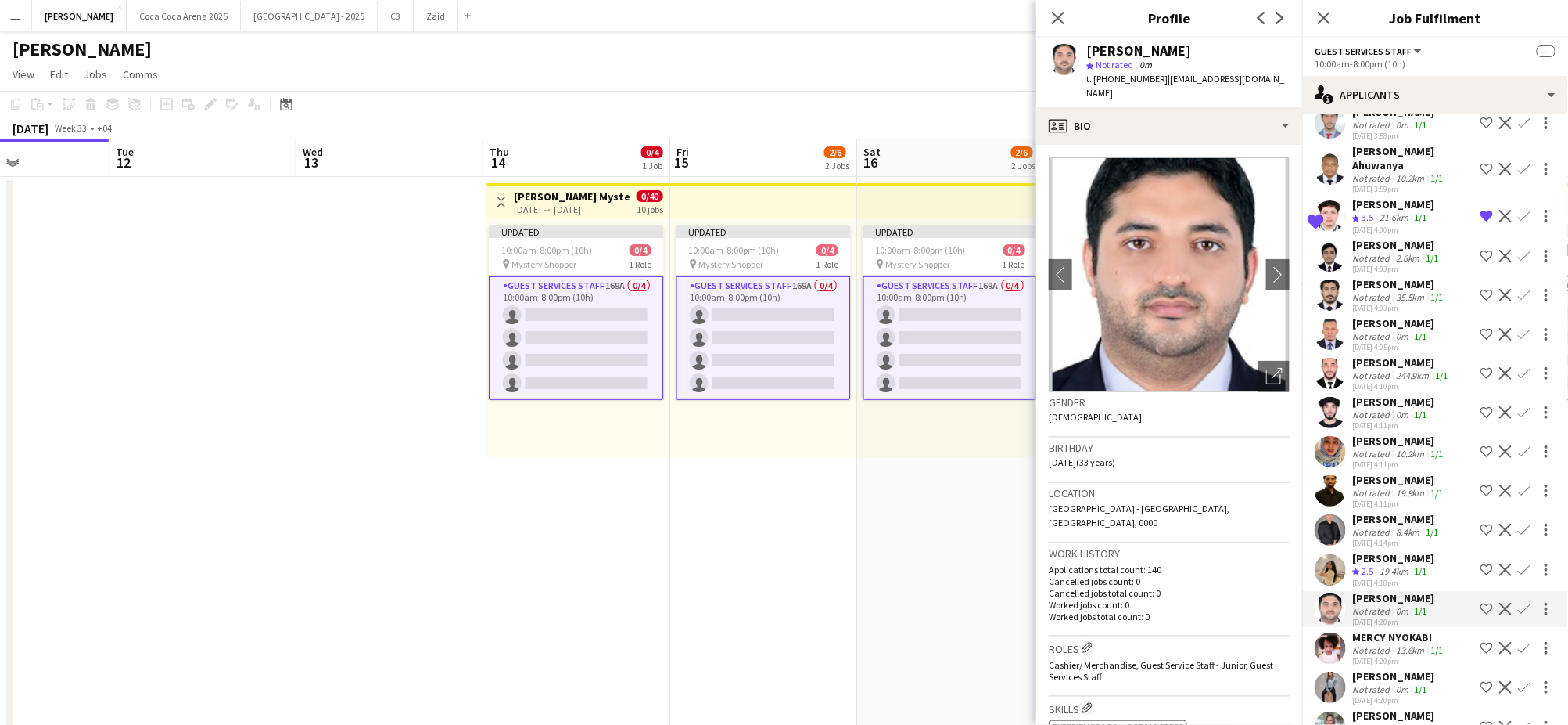
click at [1372, 644] on div "Not rated" at bounding box center [1372, 650] width 40 height 12
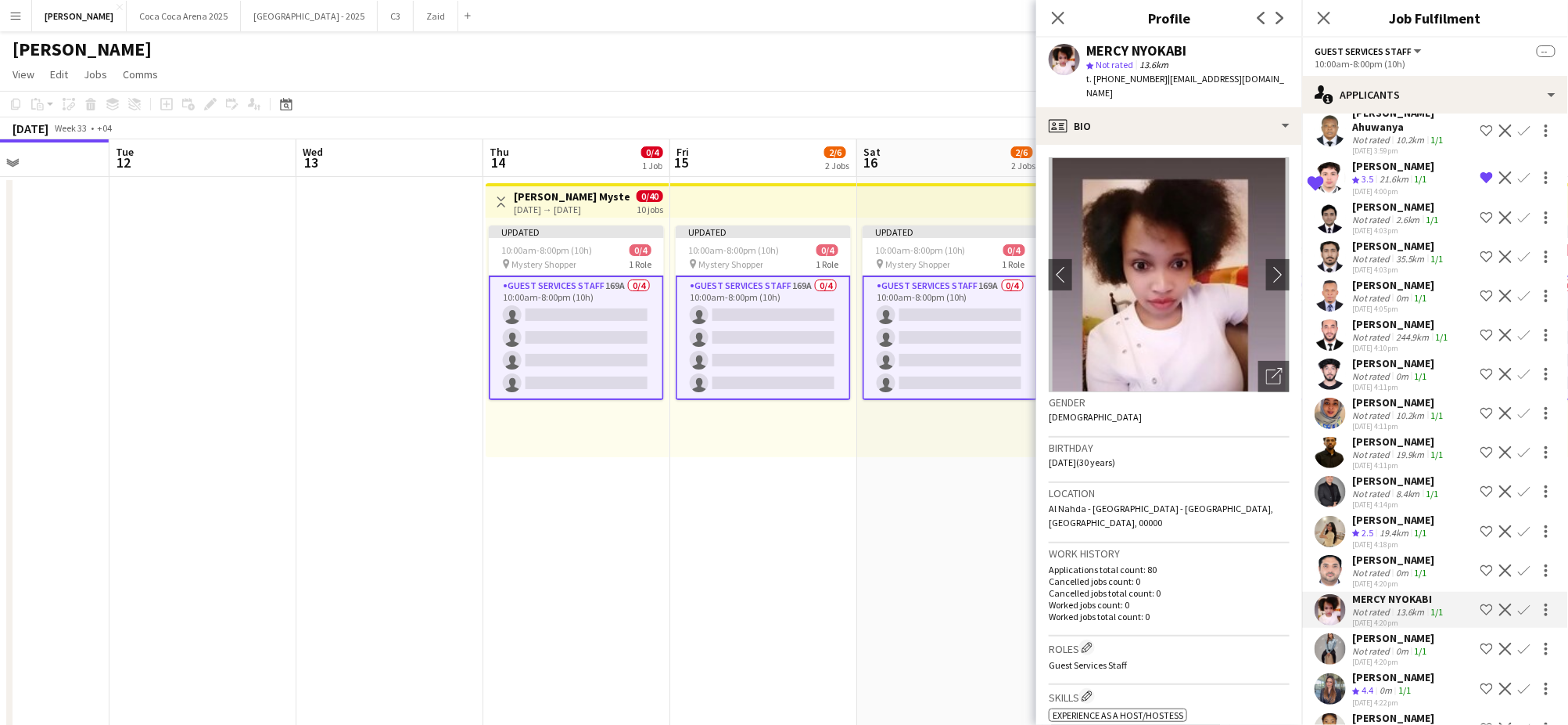
scroll to position [4192, 0]
click at [1372, 643] on div "Not rated" at bounding box center [1372, 649] width 40 height 12
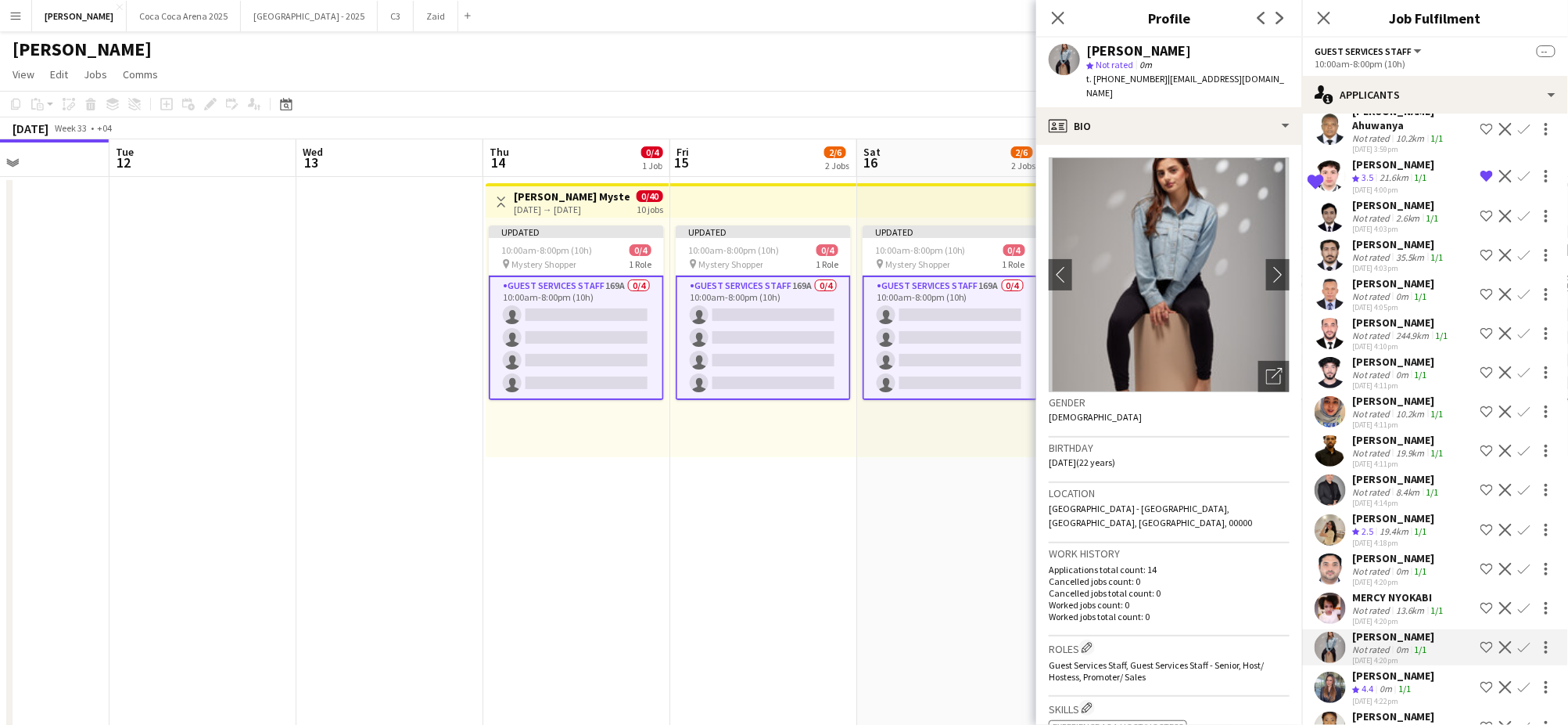
click at [1369, 682] on span "4.4" at bounding box center [1367, 688] width 12 height 12
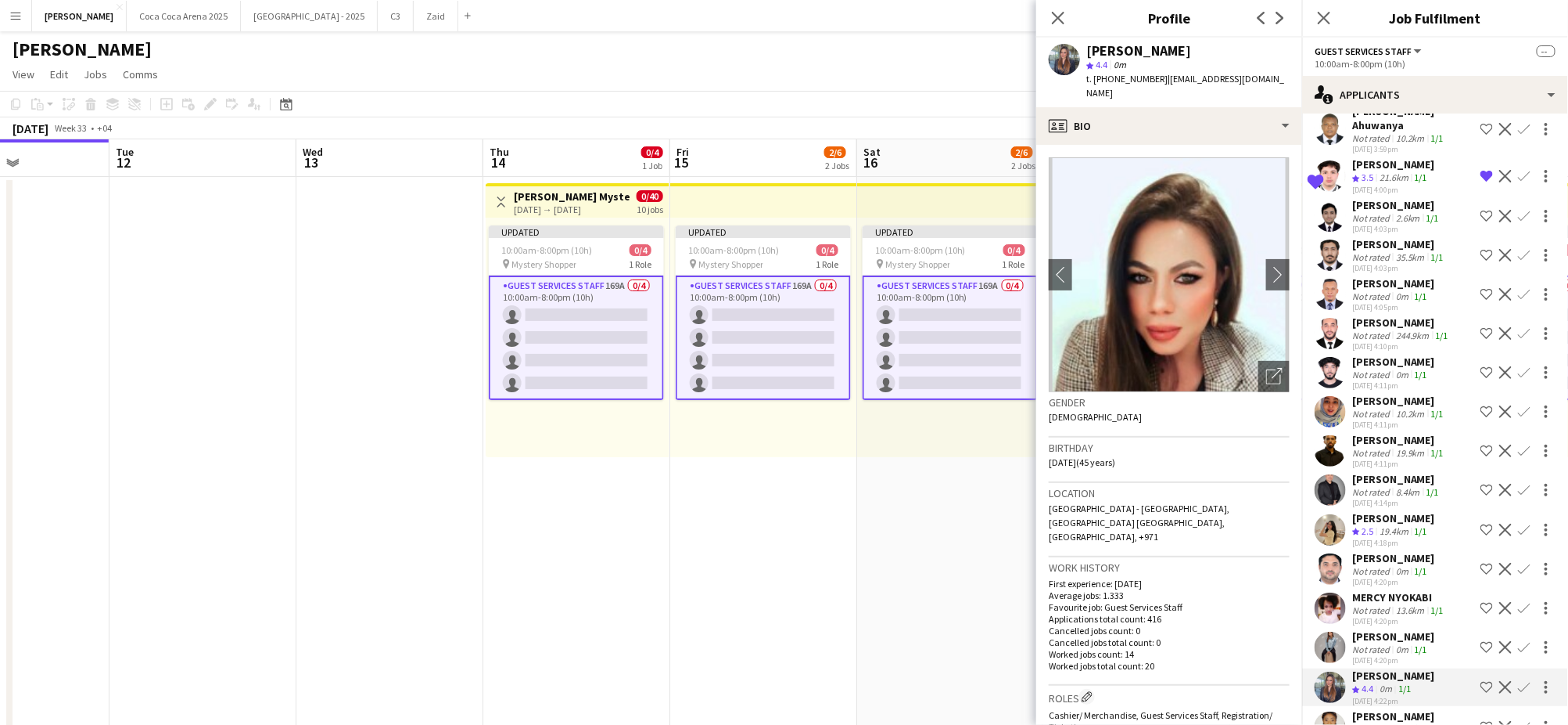
click at [1372, 723] on div "Not rated" at bounding box center [1372, 729] width 40 height 12
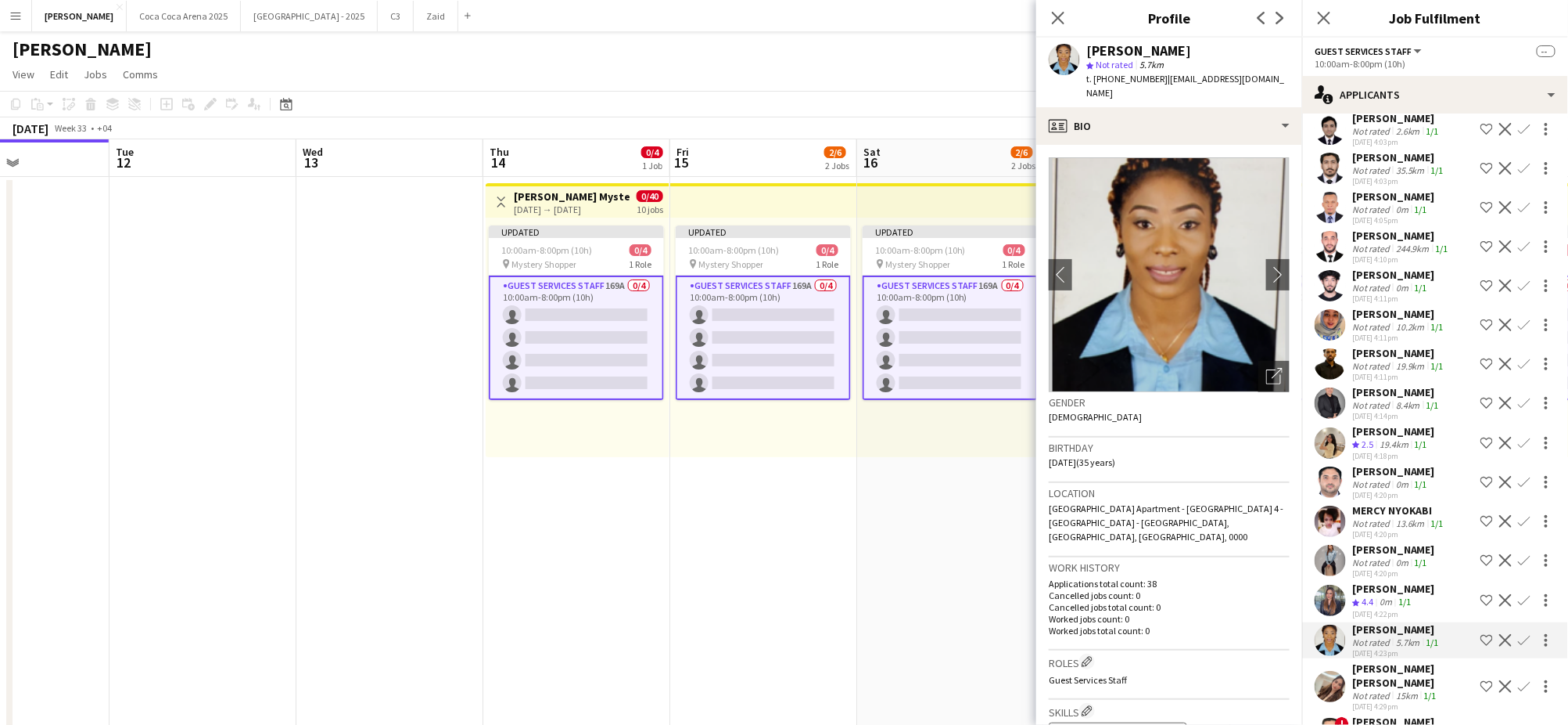
scroll to position [4283, 0]
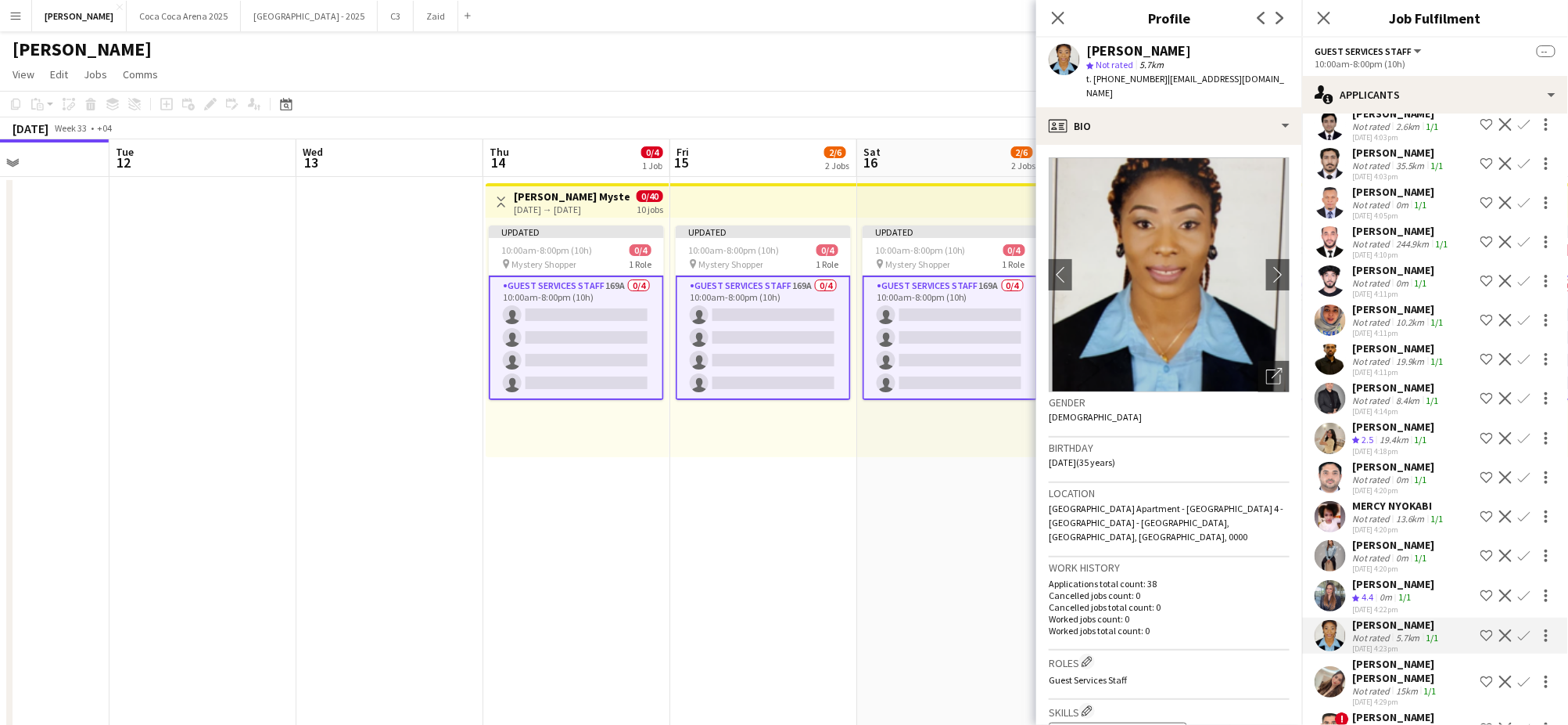
click at [1380, 656] on div "[PERSON_NAME] [PERSON_NAME]" at bounding box center [1413, 671] width 122 height 28
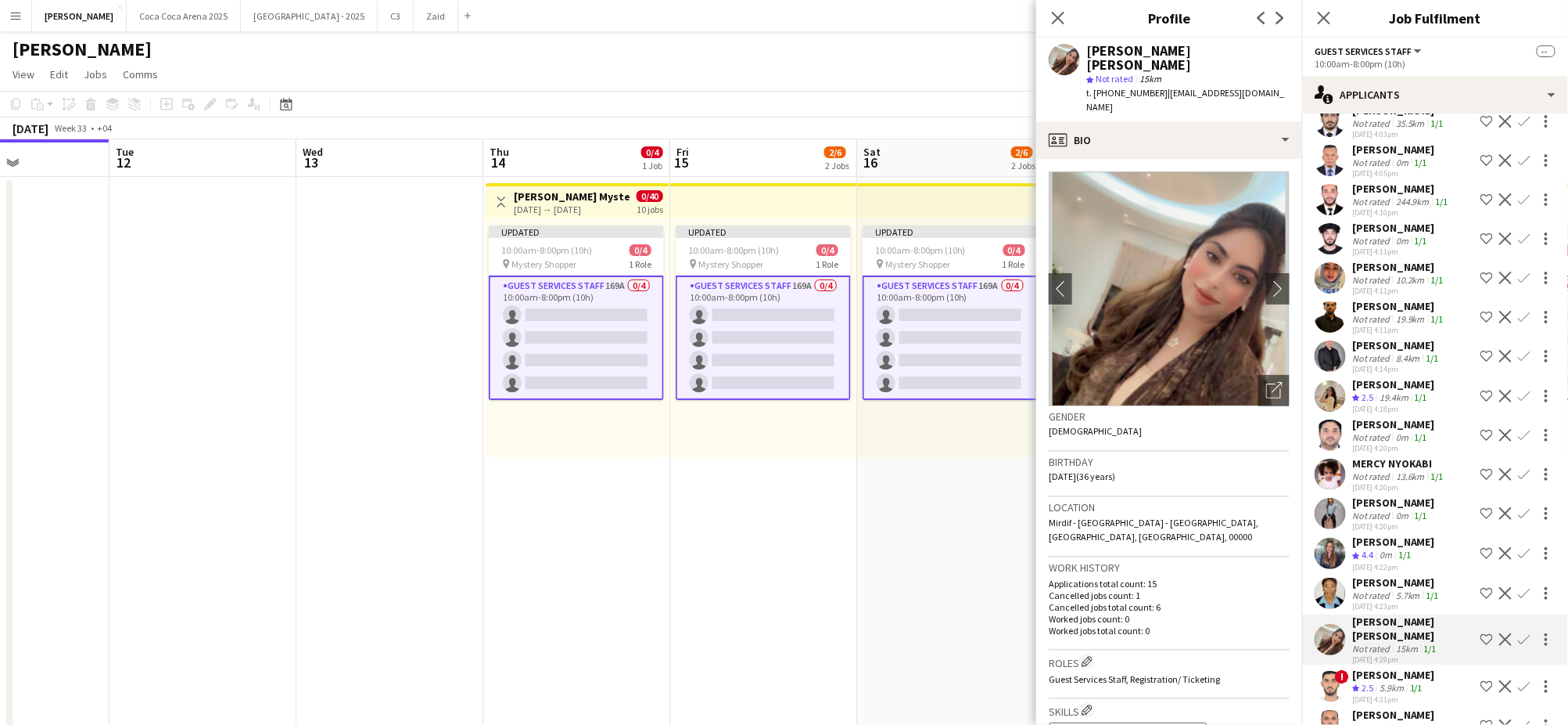
scroll to position [4330, 0]
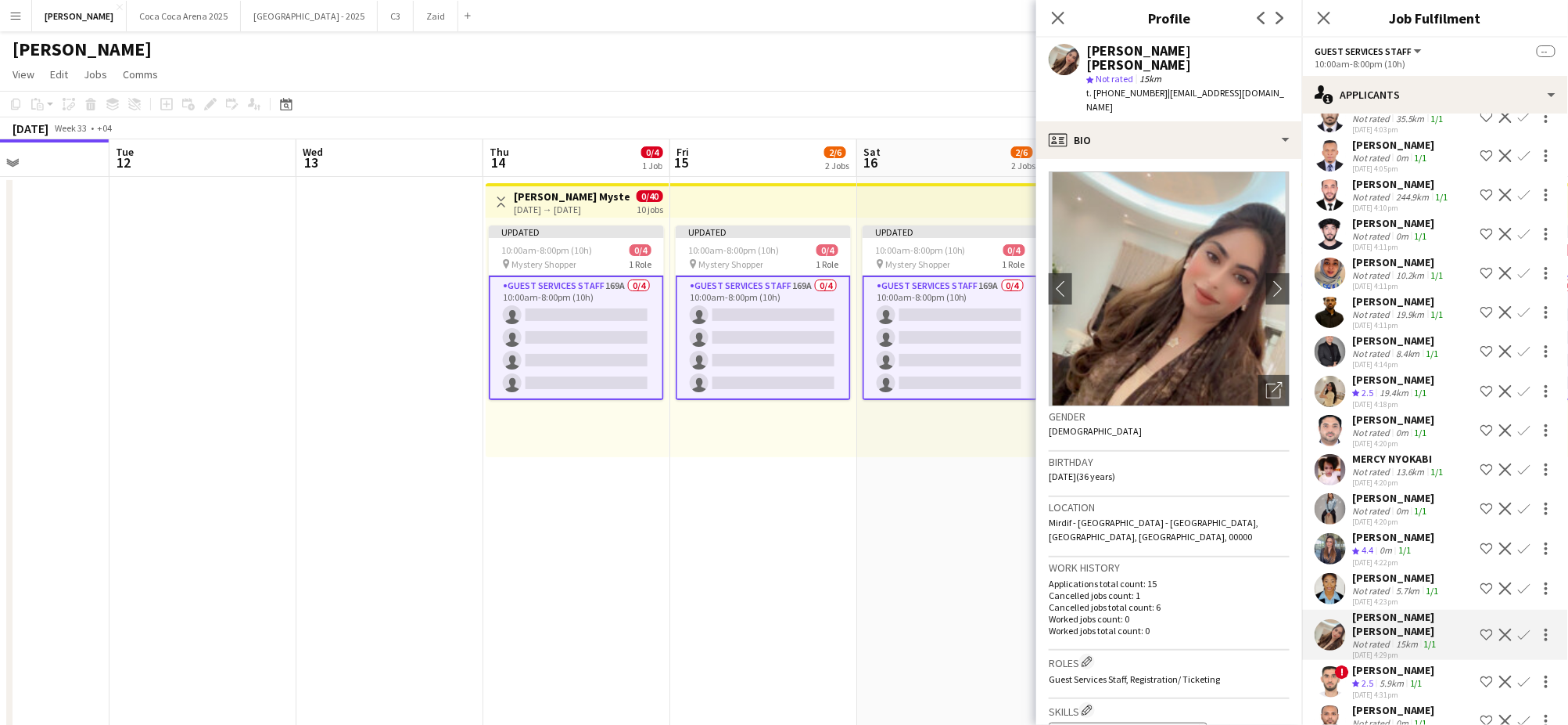
click at [1382, 663] on div "[PERSON_NAME]" at bounding box center [1393, 670] width 83 height 14
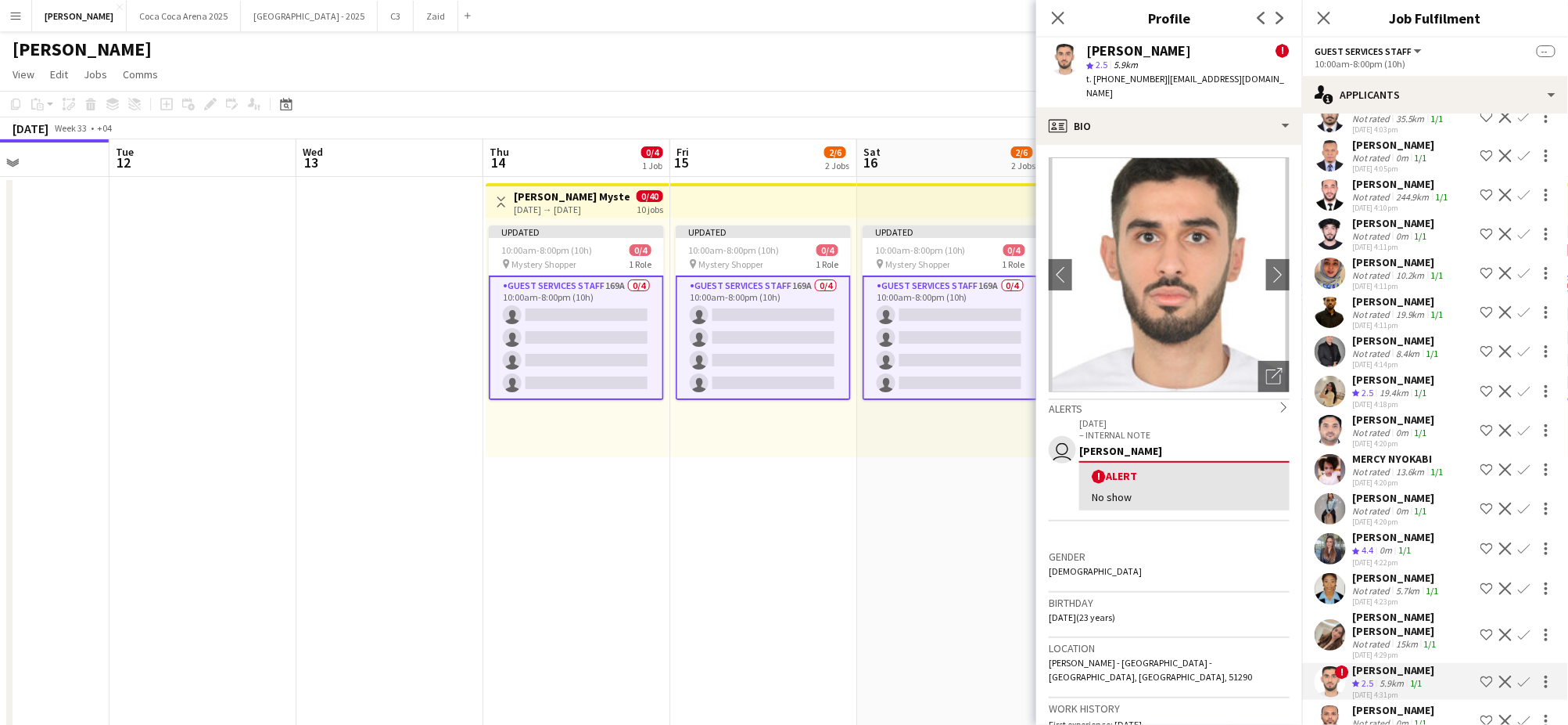
scroll to position [4400, 0]
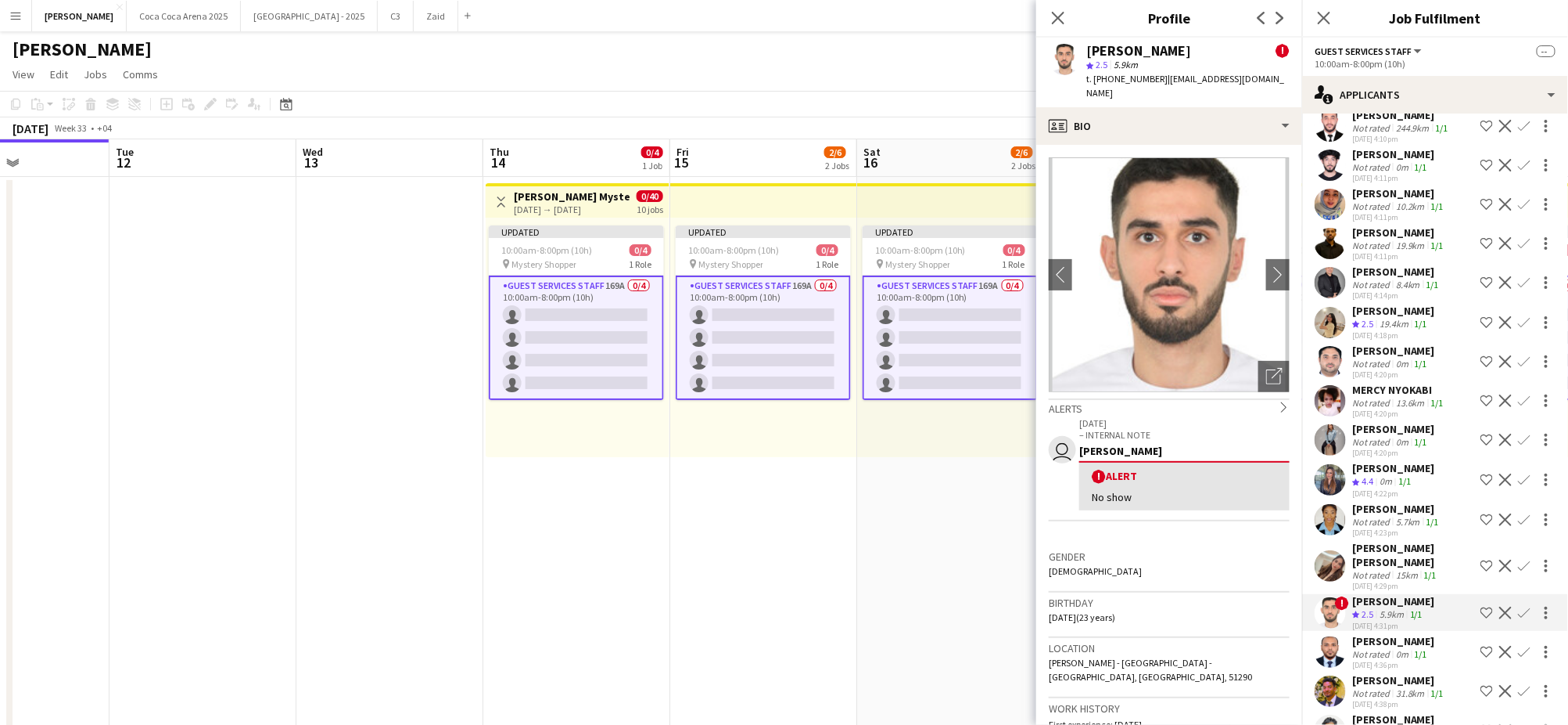
click at [1382, 687] on div "Not rated" at bounding box center [1372, 693] width 40 height 12
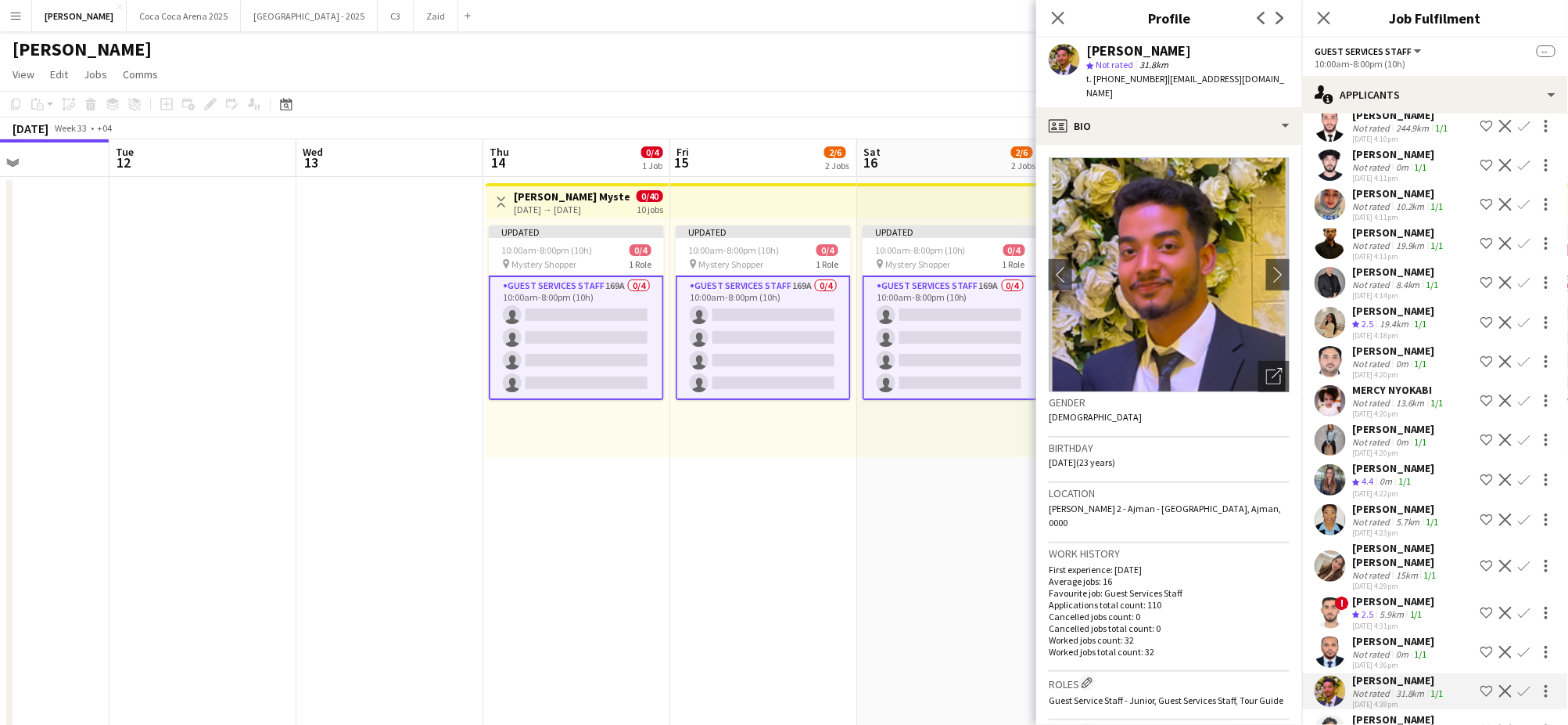
click at [1380, 724] on div "Not rated" at bounding box center [1372, 732] width 40 height 12
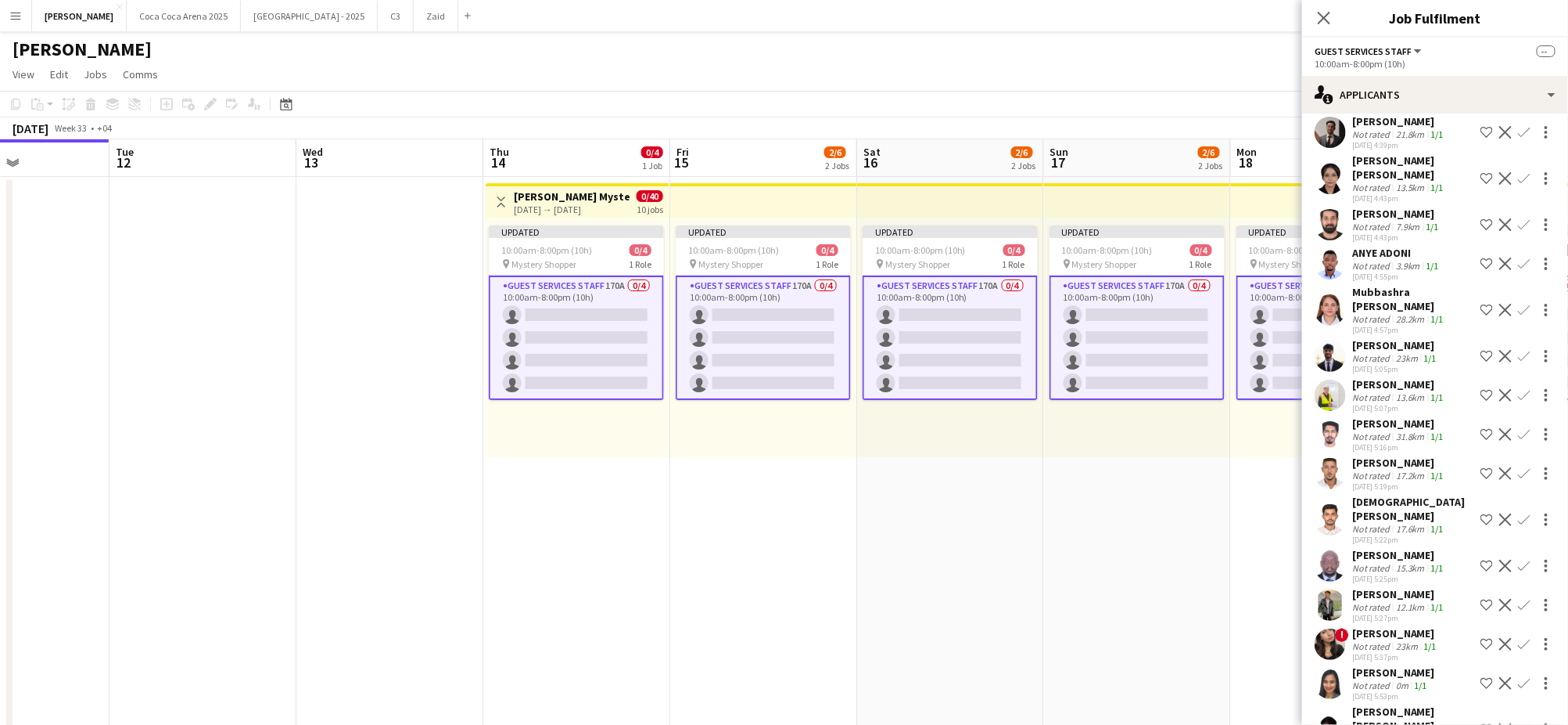
scroll to position [5051, 0]
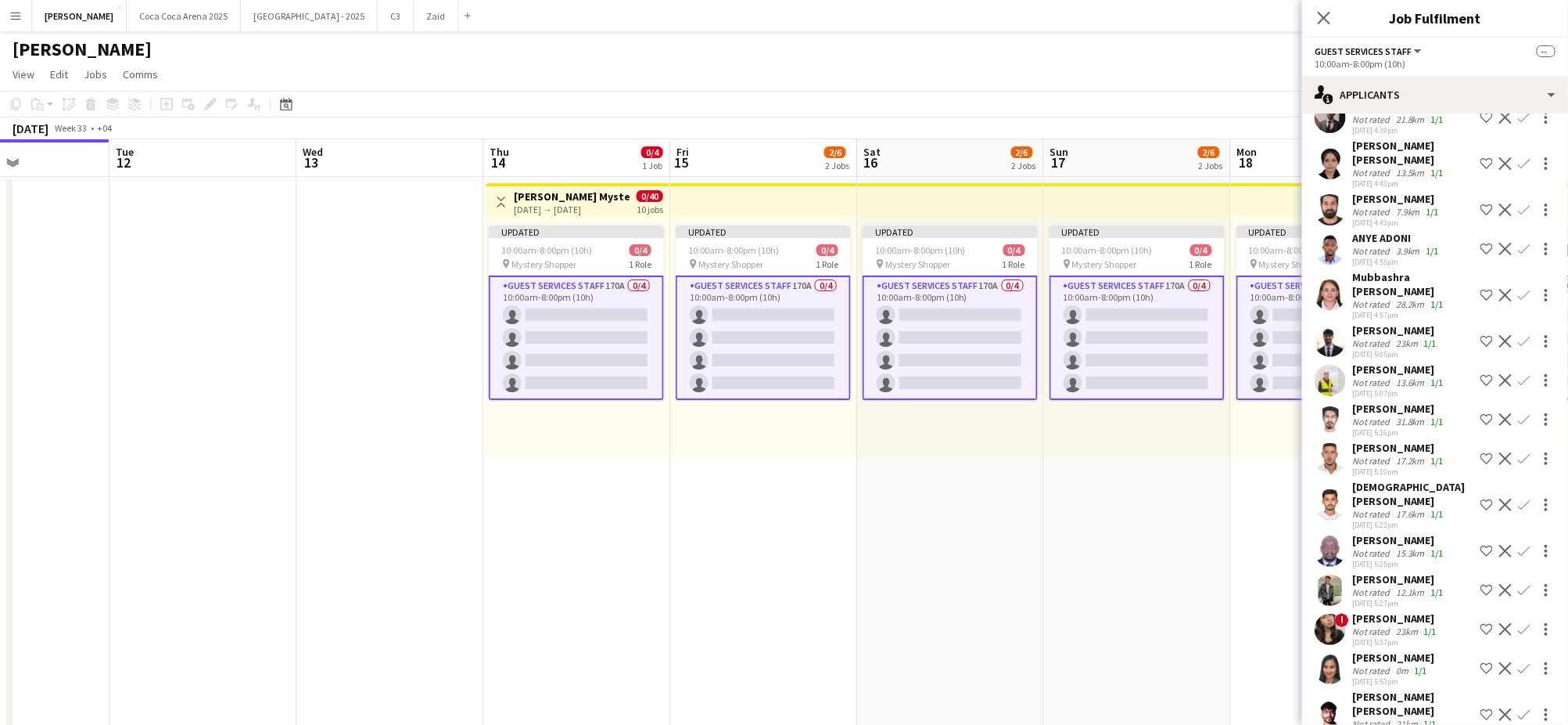
click at [1390, 665] on div "Not rated" at bounding box center [1372, 671] width 40 height 12
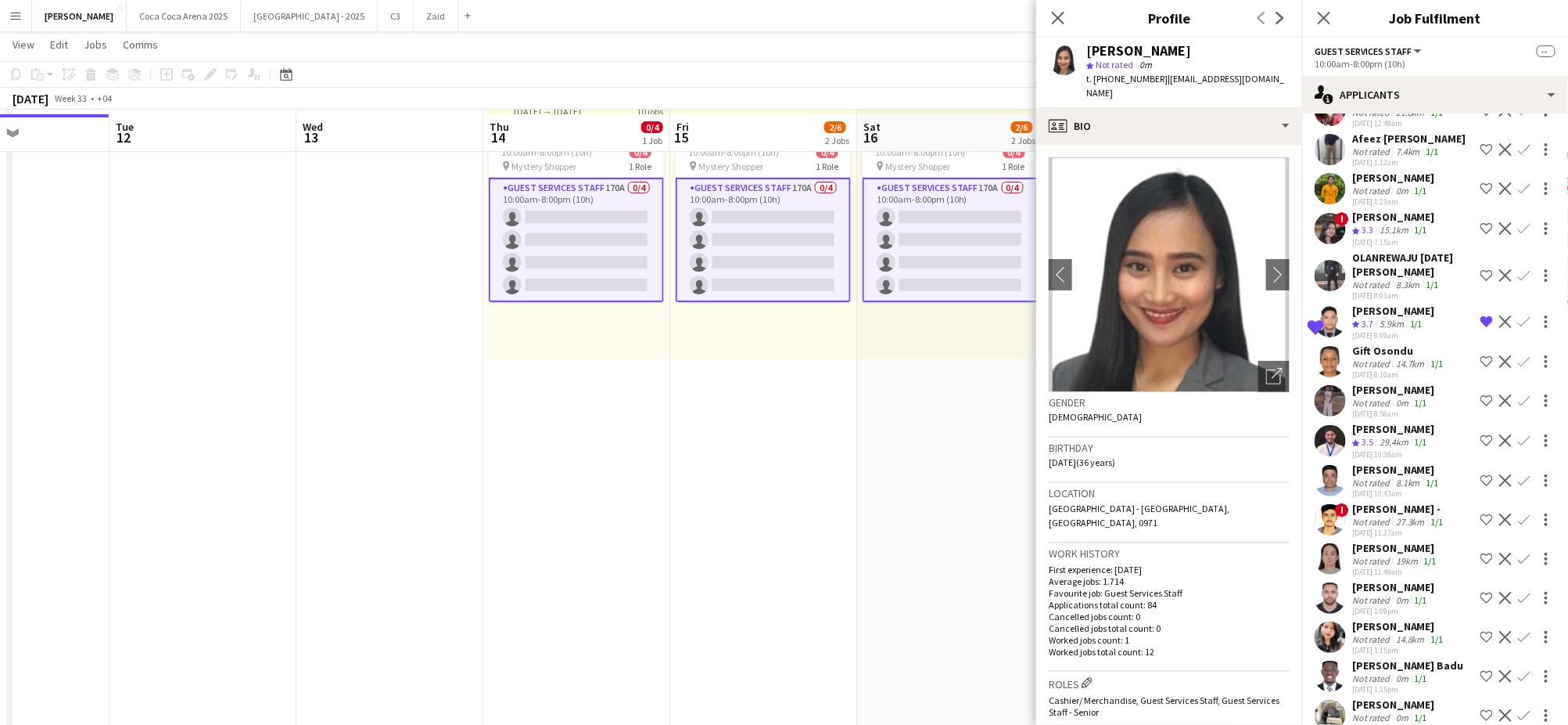
scroll to position [100, 0]
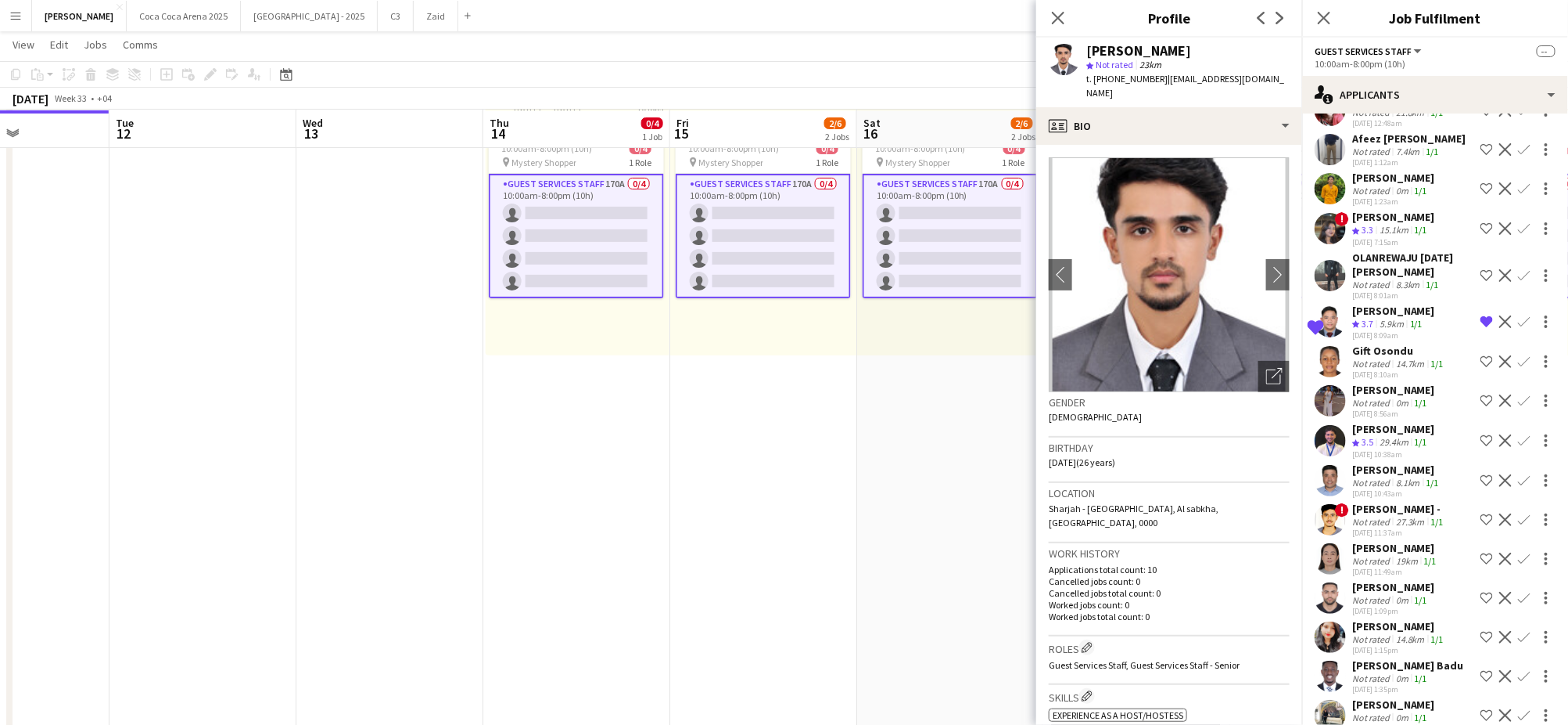
click at [1388, 697] on div "[PERSON_NAME]" at bounding box center [1393, 704] width 83 height 14
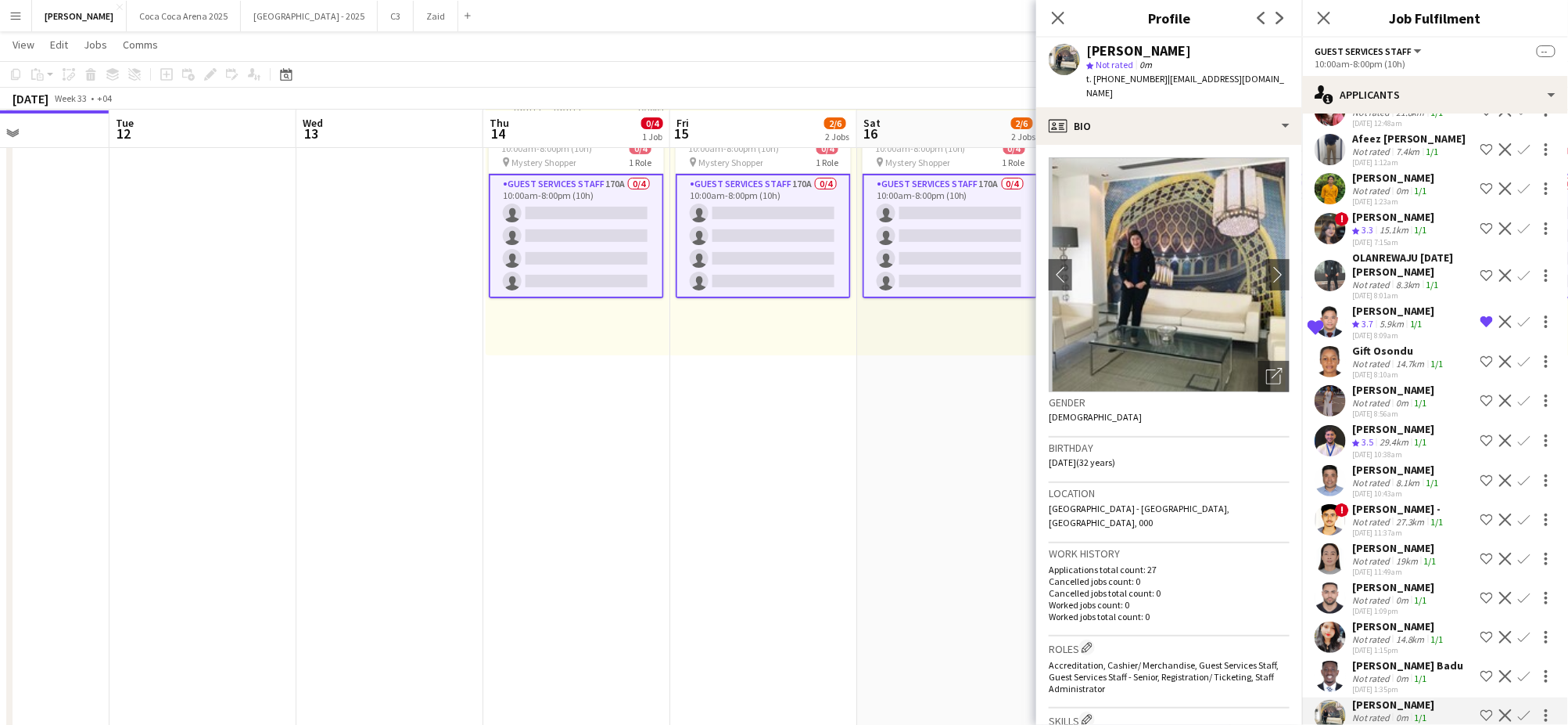
click at [1389, 658] on div "[PERSON_NAME] Badu" at bounding box center [1408, 665] width 112 height 14
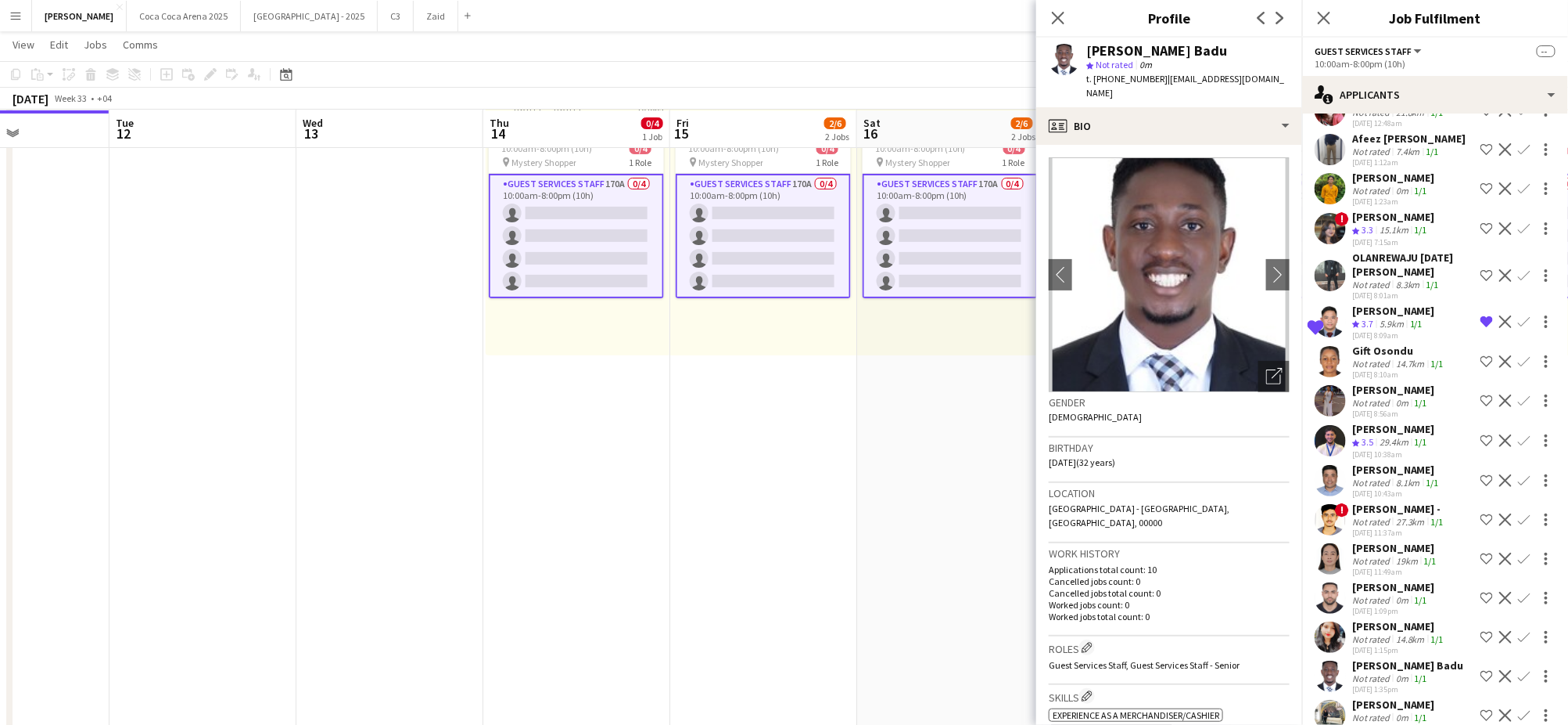
click at [1387, 633] on div "Not rated" at bounding box center [1372, 639] width 40 height 12
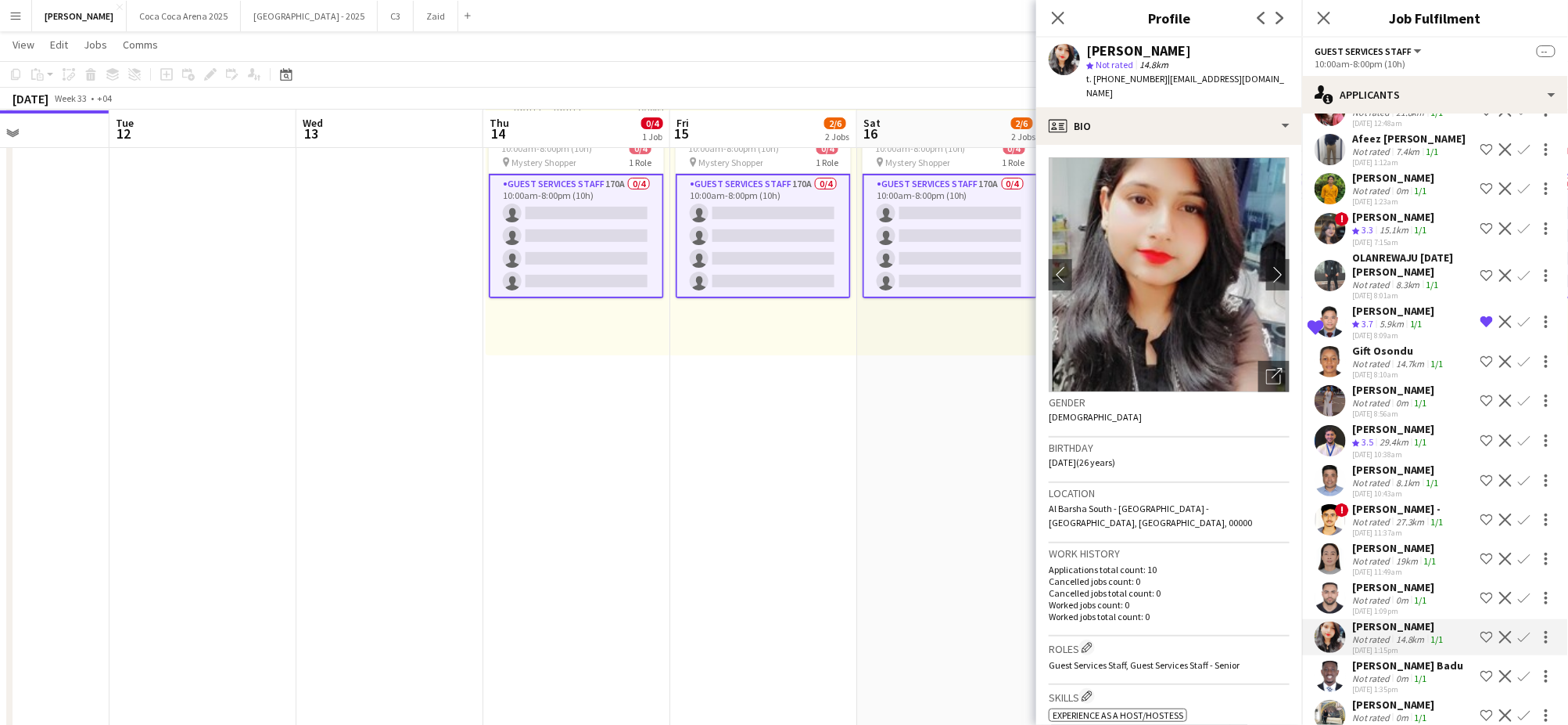
click at [1382, 594] on div "Not rated" at bounding box center [1372, 599] width 40 height 12
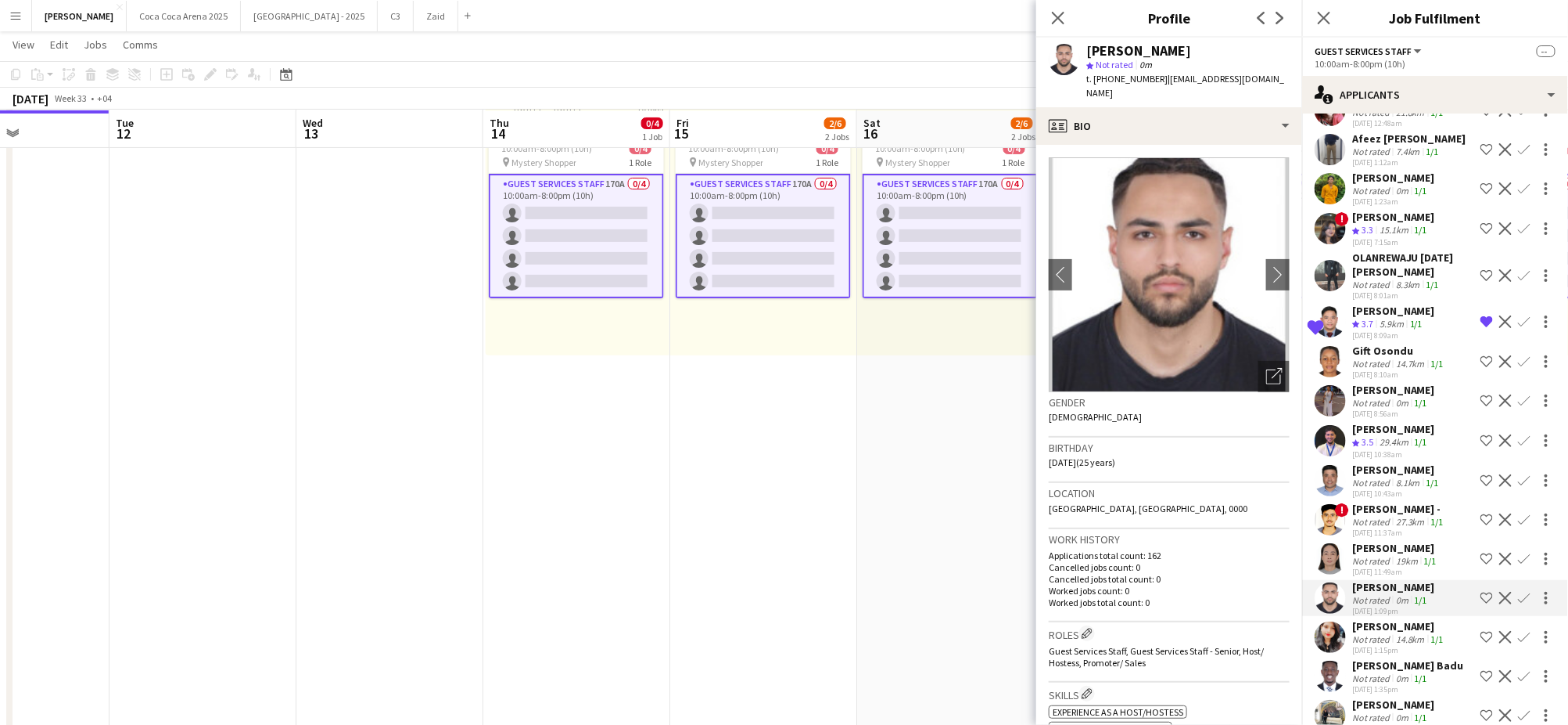
click at [1380, 555] on div "Not rated" at bounding box center [1372, 561] width 40 height 12
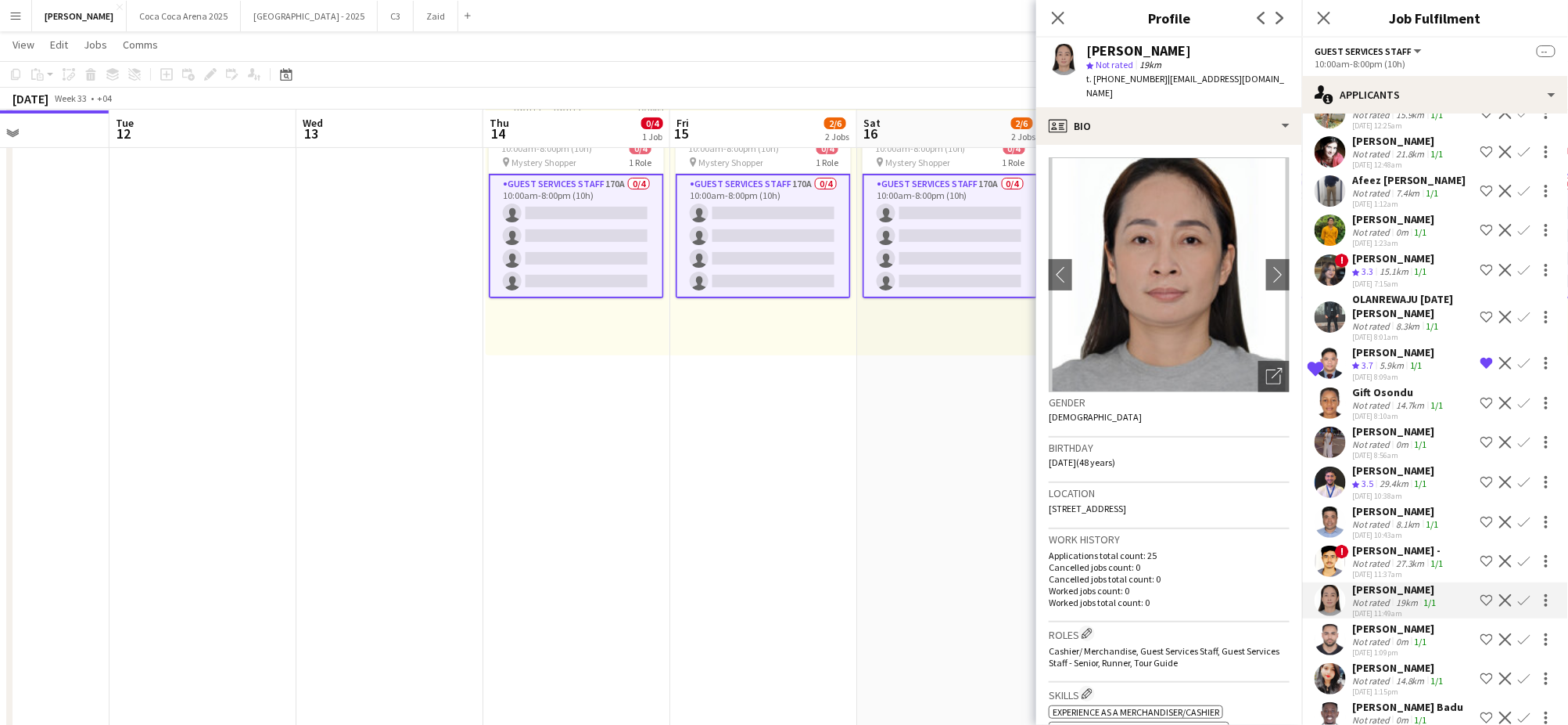
scroll to position [6219, 0]
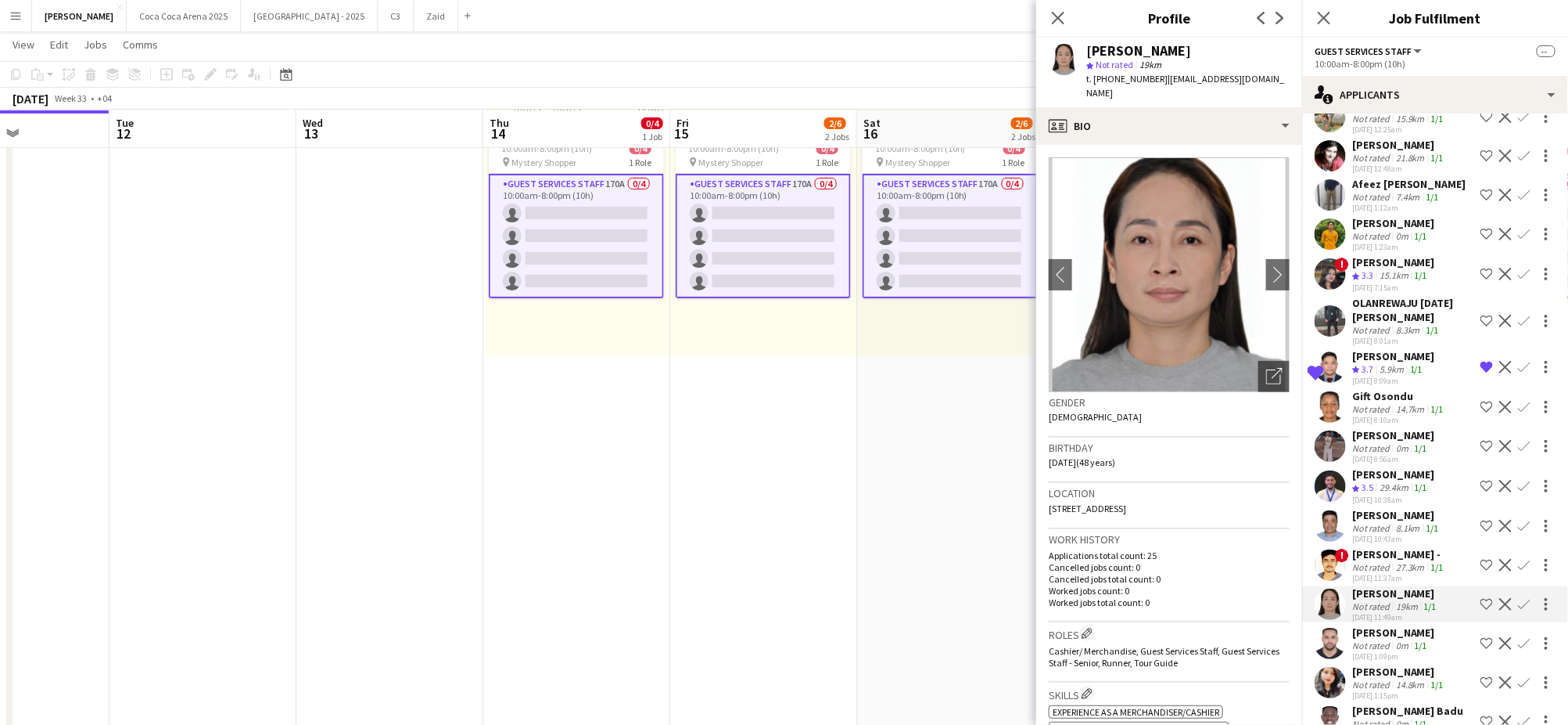
click at [1380, 547] on div "[PERSON_NAME] -" at bounding box center [1399, 553] width 95 height 14
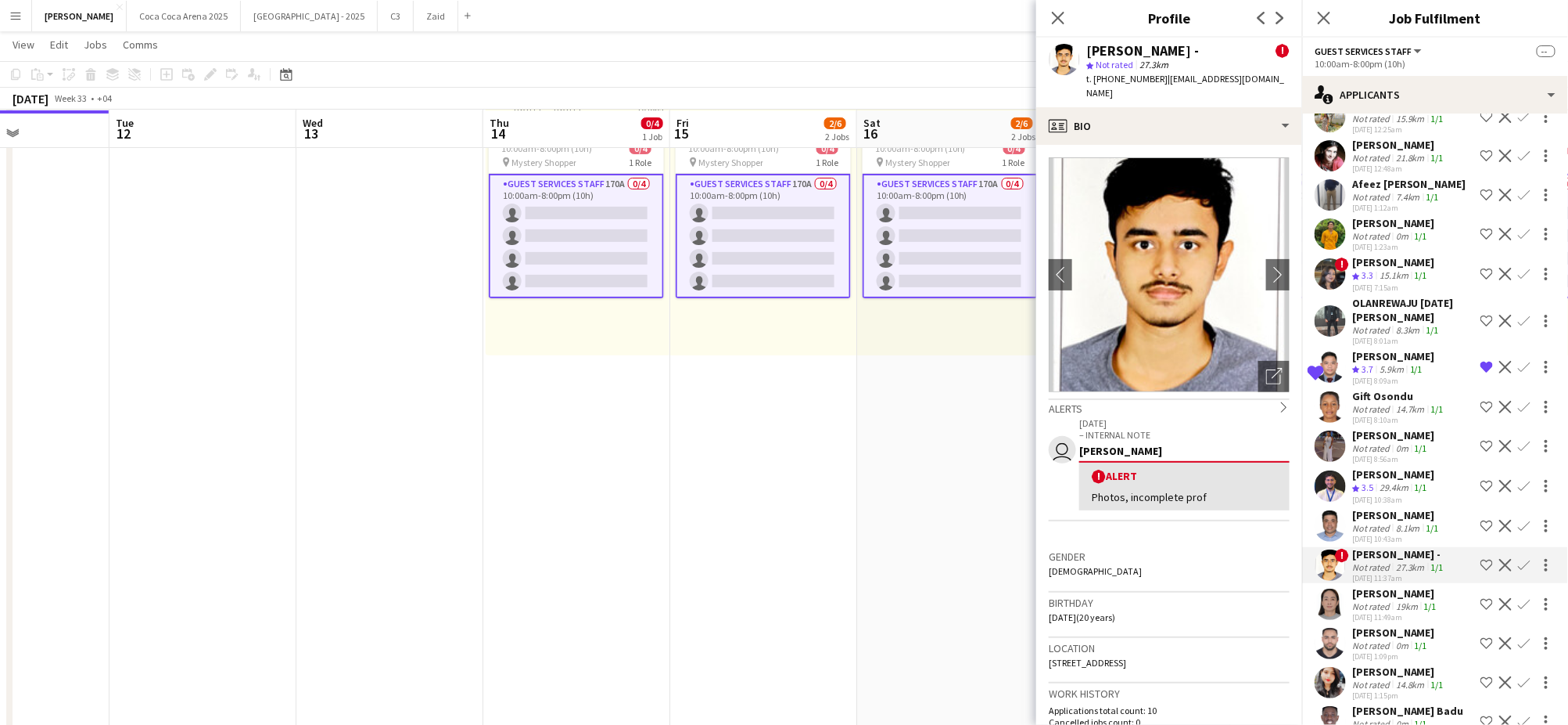
click at [1377, 522] on div "Not rated" at bounding box center [1372, 528] width 40 height 12
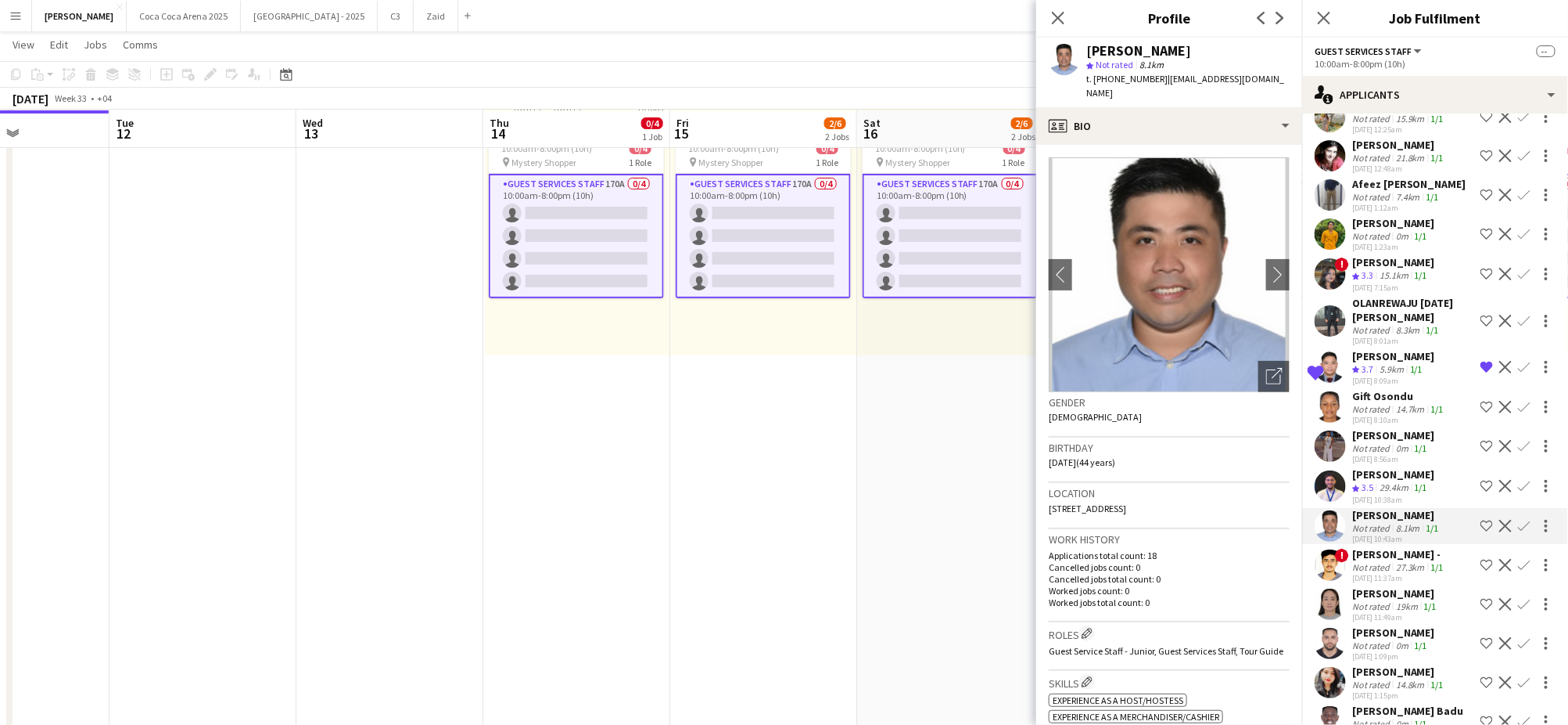
click at [1375, 495] on div "[DATE] 10:38am" at bounding box center [1393, 500] width 83 height 10
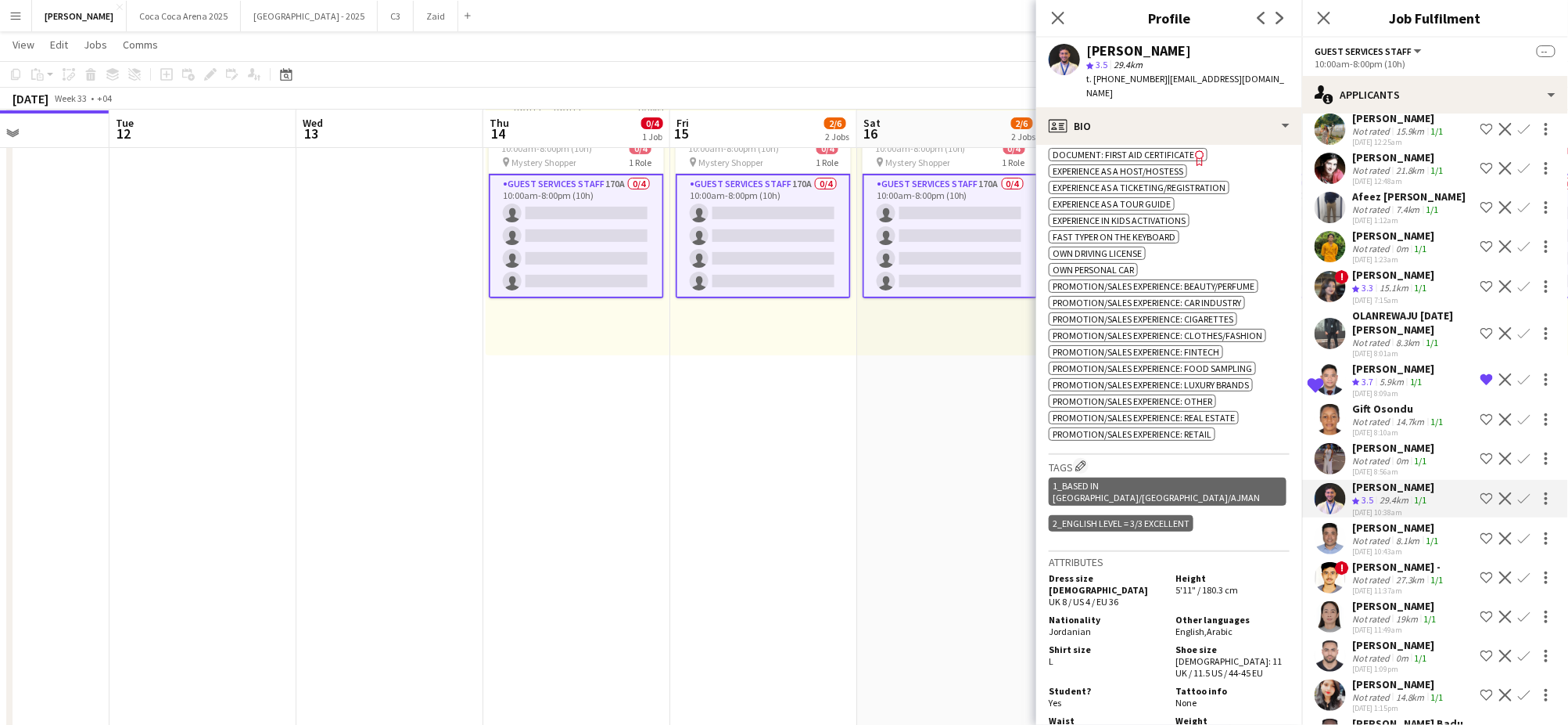
scroll to position [283, 0]
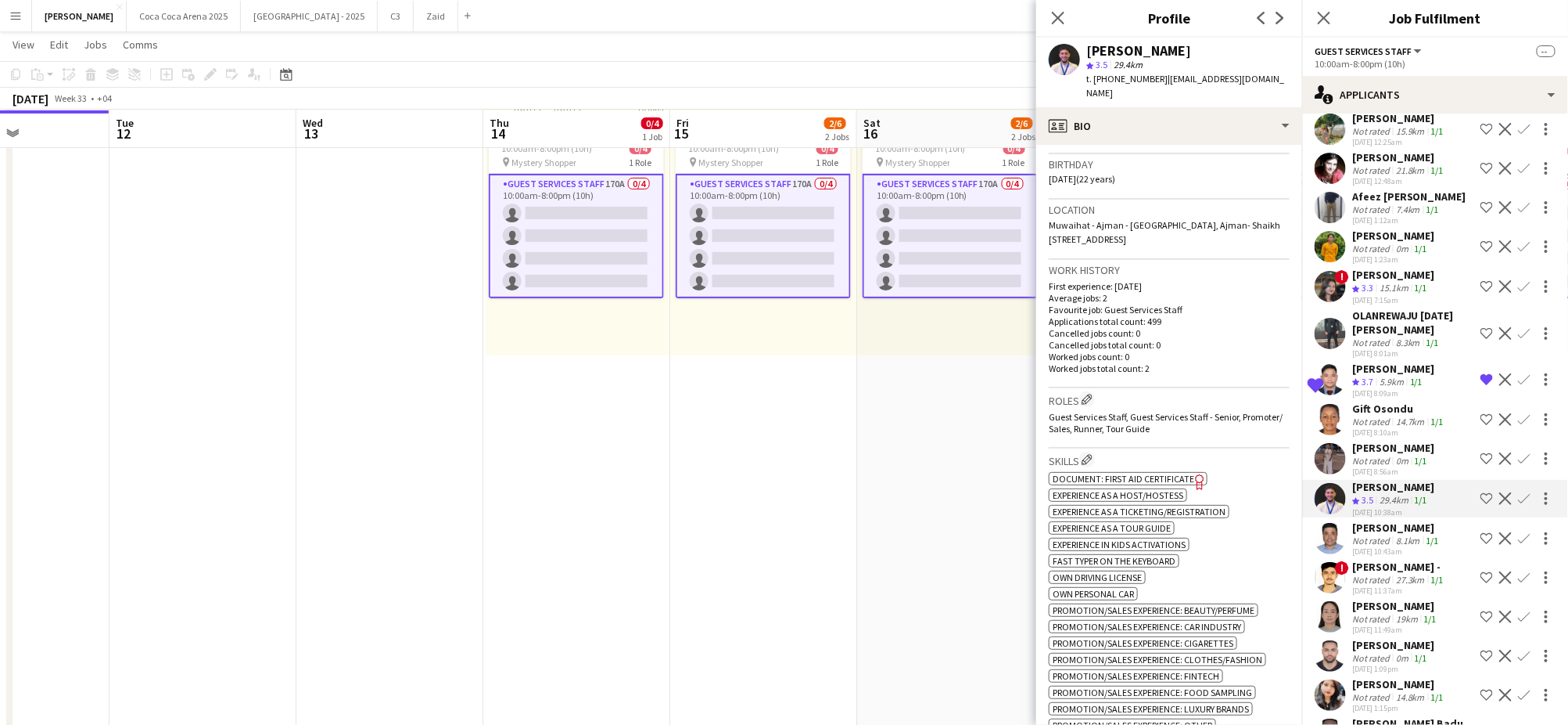
click at [1374, 455] on div "Not rated" at bounding box center [1372, 461] width 40 height 12
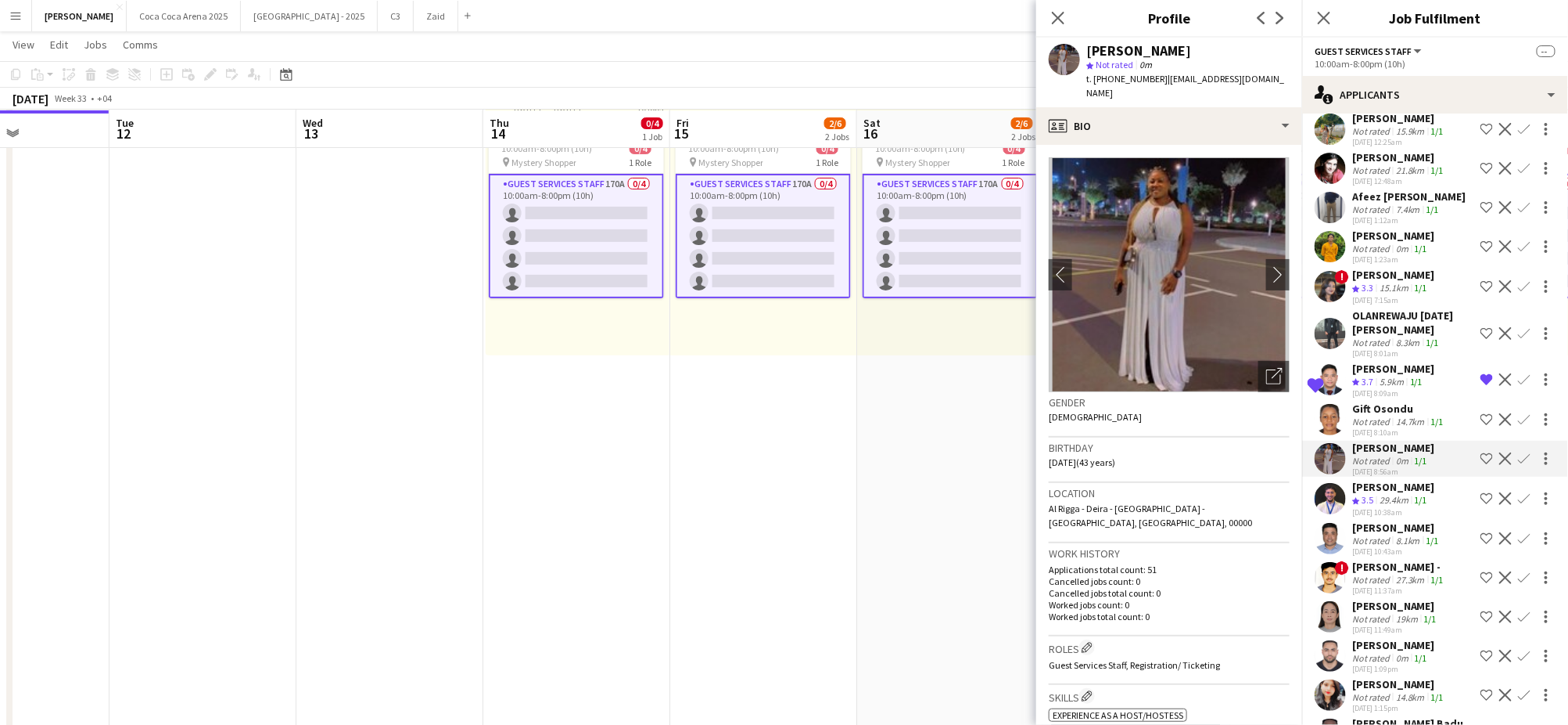
click at [1372, 415] on div "Not rated" at bounding box center [1372, 421] width 40 height 12
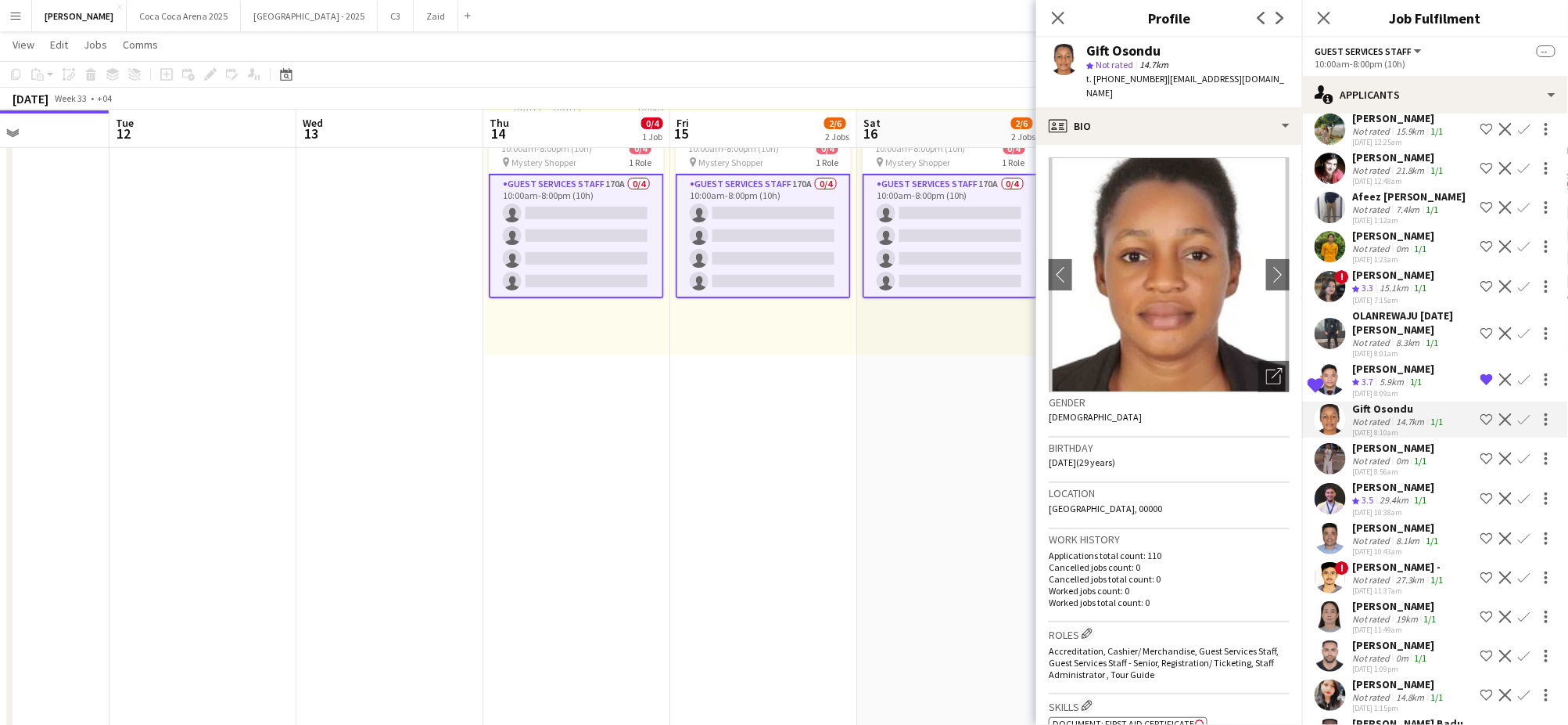
click at [1375, 455] on div "Not rated" at bounding box center [1372, 461] width 40 height 12
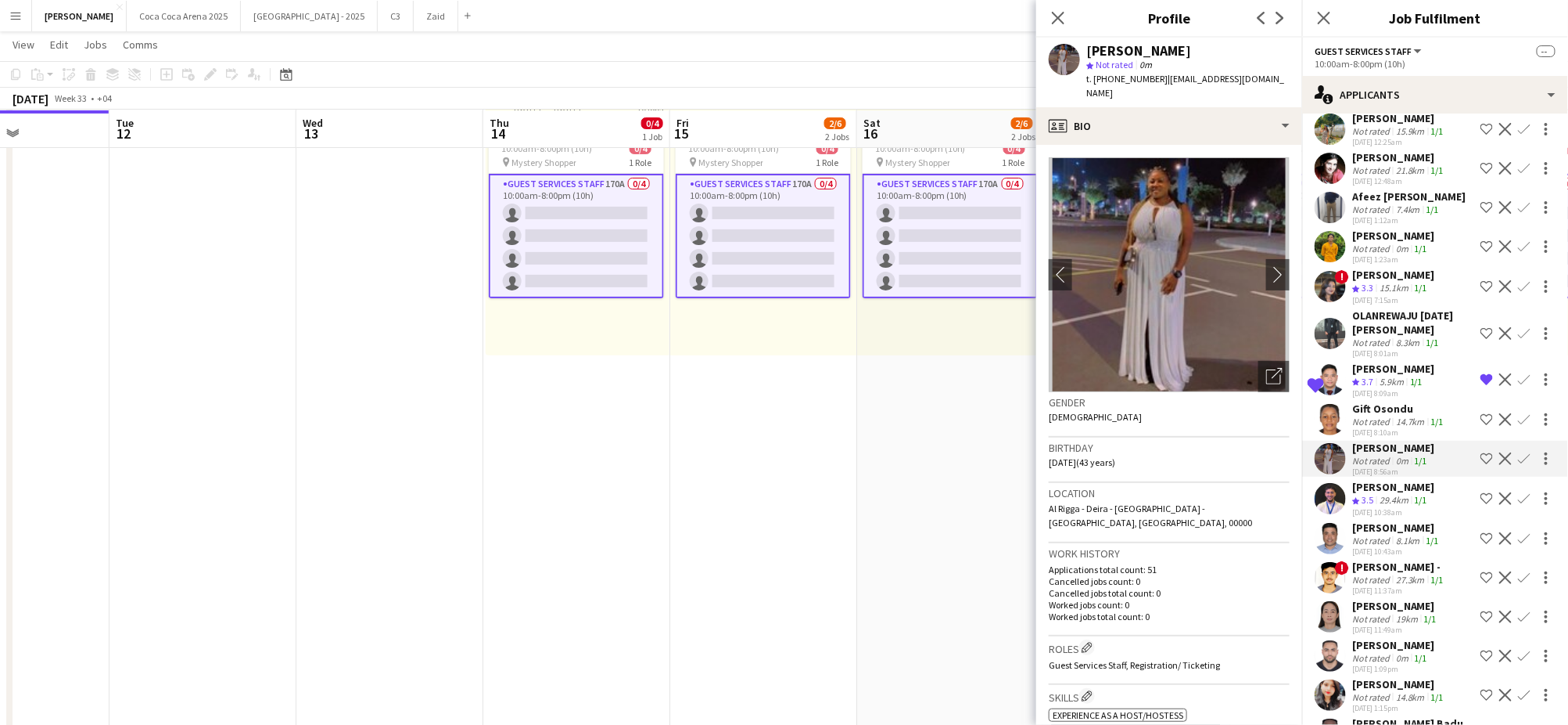
click at [1377, 415] on div "Not rated" at bounding box center [1372, 421] width 40 height 12
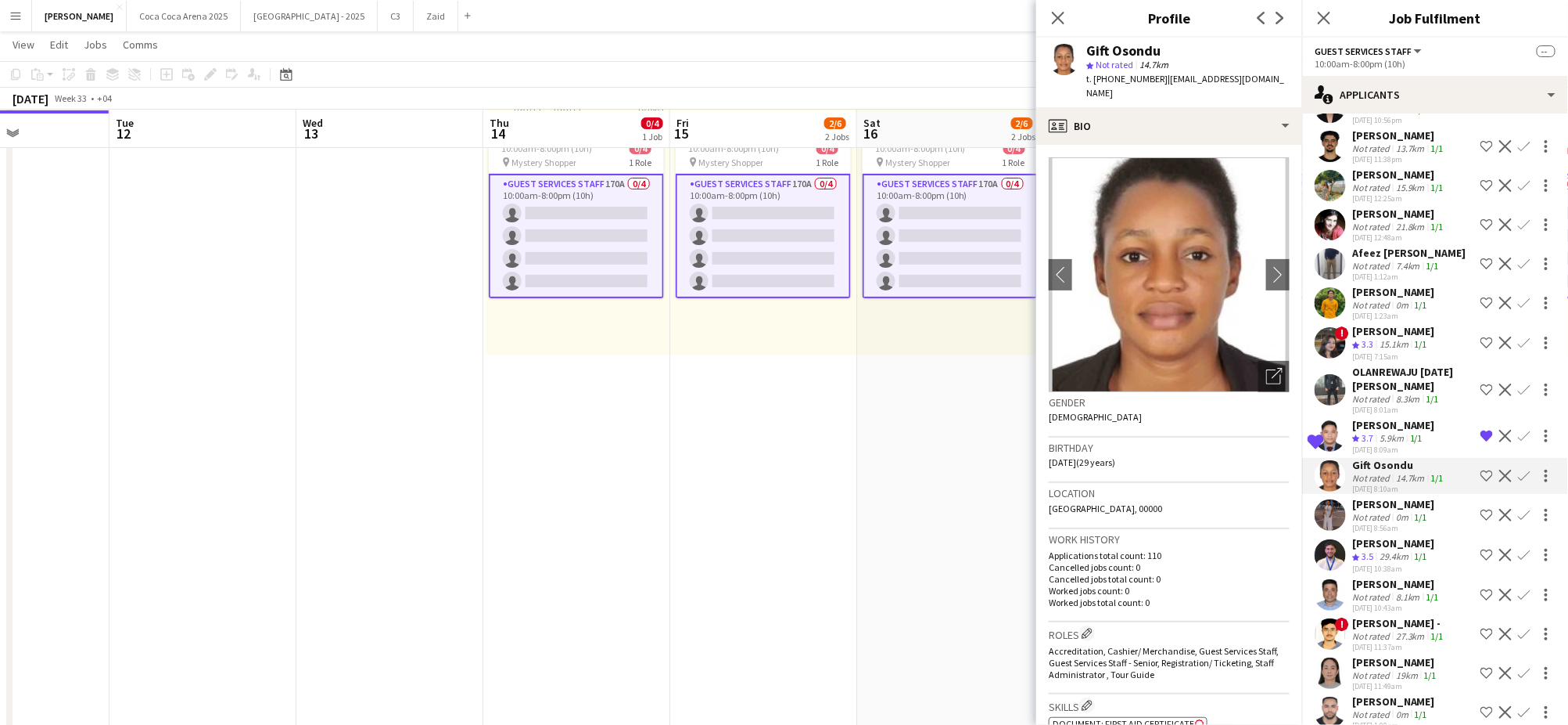
scroll to position [6148, 0]
click at [1383, 367] on div "OLANREWAJU [DATE] [PERSON_NAME]" at bounding box center [1413, 381] width 122 height 28
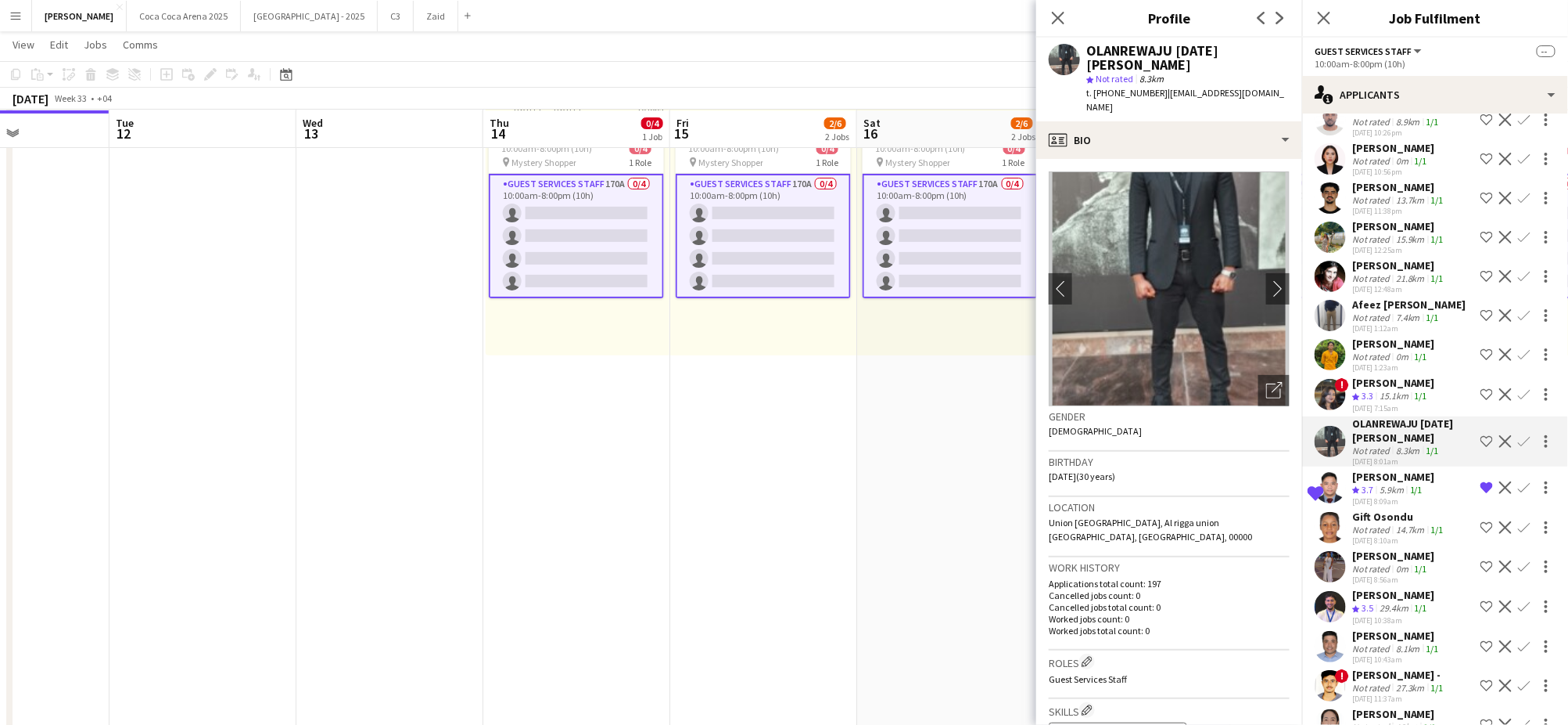
scroll to position [6098, 0]
click at [1380, 417] on div "OLANREWAJU [DATE] [PERSON_NAME]" at bounding box center [1413, 431] width 122 height 28
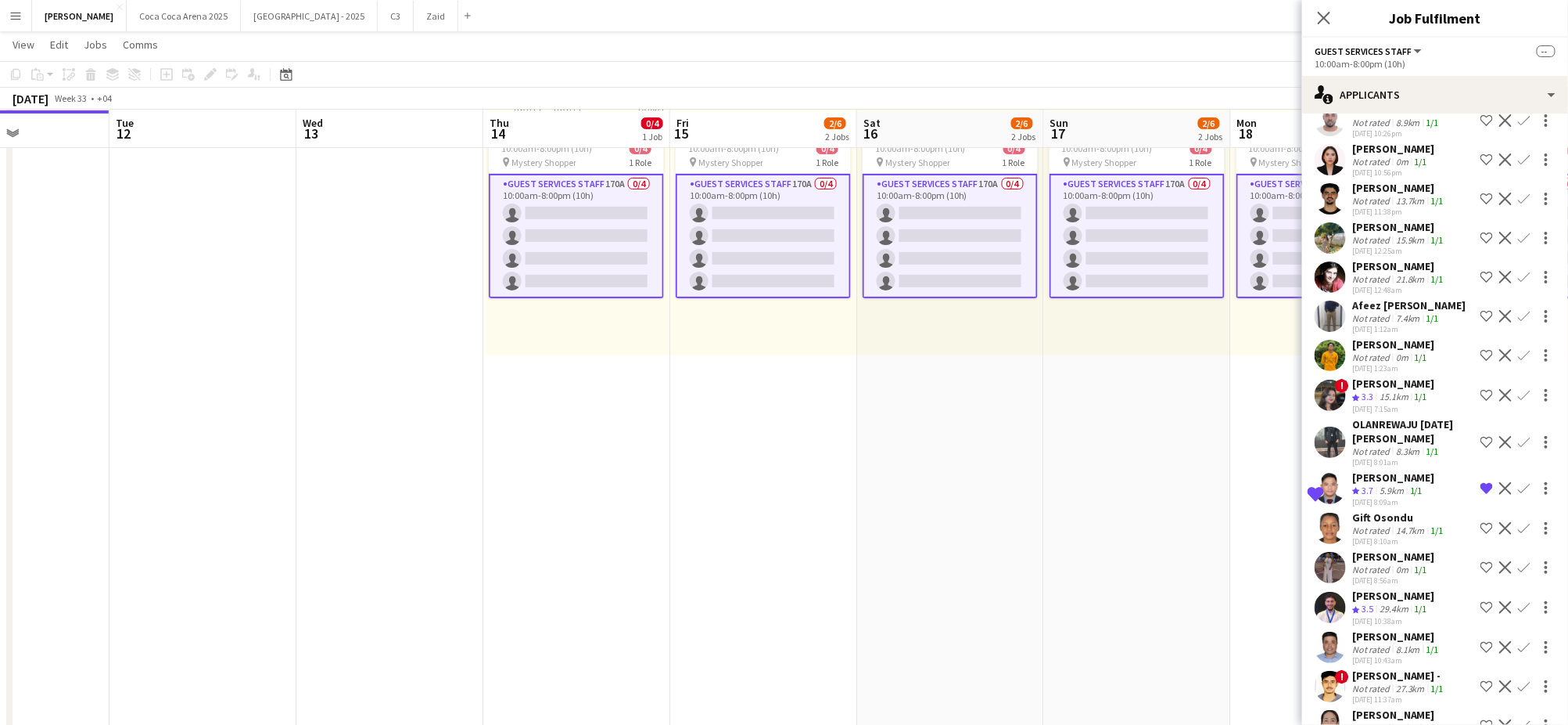
click at [1378, 377] on div "[PERSON_NAME]" at bounding box center [1393, 383] width 83 height 14
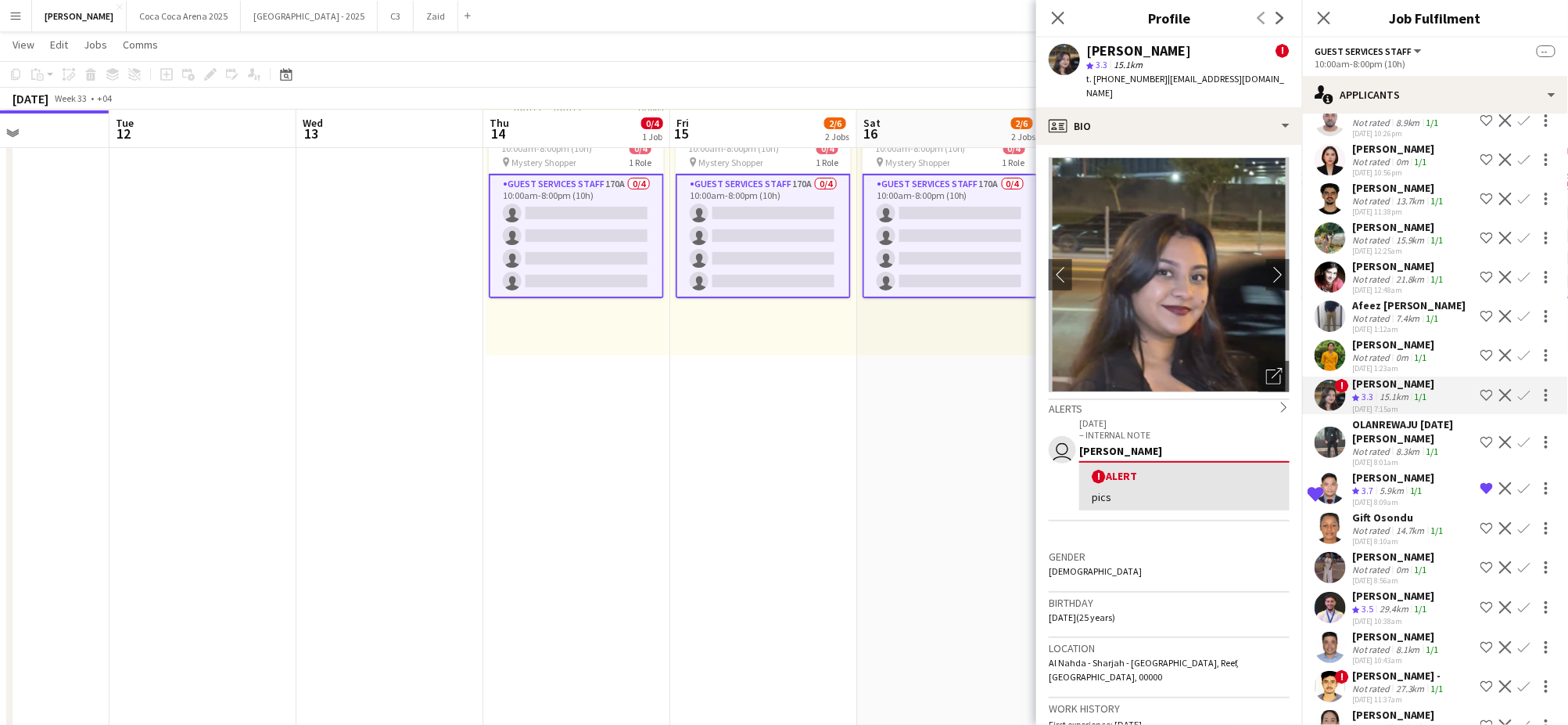
click at [1376, 351] on div "Not rated" at bounding box center [1372, 357] width 40 height 12
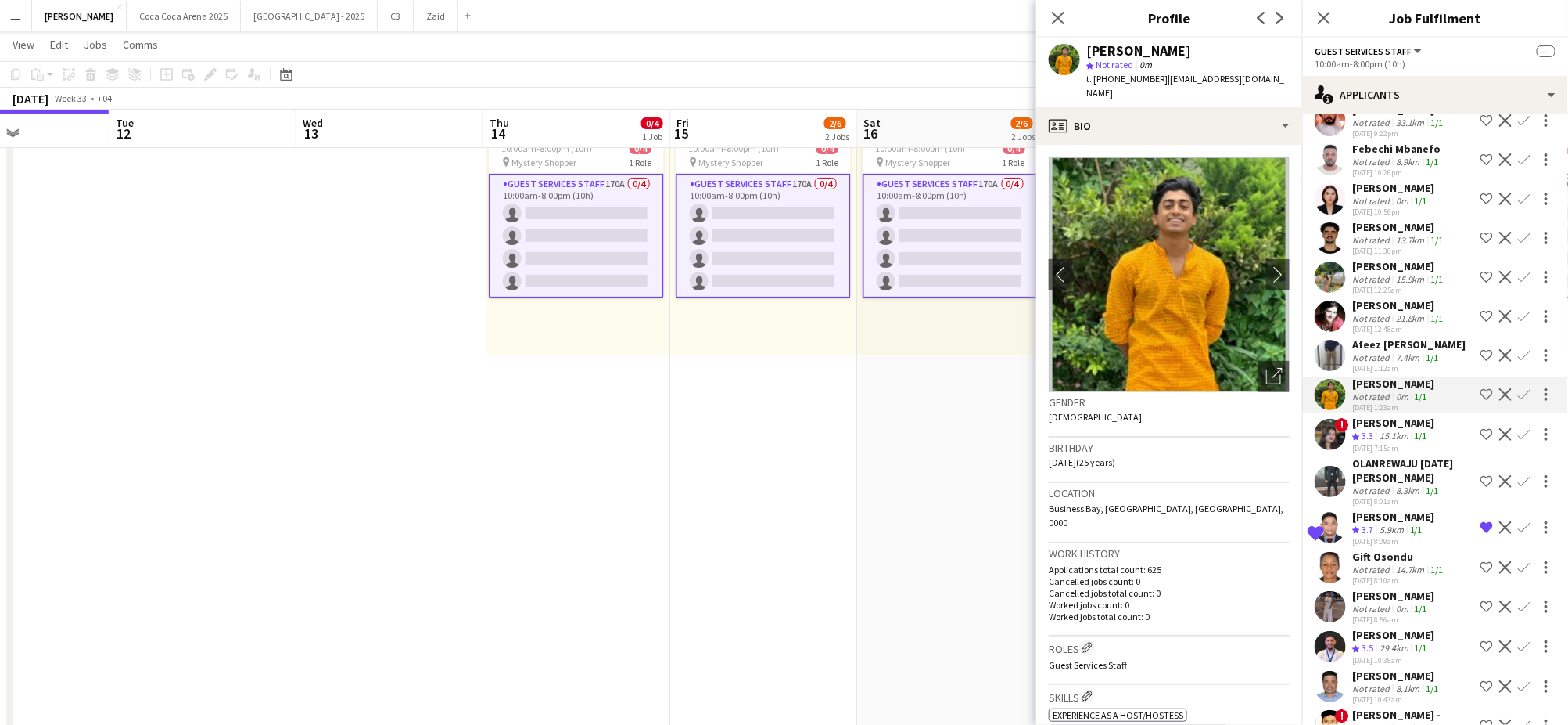
scroll to position [6047, 0]
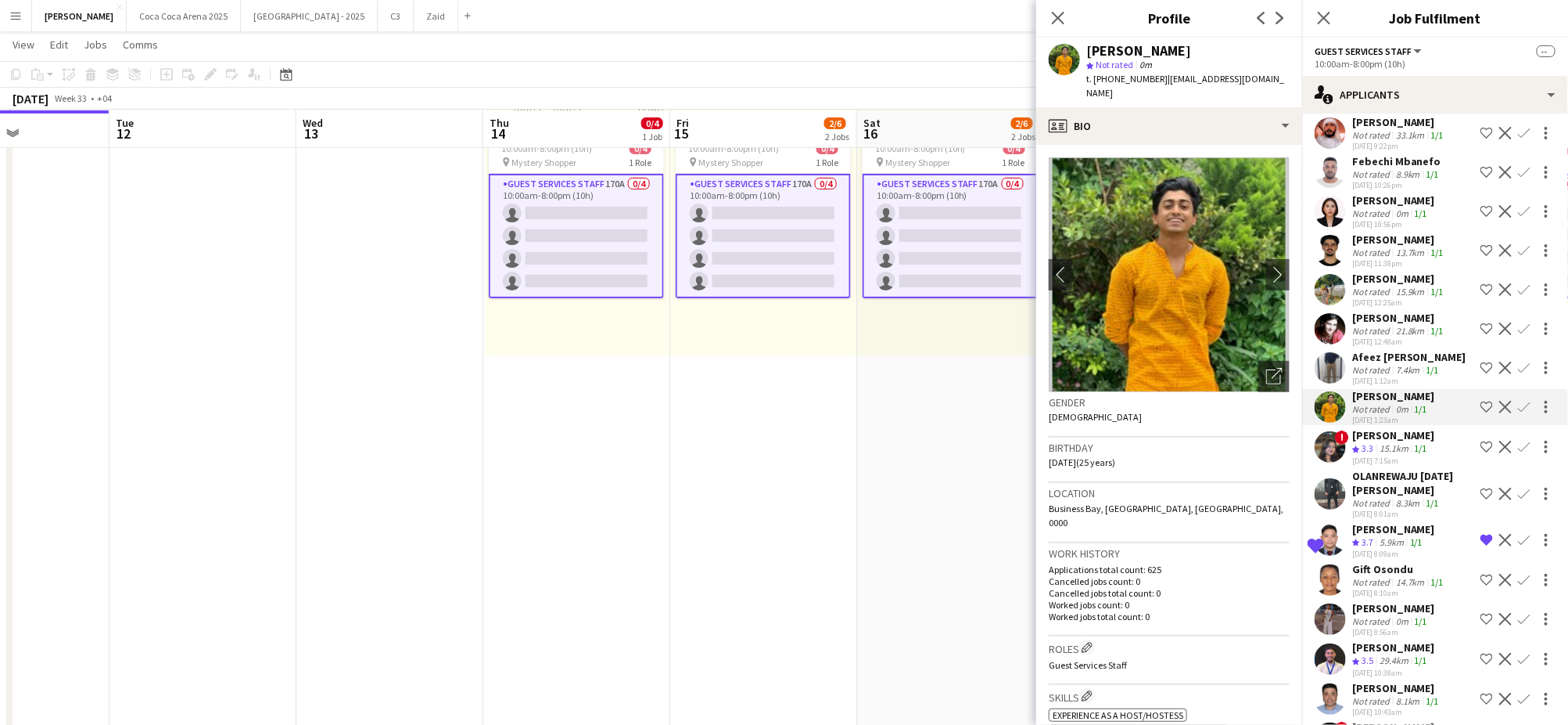
click at [1372, 364] on div "Not rated" at bounding box center [1372, 370] width 40 height 12
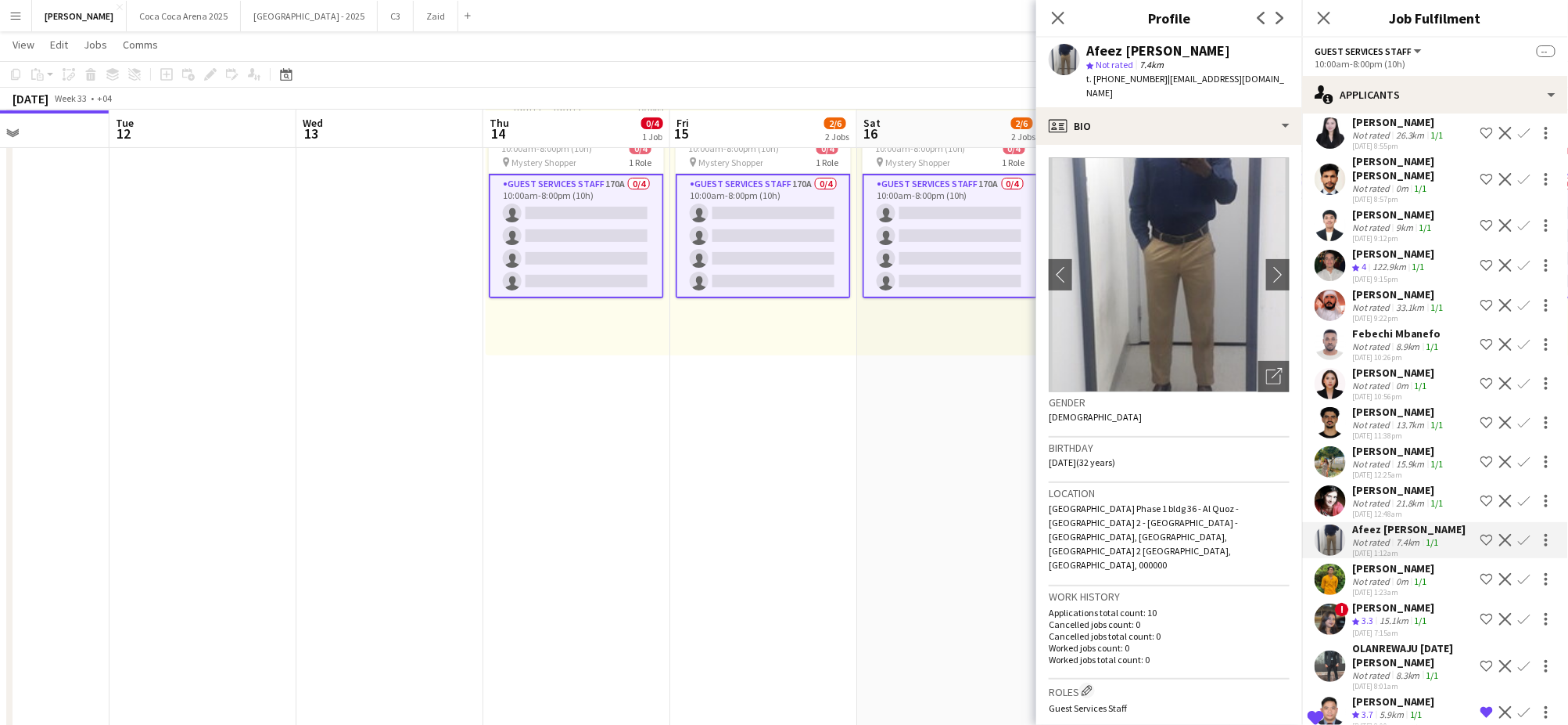
scroll to position [5873, 0]
click at [1391, 381] on div "Not rated" at bounding box center [1372, 386] width 40 height 12
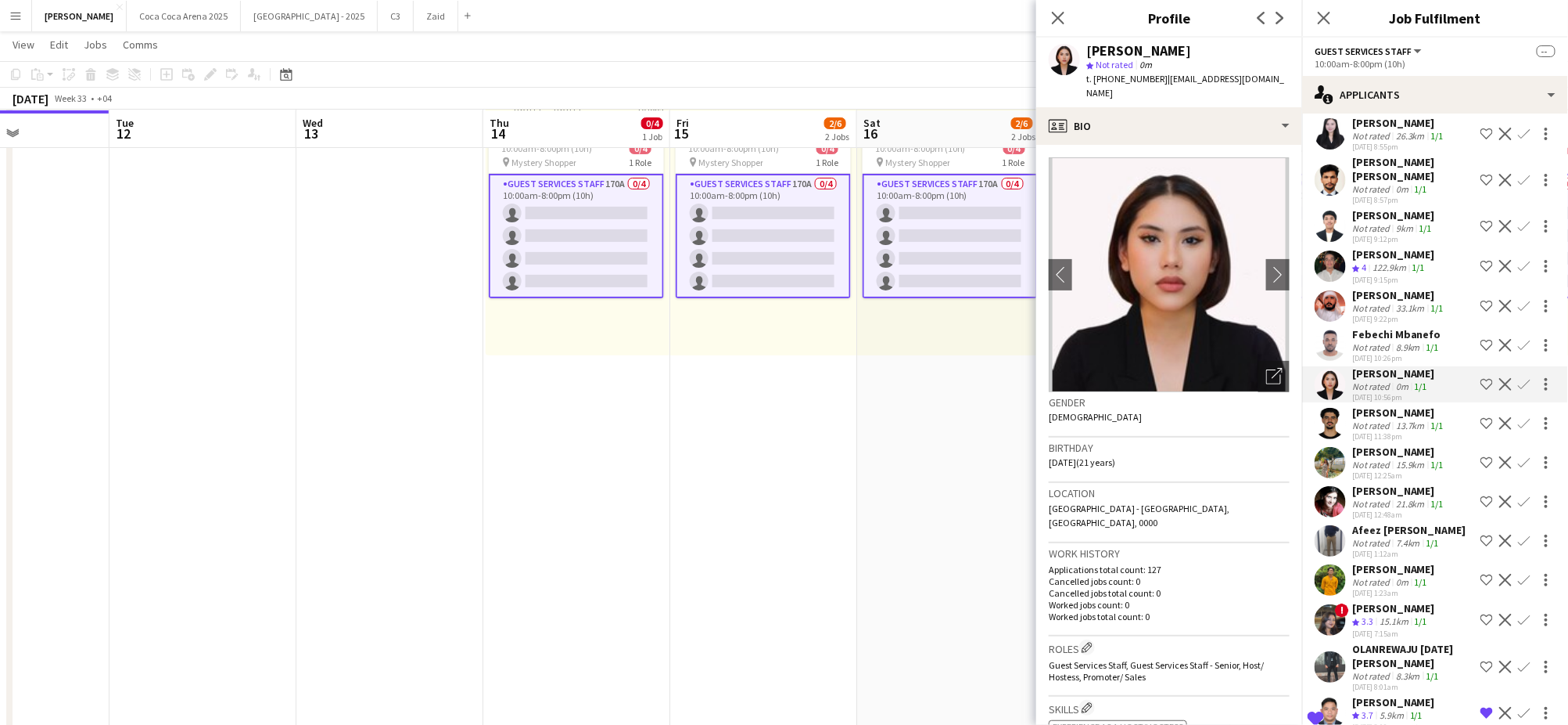
click at [1380, 341] on div "Not rated" at bounding box center [1372, 347] width 40 height 12
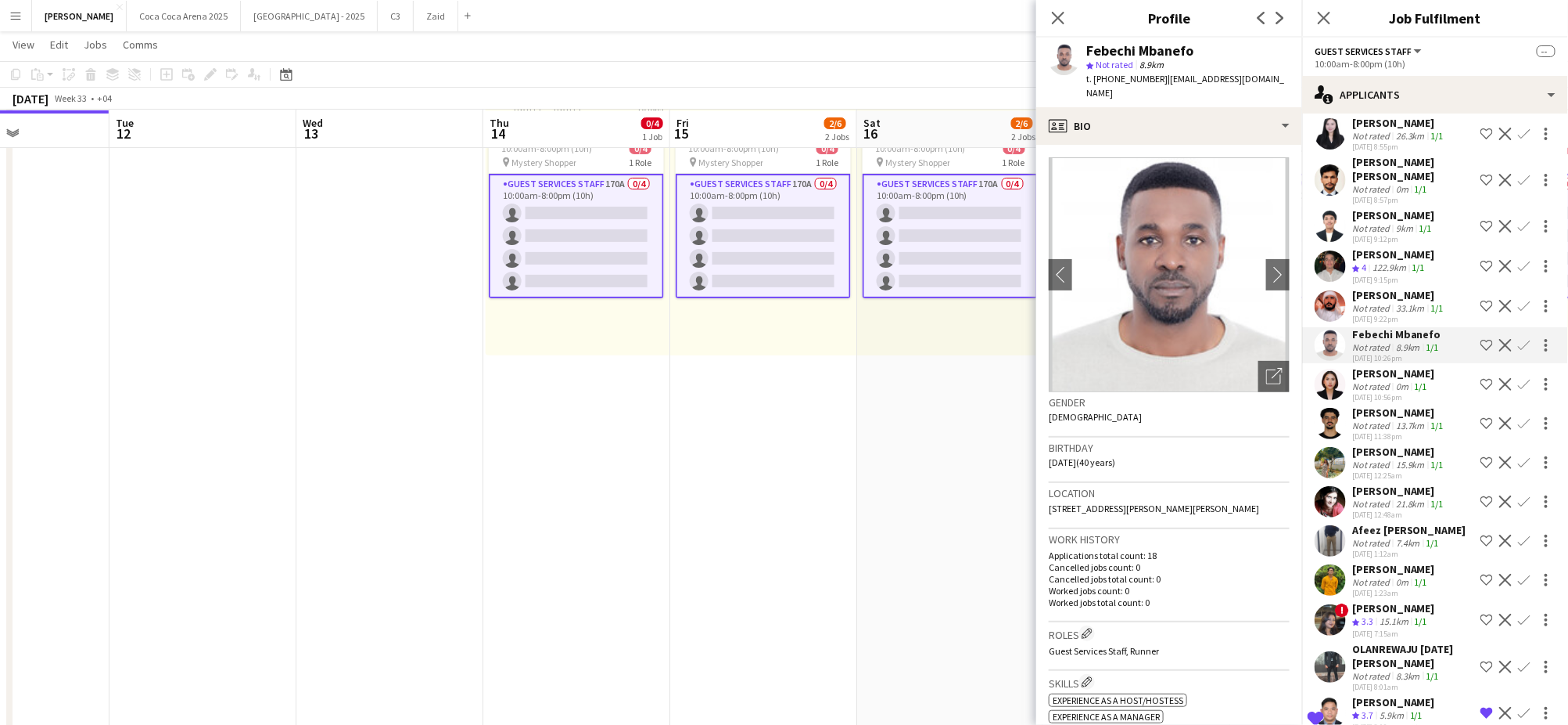
click at [1380, 288] on div "[PERSON_NAME]" at bounding box center [1399, 295] width 95 height 14
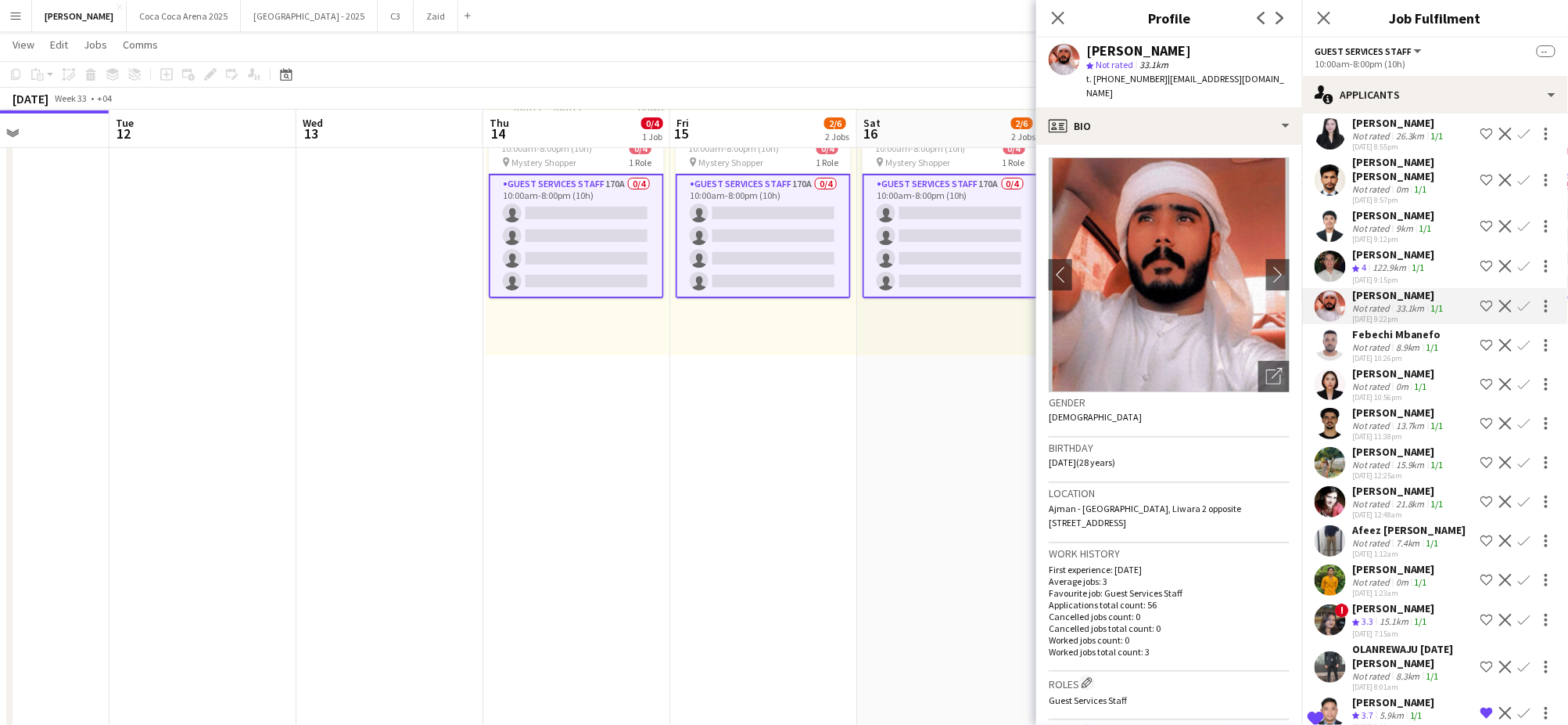
click at [1379, 367] on div "[PERSON_NAME]" at bounding box center [1393, 373] width 83 height 14
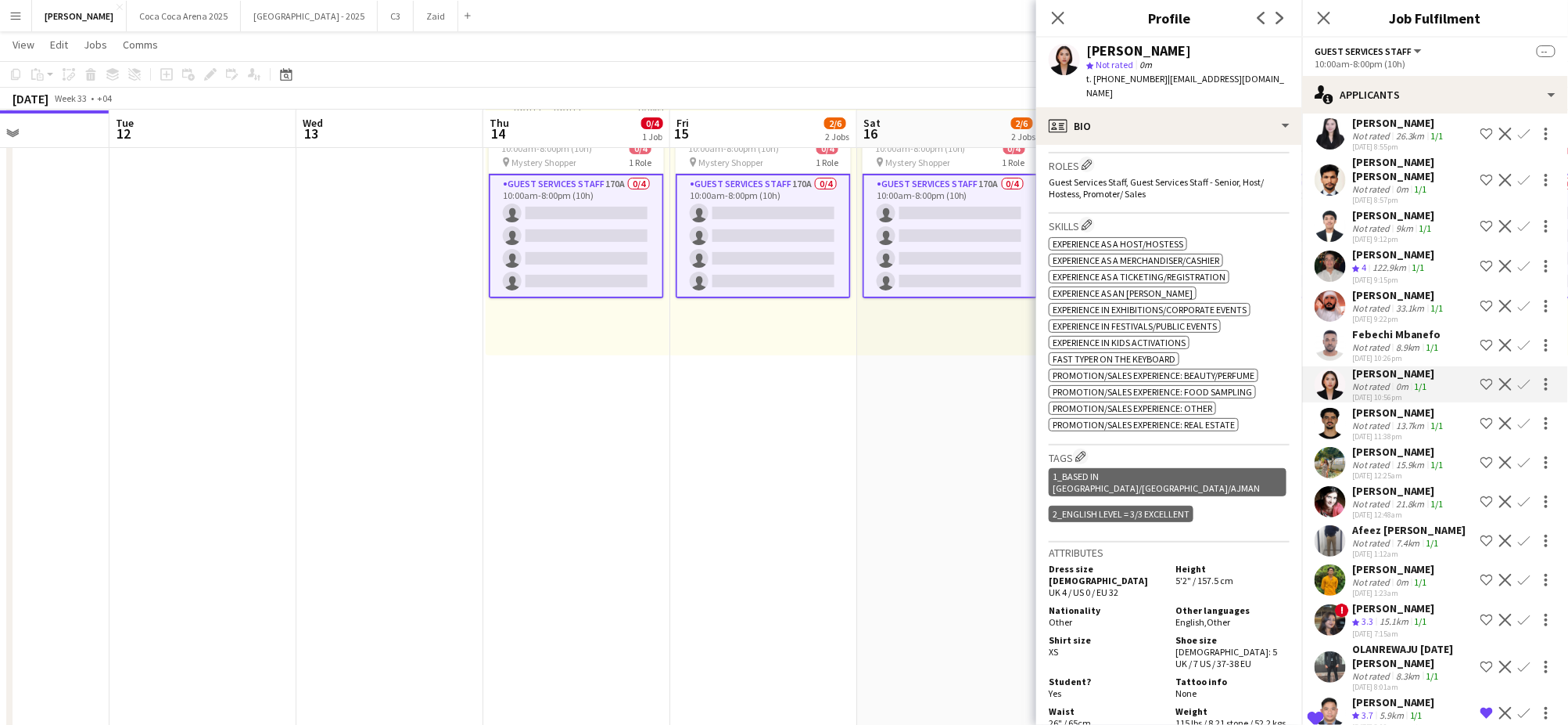
scroll to position [486, 0]
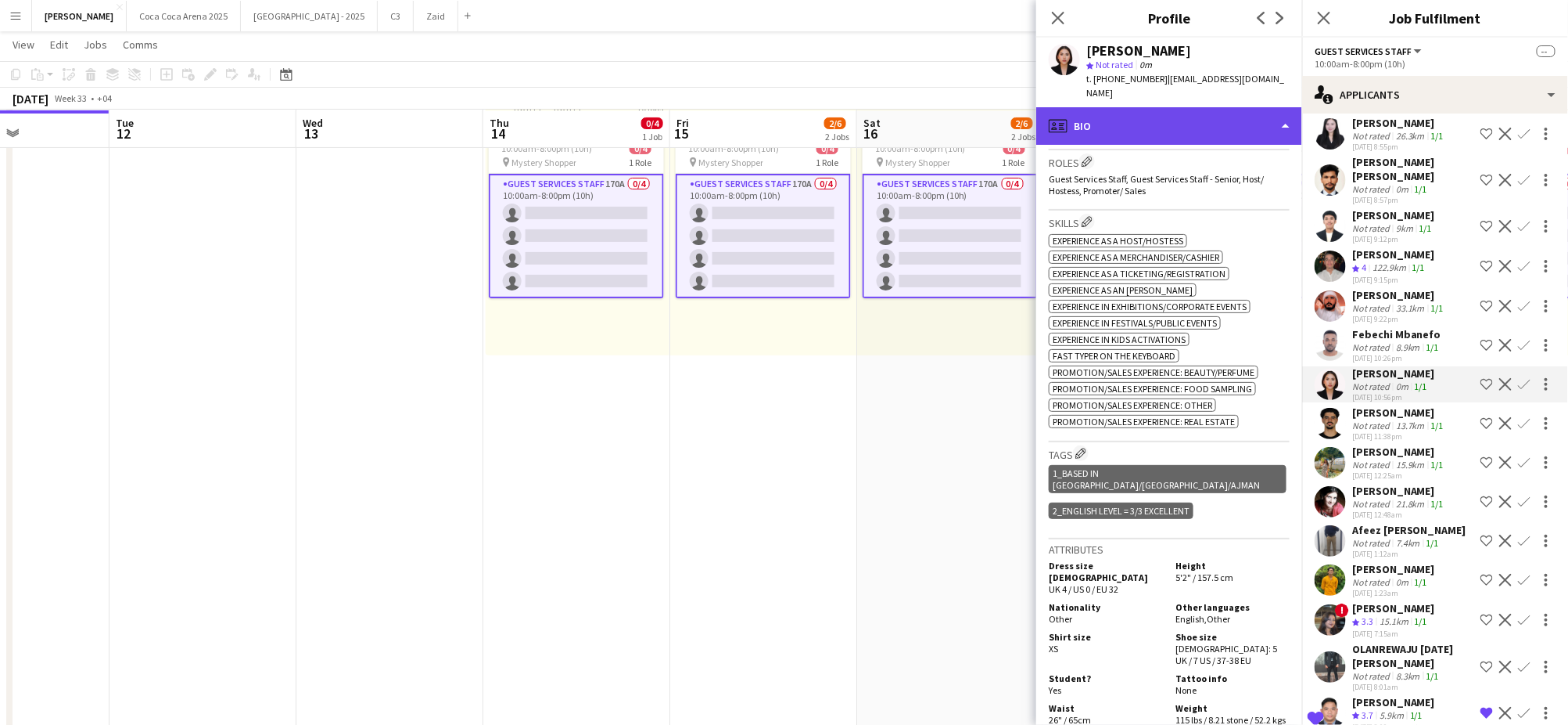
click at [1115, 110] on div "profile Bio" at bounding box center [1169, 126] width 266 height 37
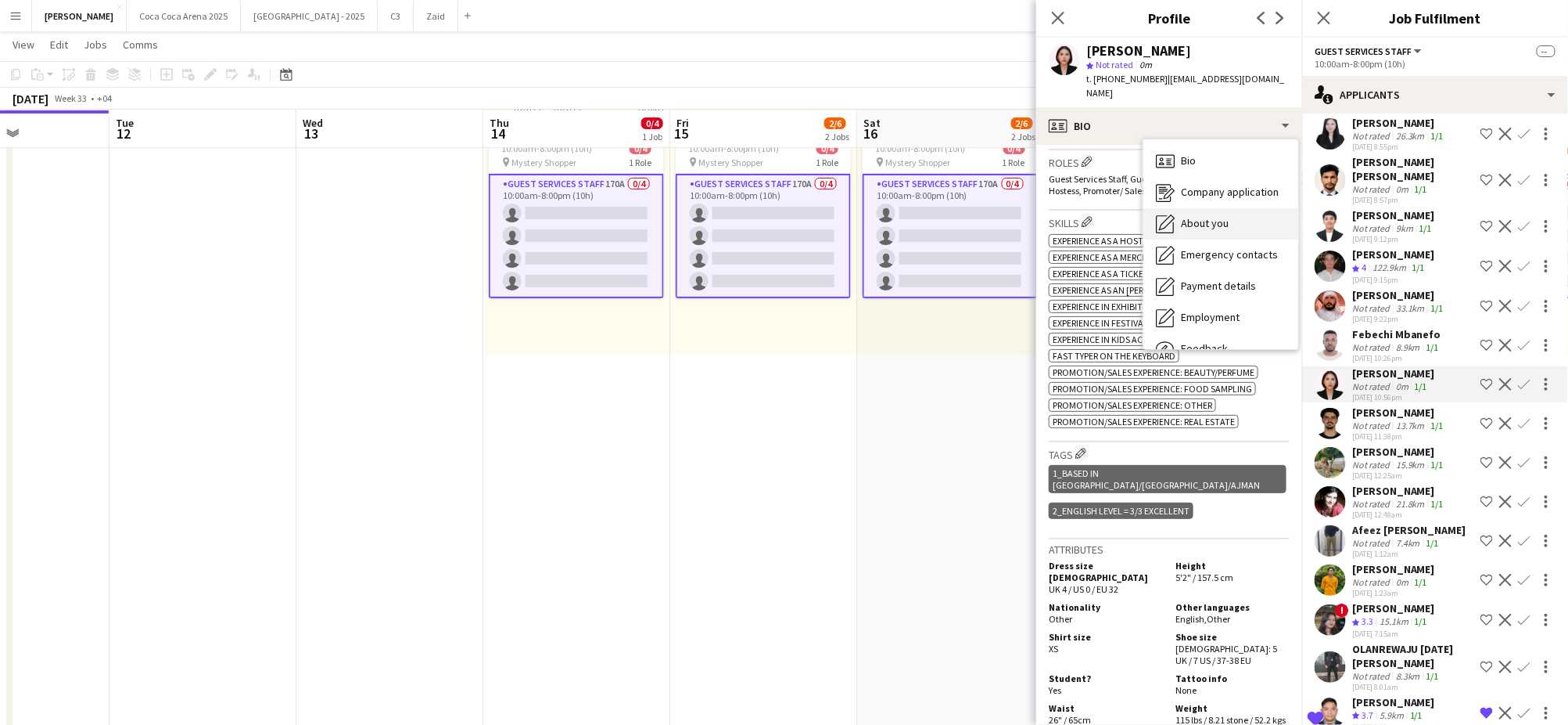
click at [1181, 216] on span "About you" at bounding box center [1205, 223] width 48 height 14
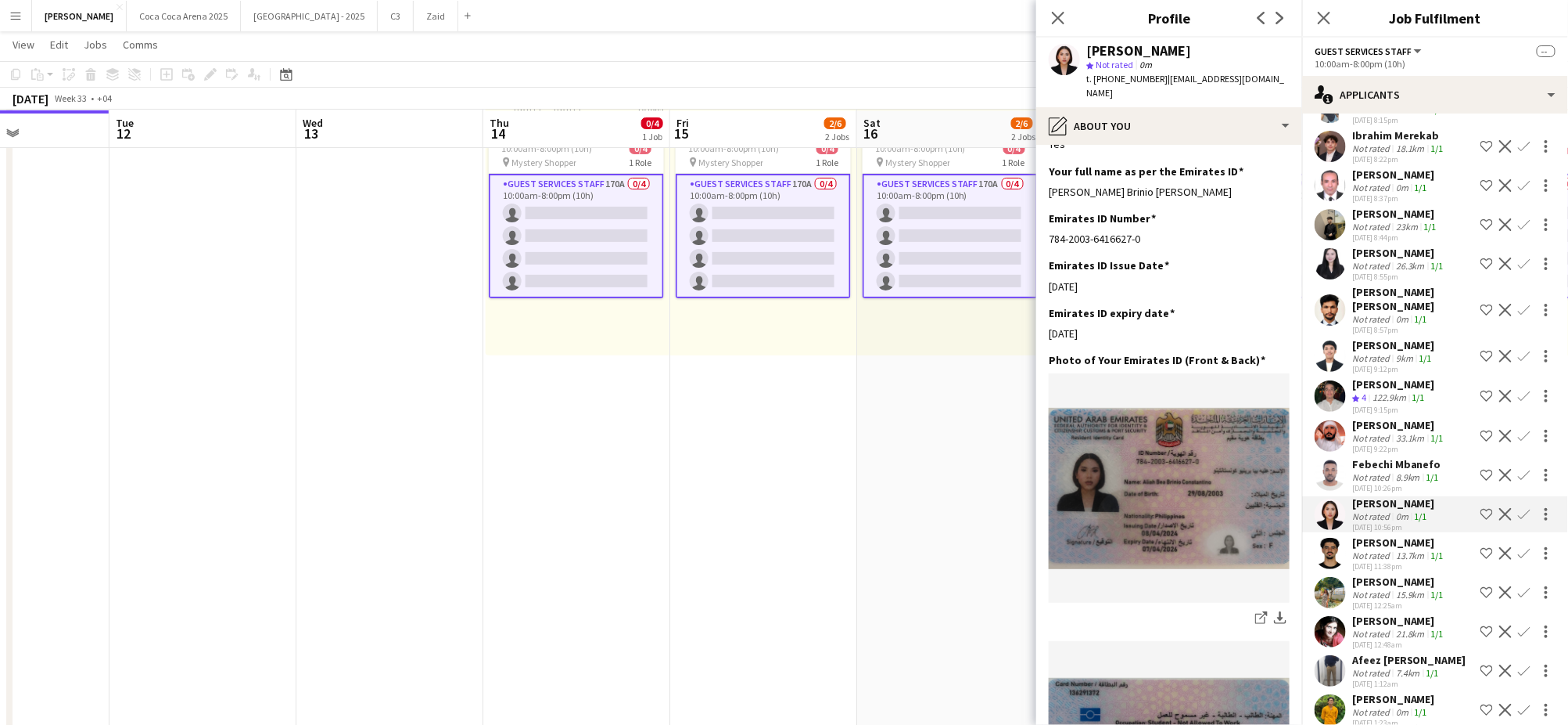
scroll to position [5717, 0]
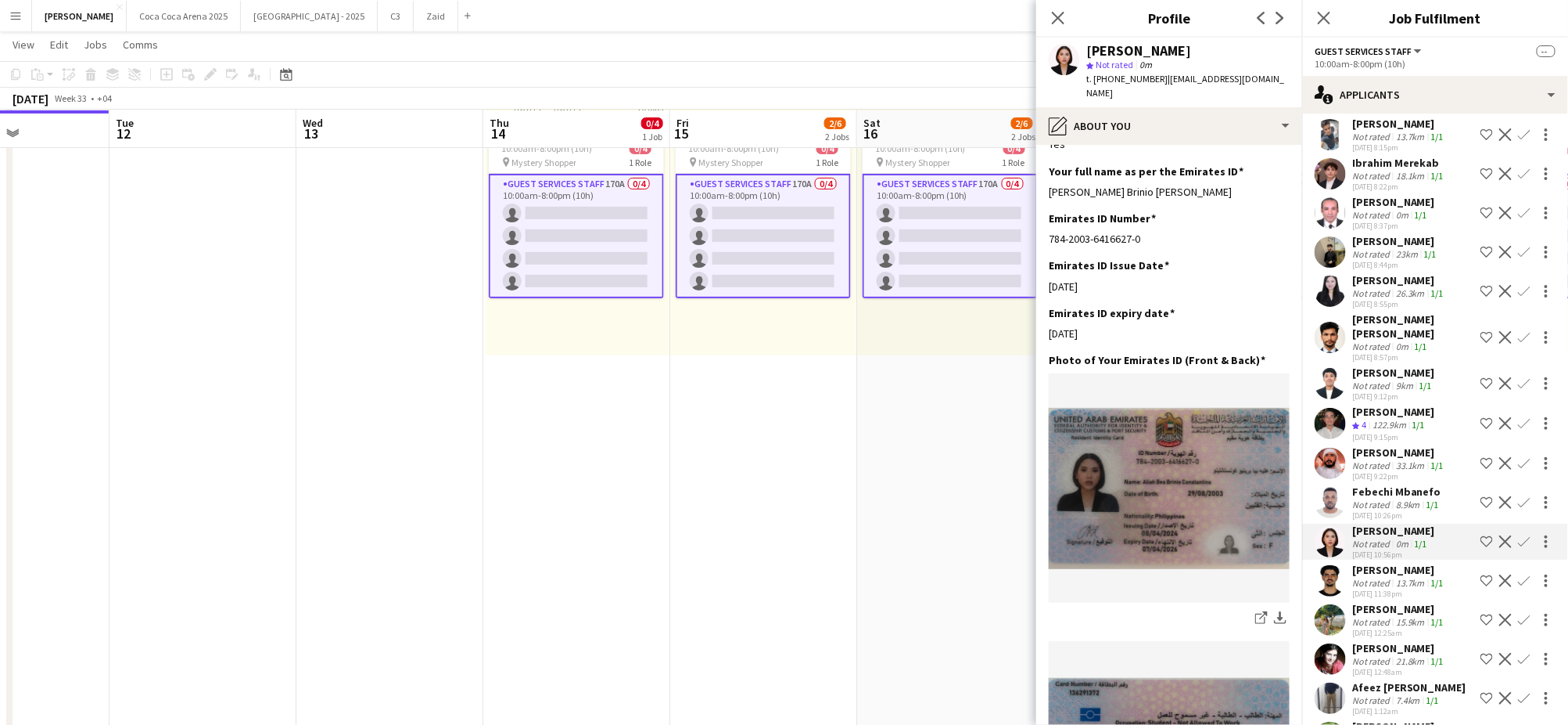
click at [1367, 380] on div "Not rated" at bounding box center [1372, 386] width 40 height 12
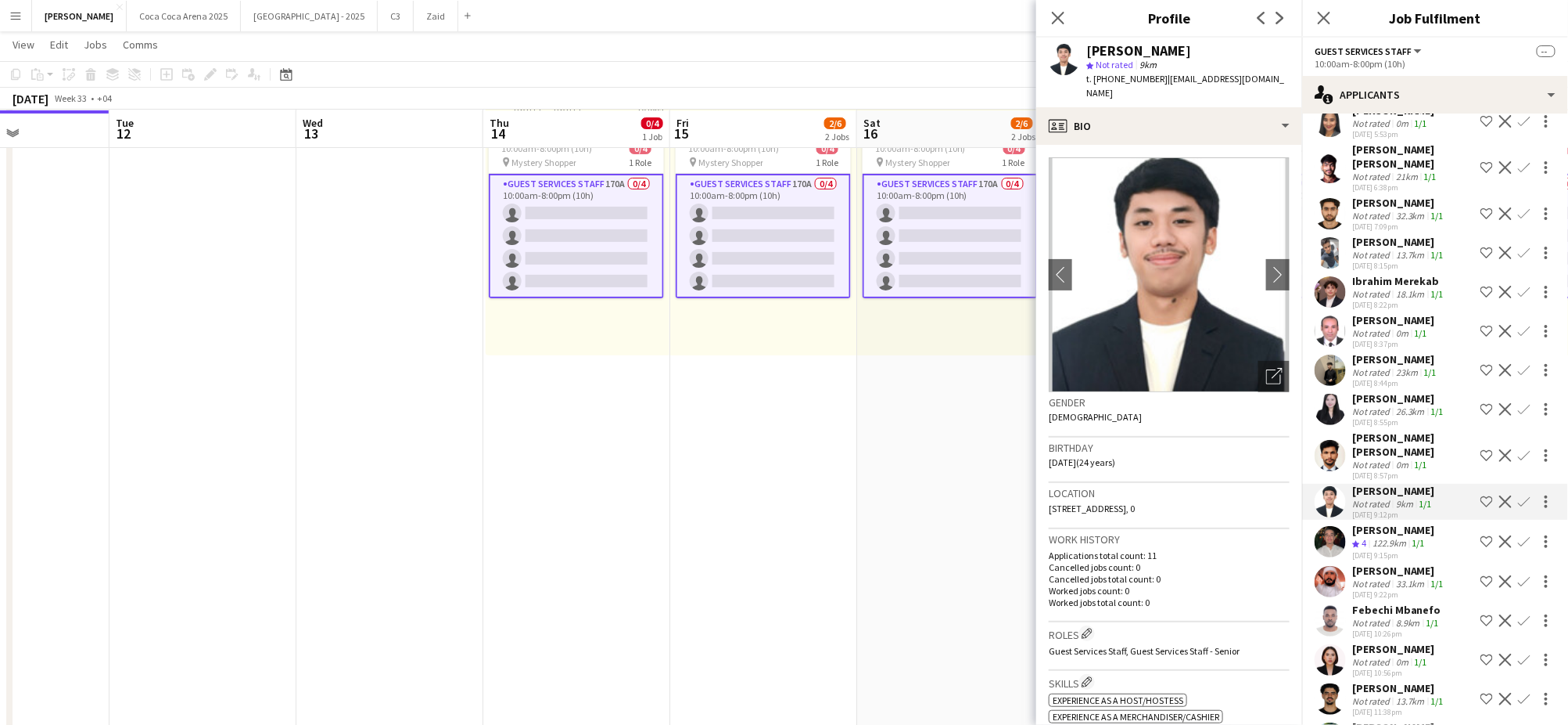
scroll to position [5595, 0]
click at [1379, 395] on div "[PERSON_NAME]" at bounding box center [1399, 401] width 95 height 14
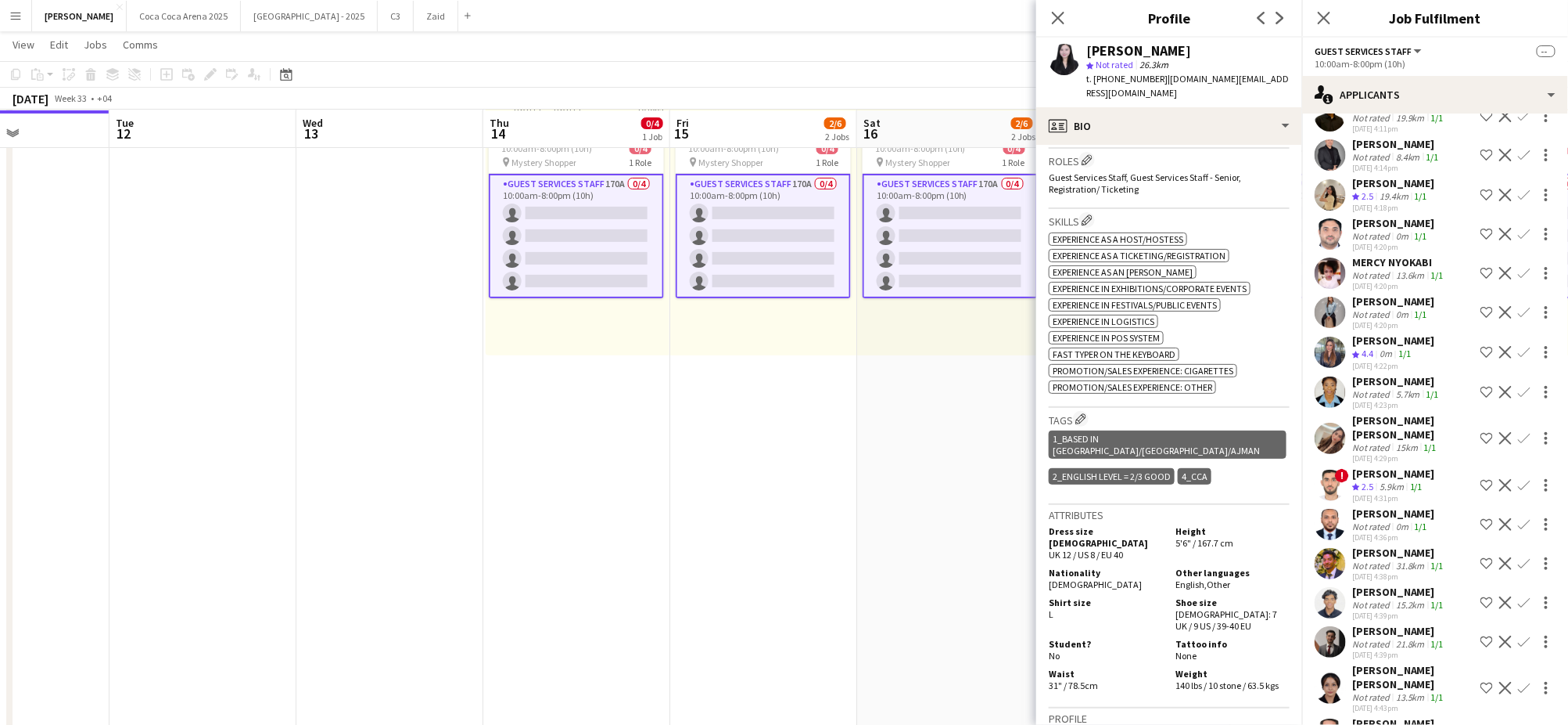
scroll to position [4501, 0]
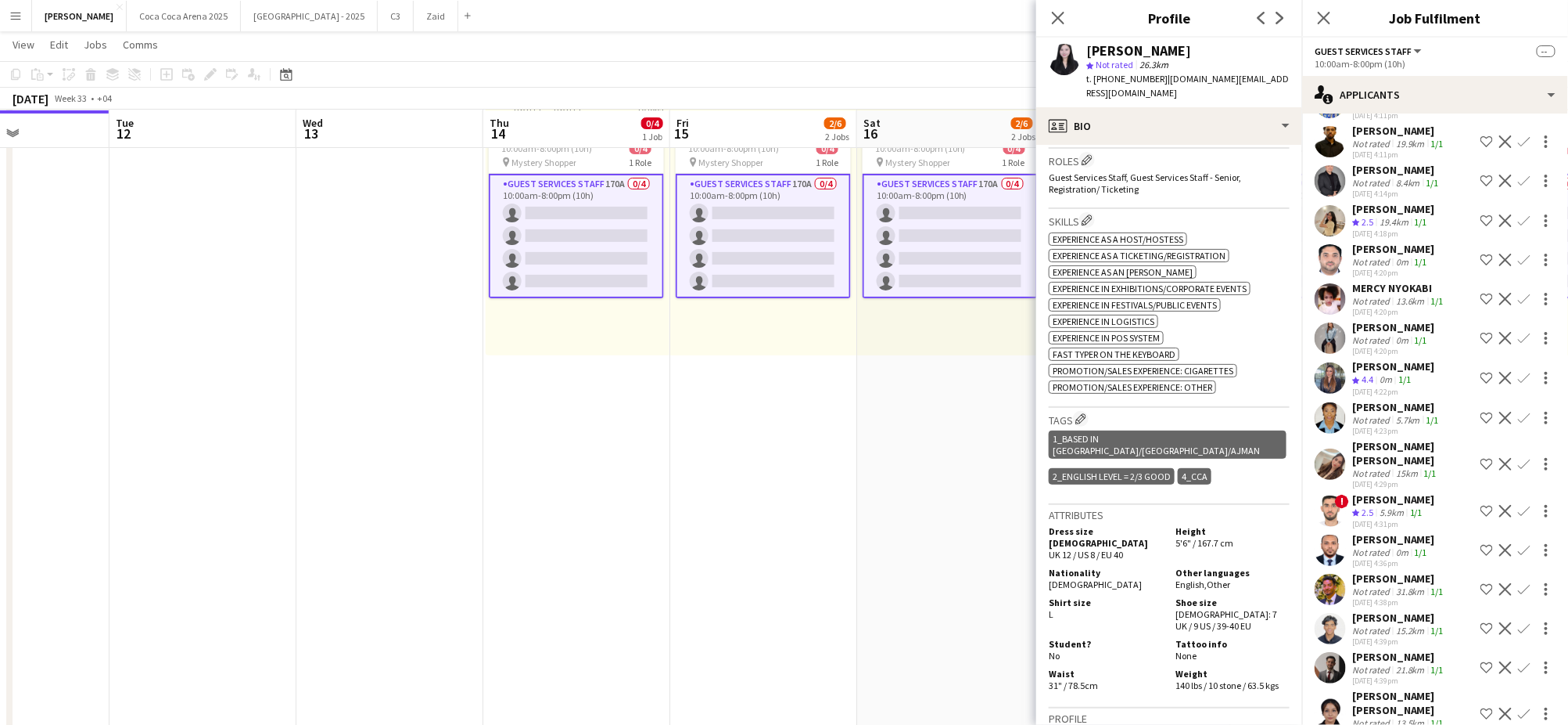
click at [1353, 377] on icon "Crew rating" at bounding box center [1355, 380] width 7 height 7
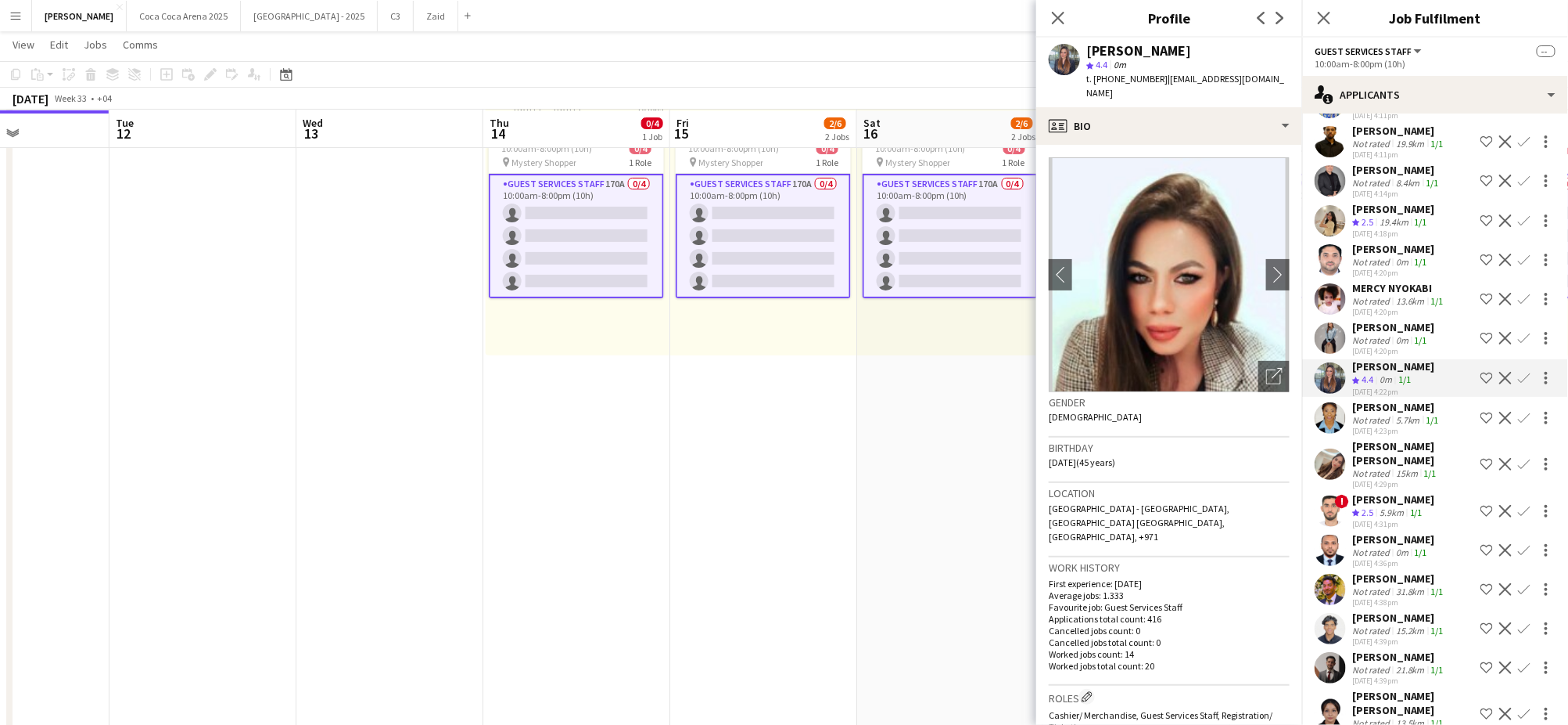
click at [1367, 346] on div "[DATE] 4:20pm" at bounding box center [1393, 351] width 83 height 10
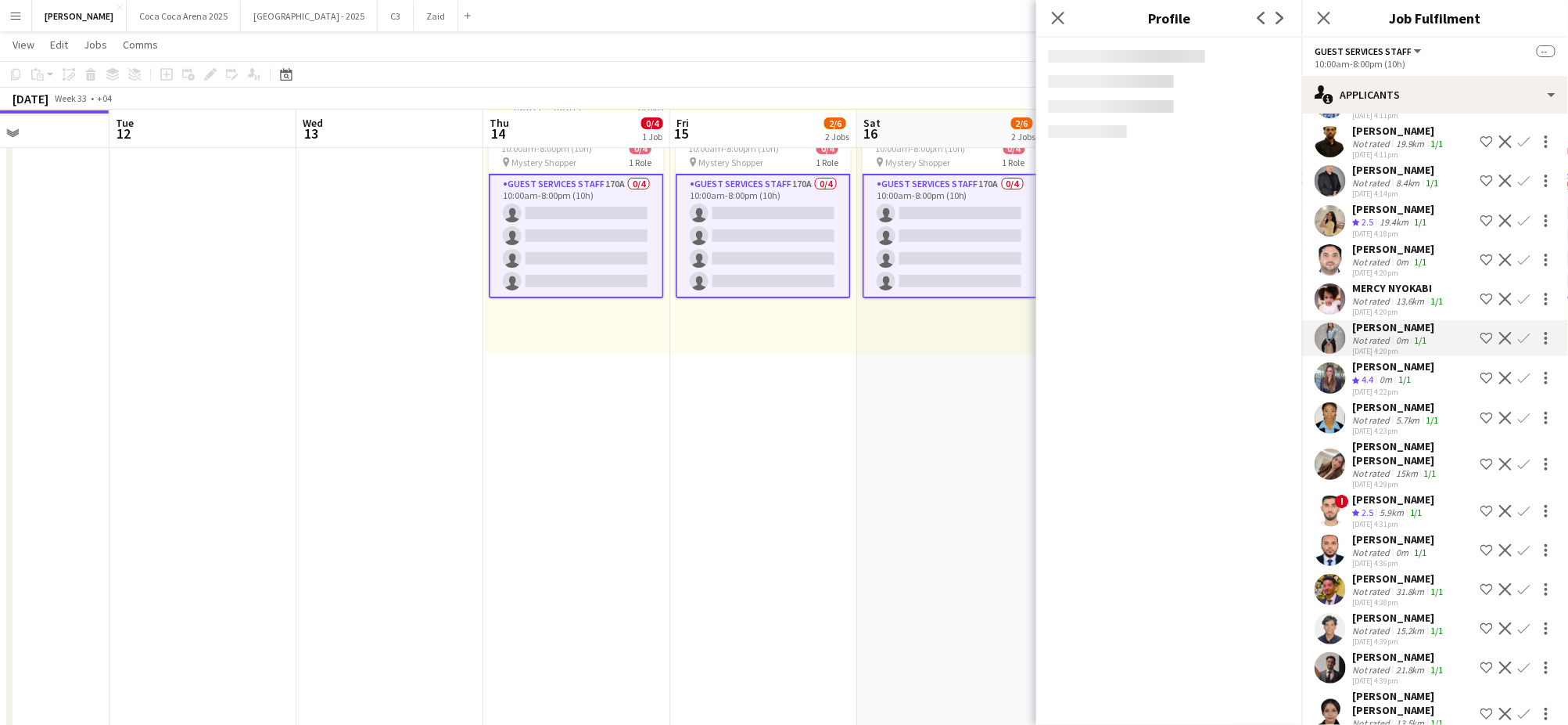
click at [1374, 295] on div "Not rated" at bounding box center [1372, 301] width 40 height 12
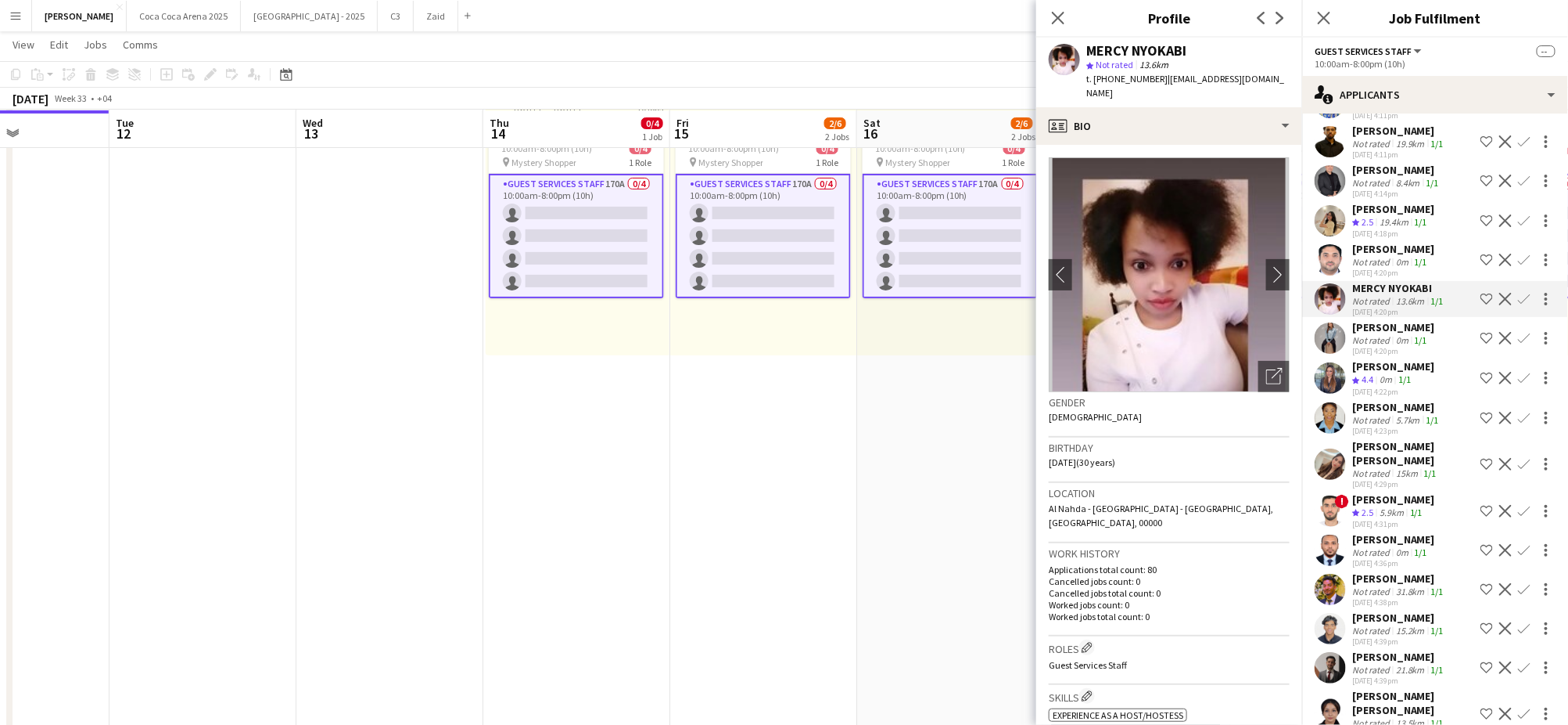
click at [1373, 242] on div "[PERSON_NAME]" at bounding box center [1393, 249] width 83 height 14
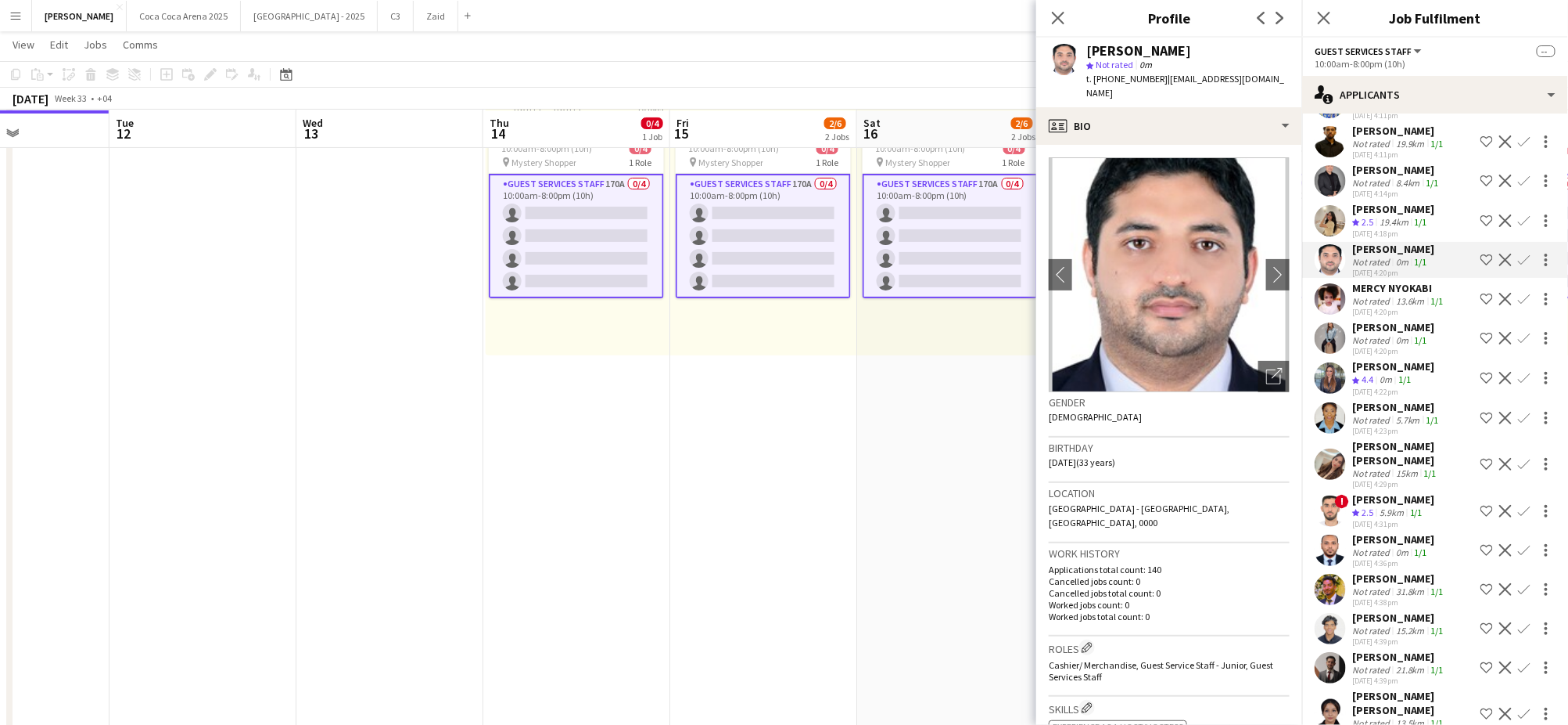
click at [1375, 201] on div "[PERSON_NAME]" at bounding box center [1393, 208] width 83 height 14
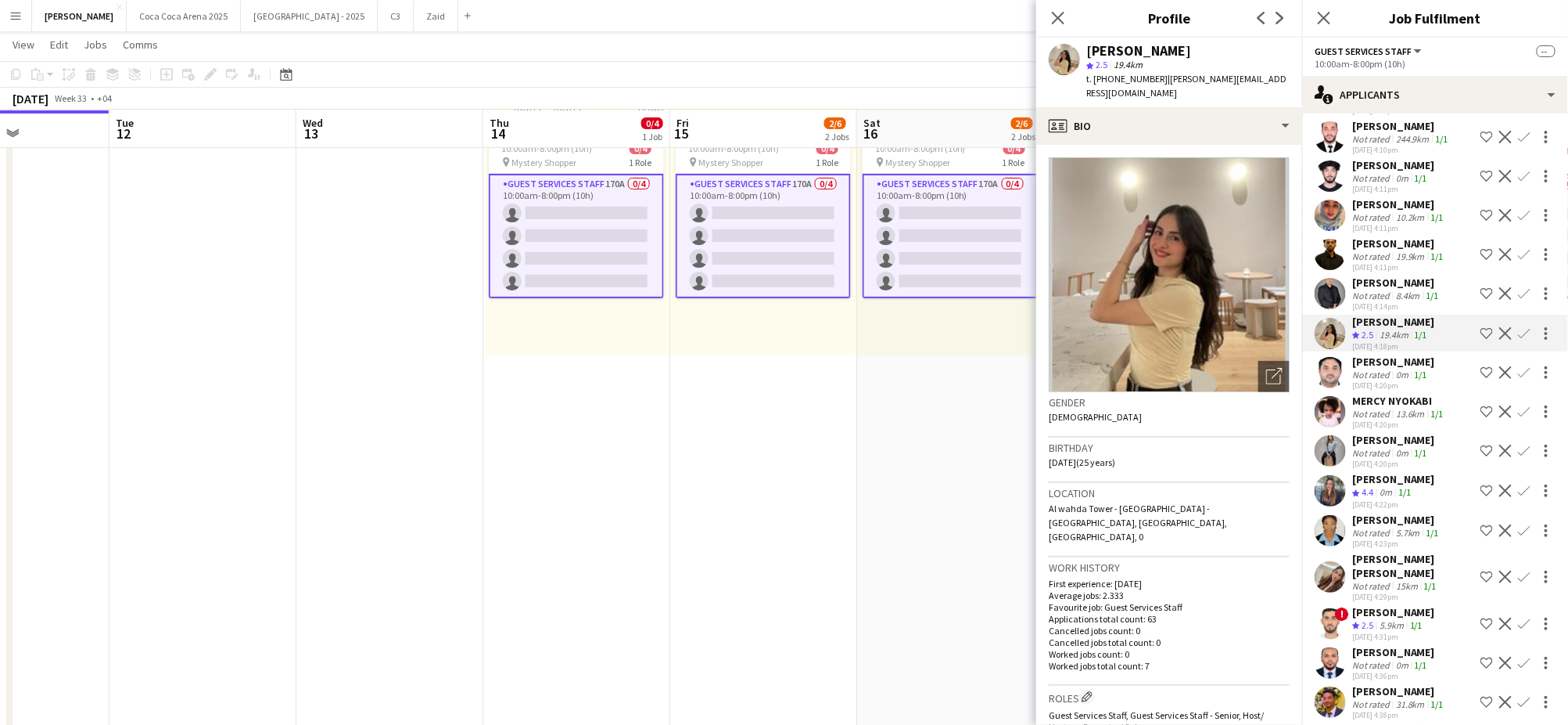
scroll to position [4380, 0]
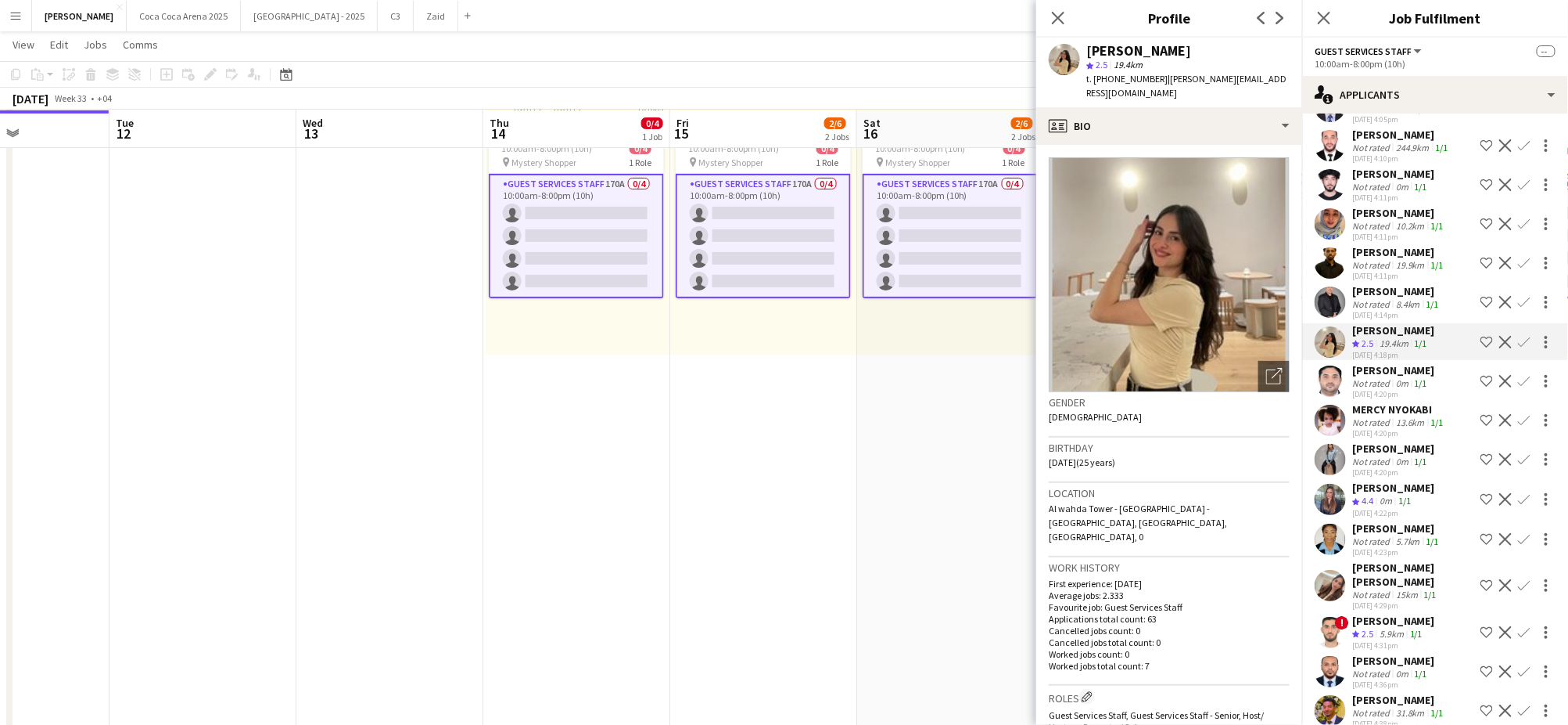
click at [1387, 245] on div "[PERSON_NAME]" at bounding box center [1399, 252] width 95 height 14
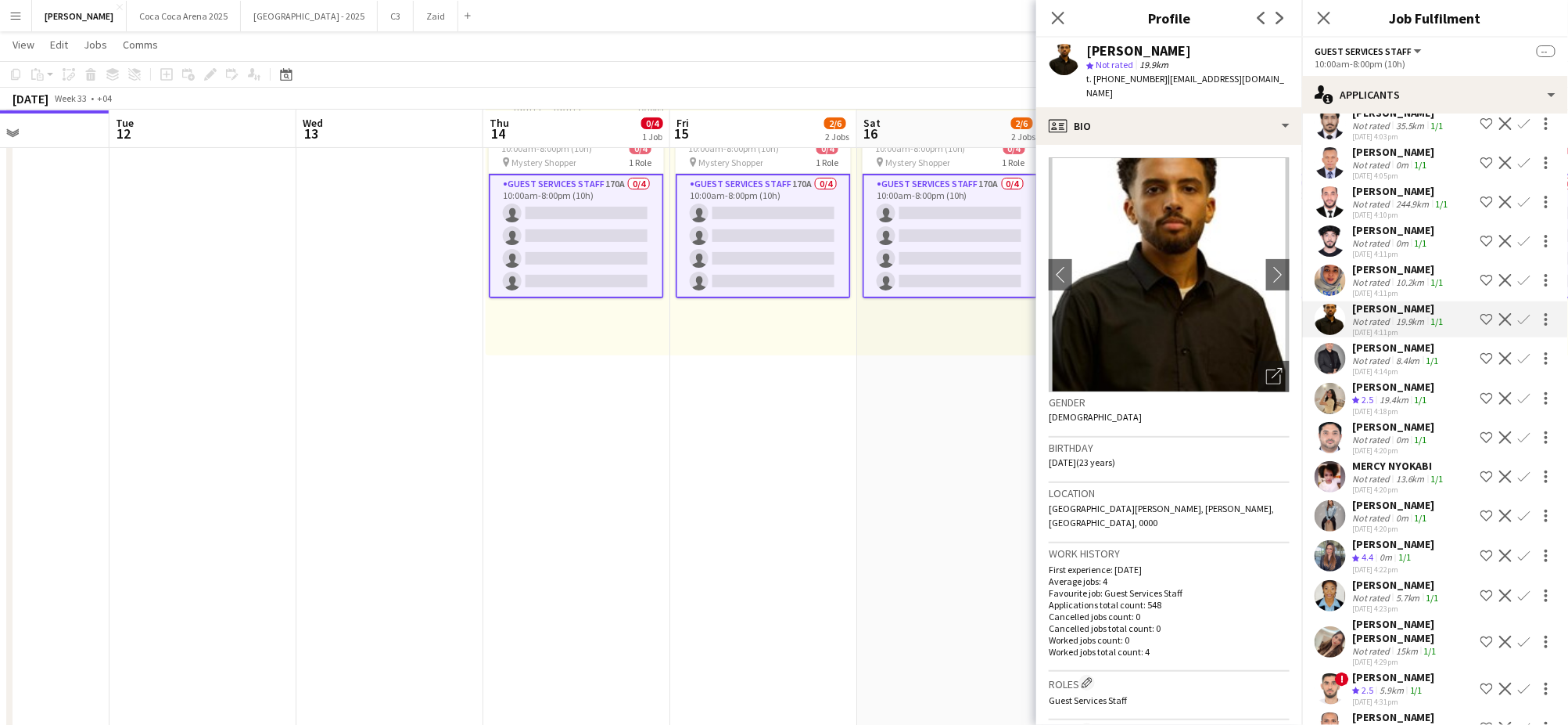
scroll to position [4315, 0]
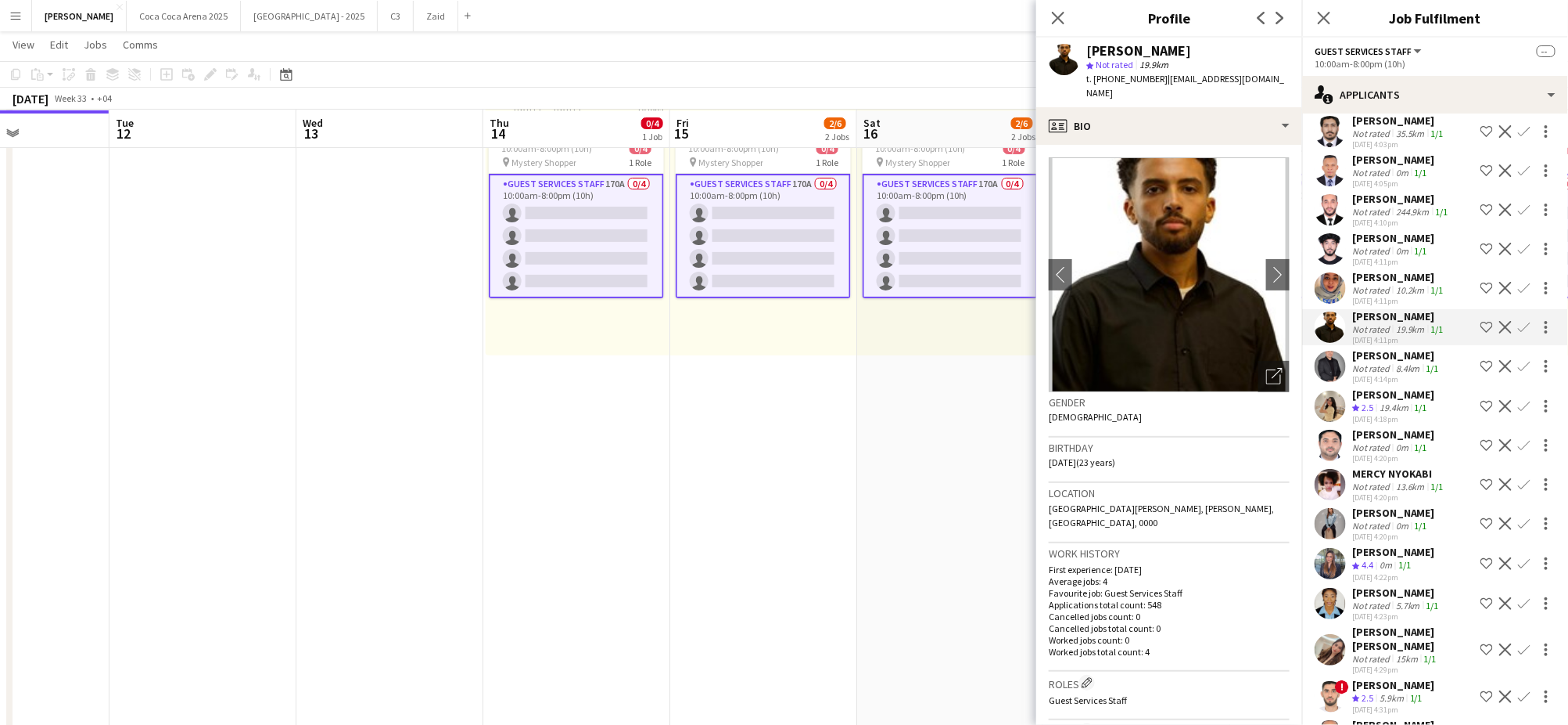
click at [1392, 270] on div "[PERSON_NAME]" at bounding box center [1399, 277] width 95 height 14
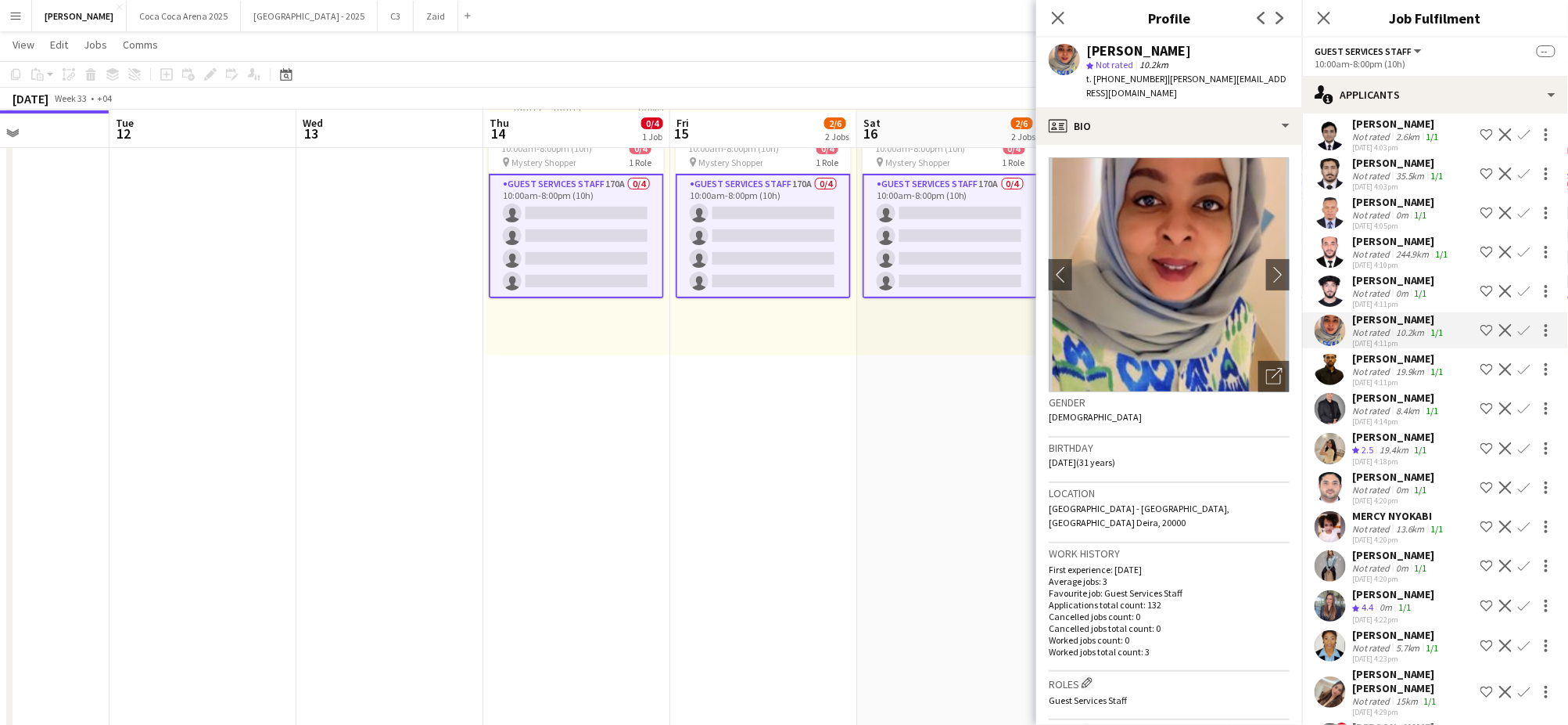
scroll to position [4253, 0]
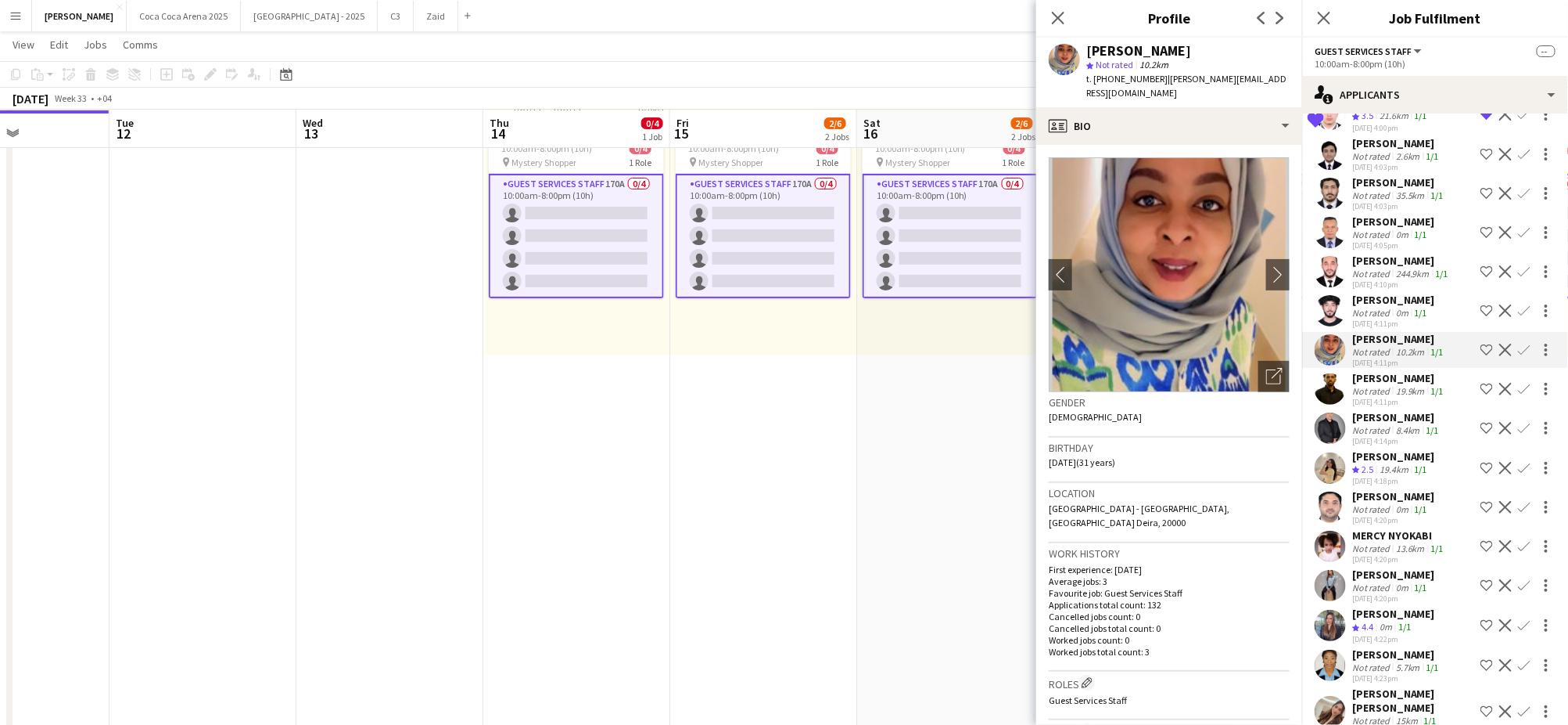
click at [1394, 292] on div "[PERSON_NAME]" at bounding box center [1393, 299] width 83 height 14
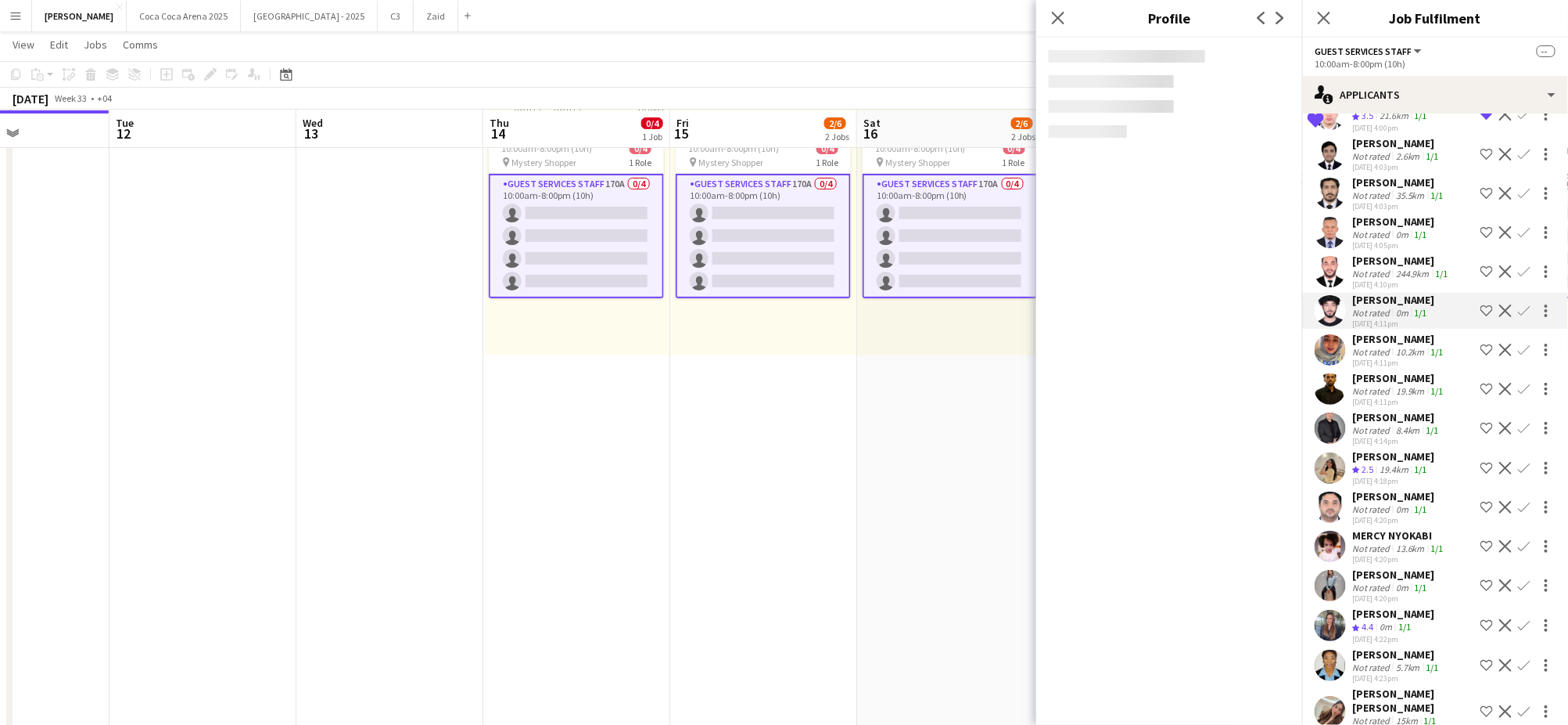
click at [1391, 268] on div "Not rated" at bounding box center [1372, 273] width 40 height 12
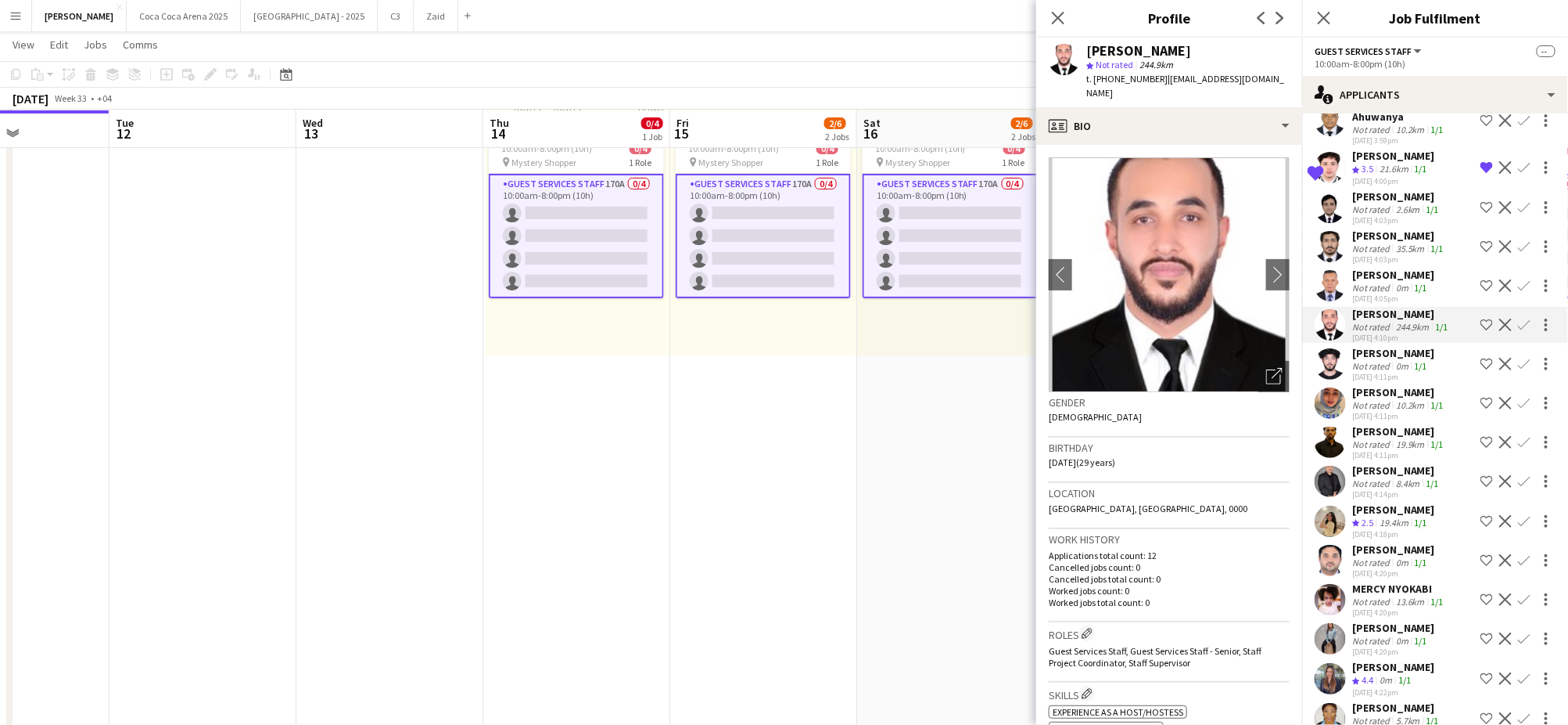
scroll to position [4193, 0]
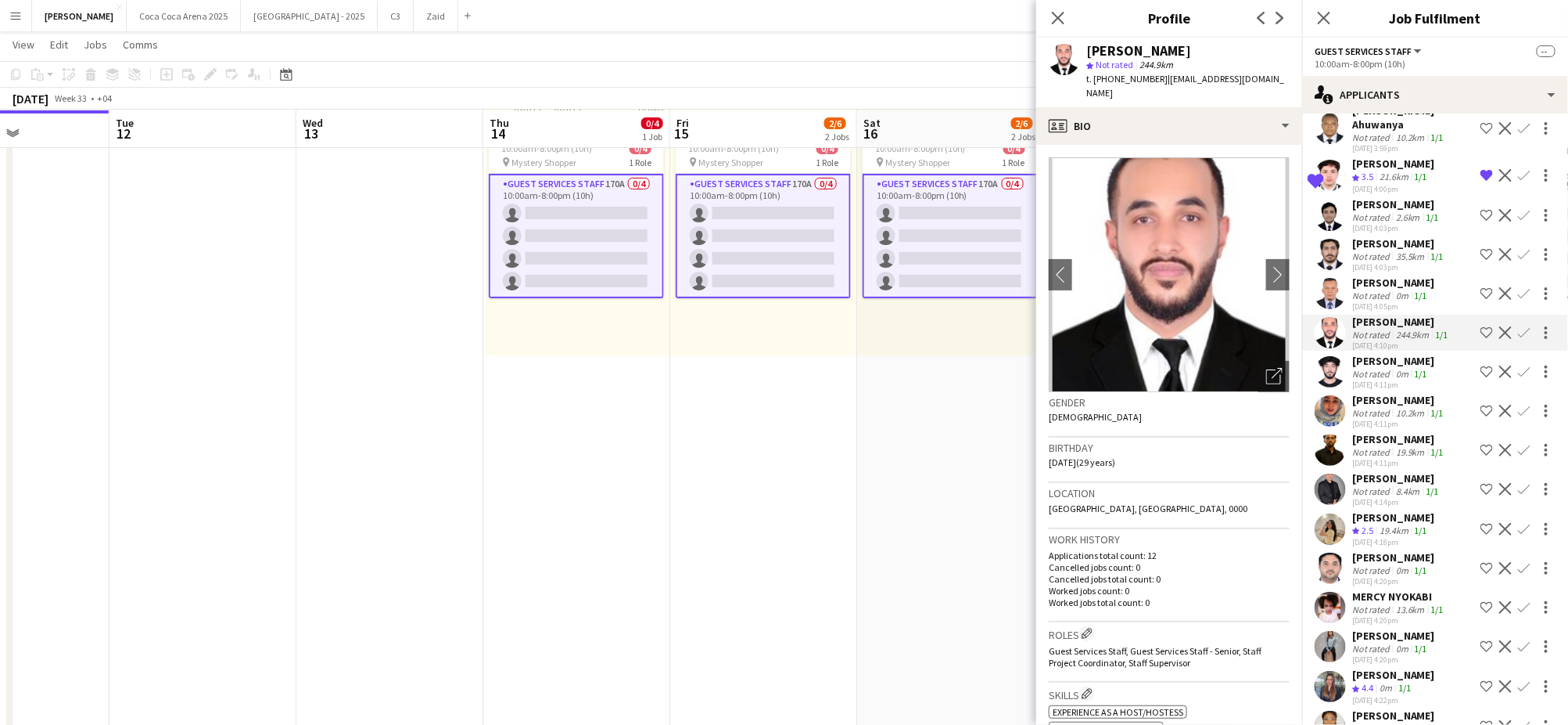
click at [1413, 329] on div "244.9km" at bounding box center [1413, 334] width 40 height 12
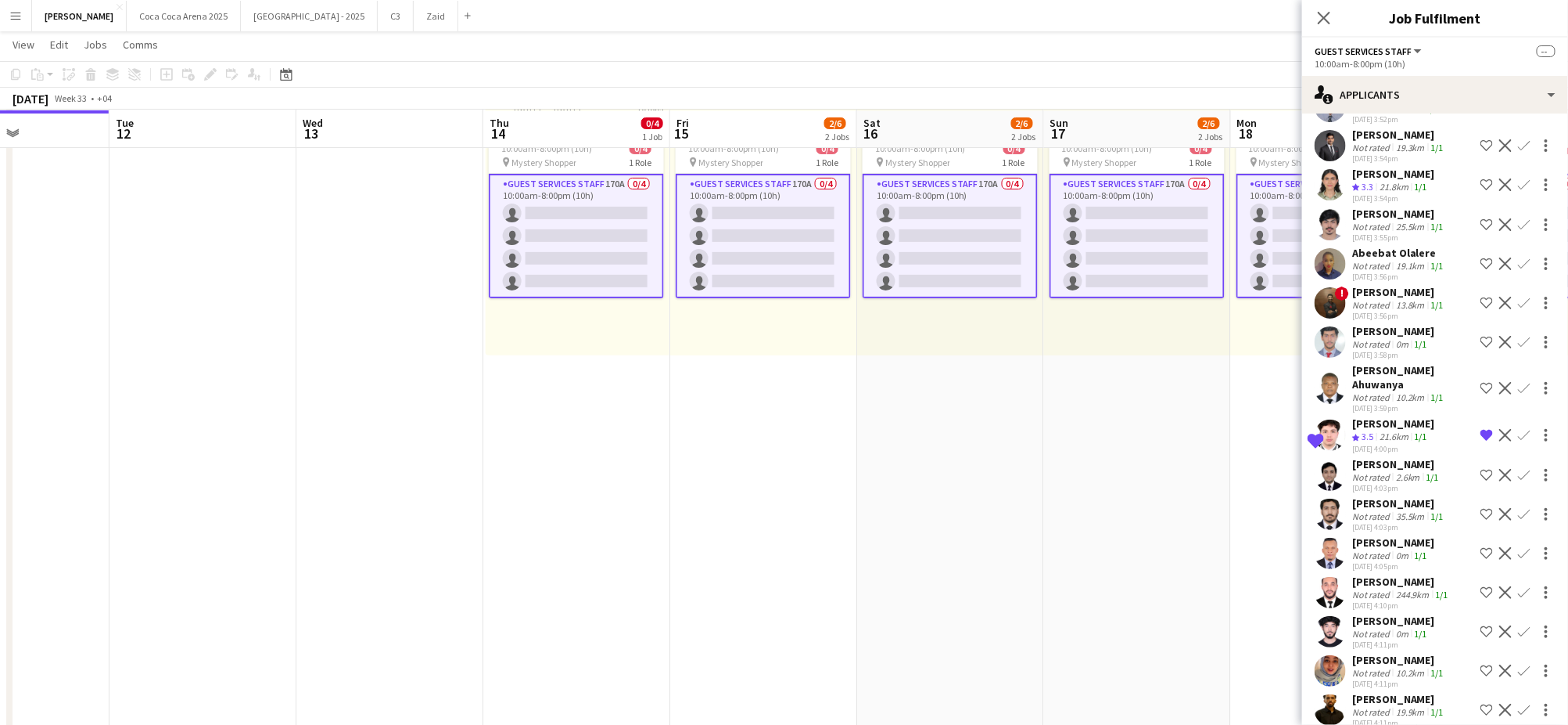
scroll to position [3929, 0]
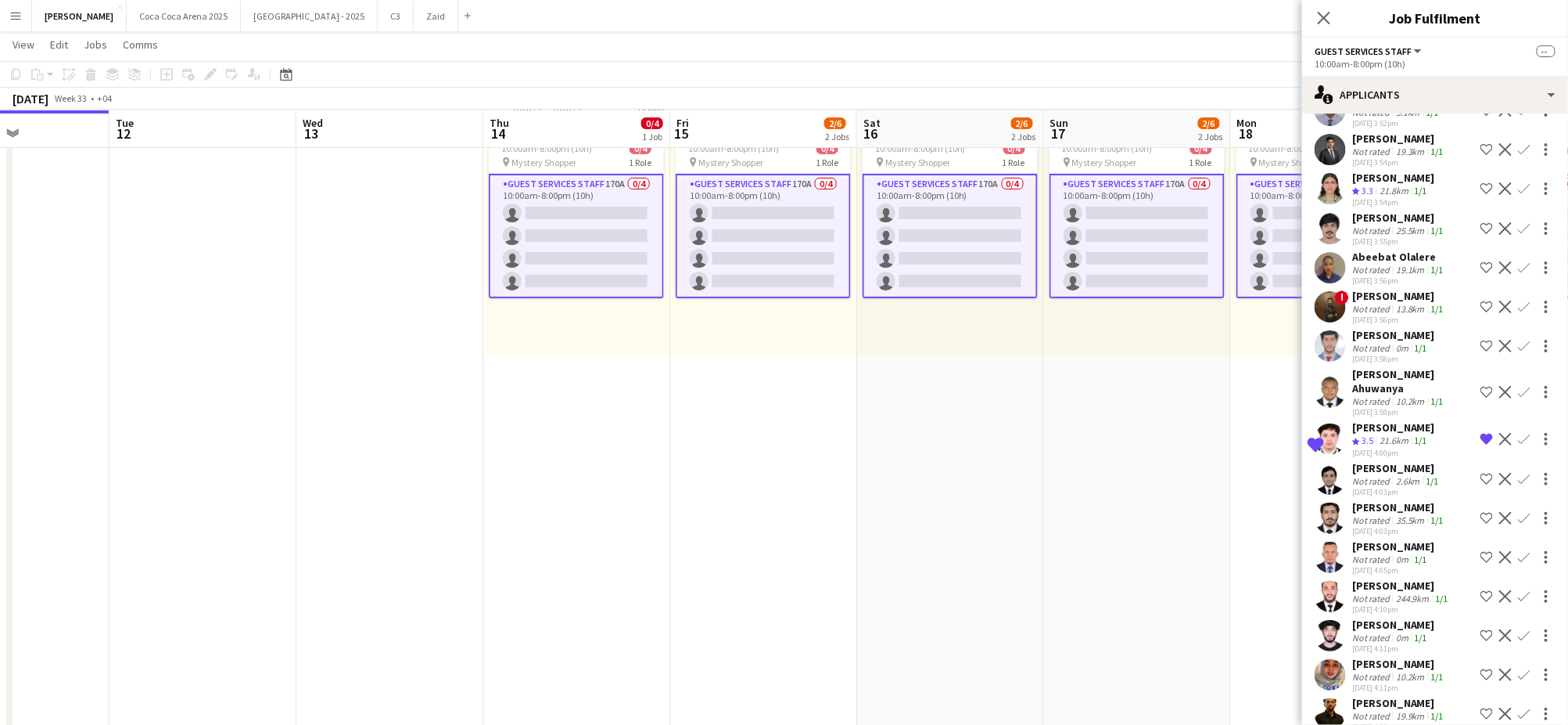
click at [1412, 342] on div "1/1" at bounding box center [1421, 348] width 19 height 12
click at [1322, 18] on icon "Close pop-in" at bounding box center [1324, 17] width 15 height 15
